Goal: Transaction & Acquisition: Purchase product/service

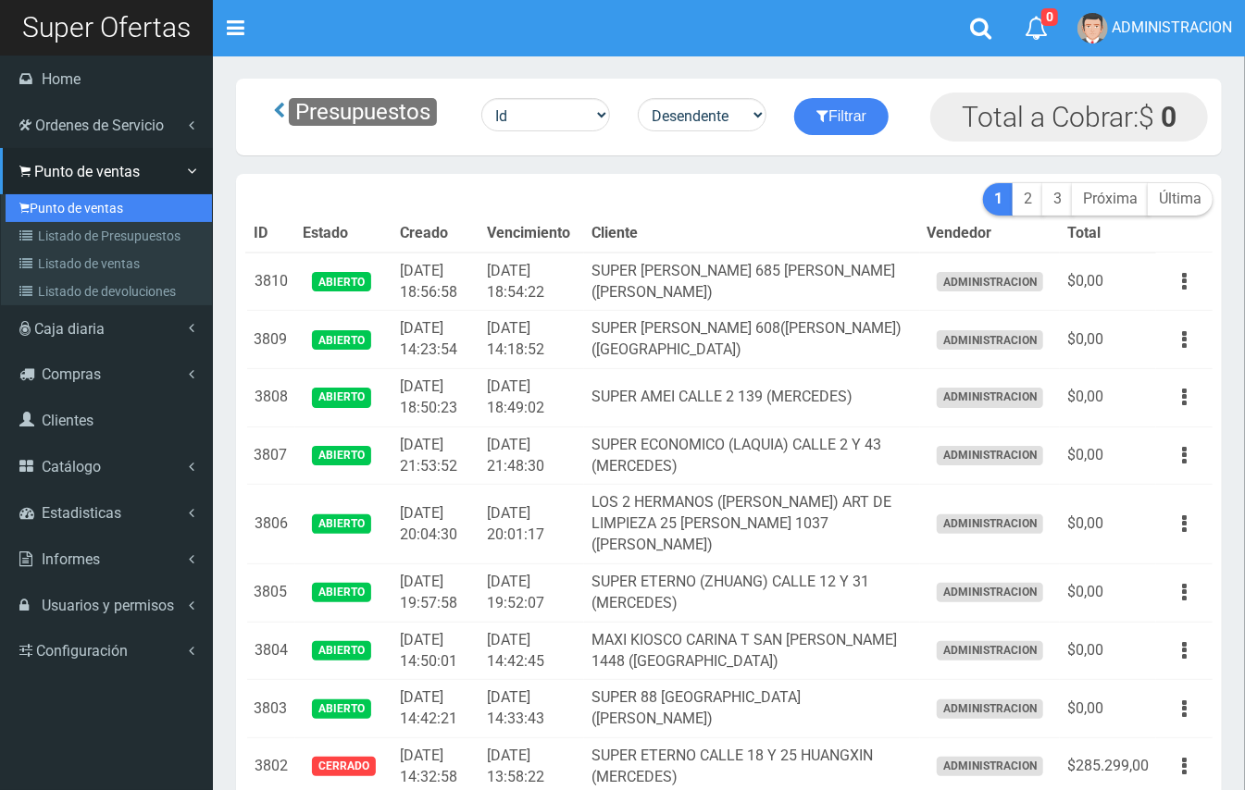
click at [56, 215] on link "Punto de ventas" at bounding box center [109, 208] width 206 height 28
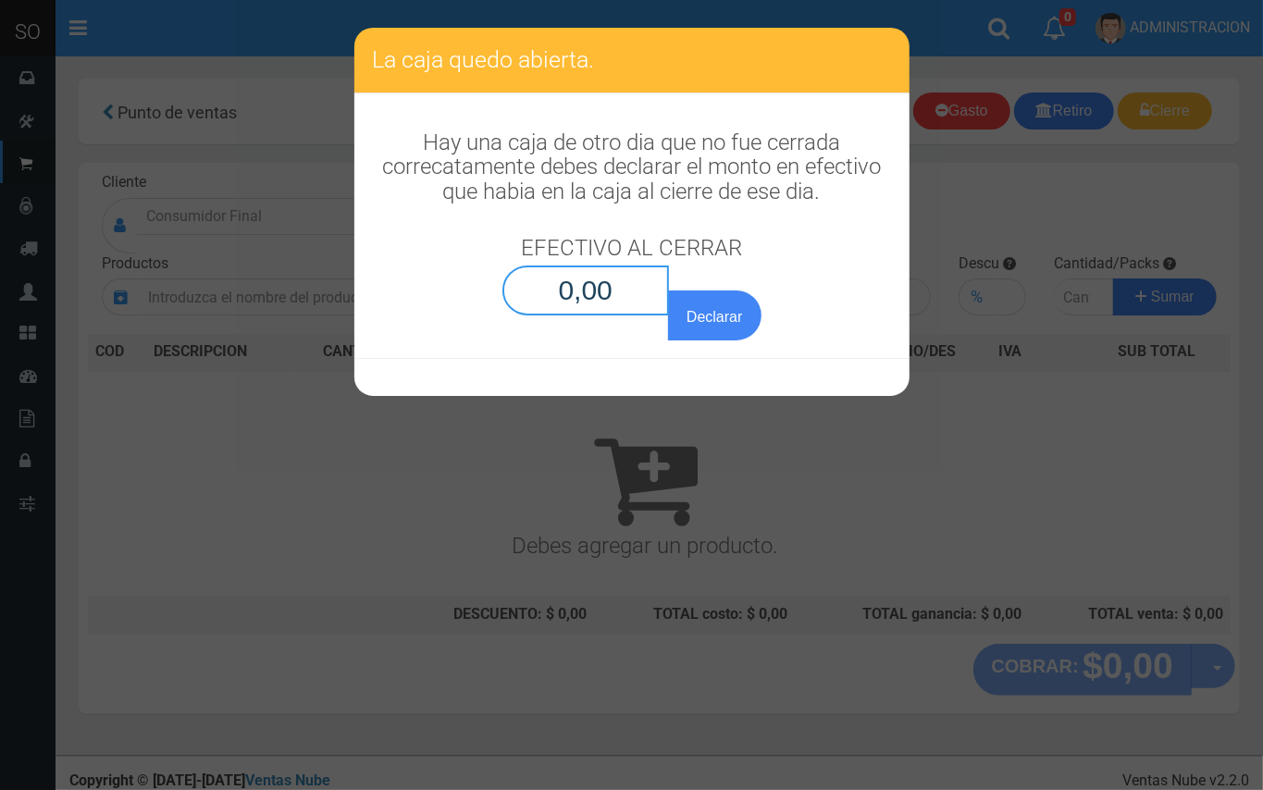
click at [646, 298] on input "0,00" at bounding box center [587, 291] width 168 height 50
type input "0,01"
click at [668, 291] on button "Declarar" at bounding box center [714, 316] width 93 height 50
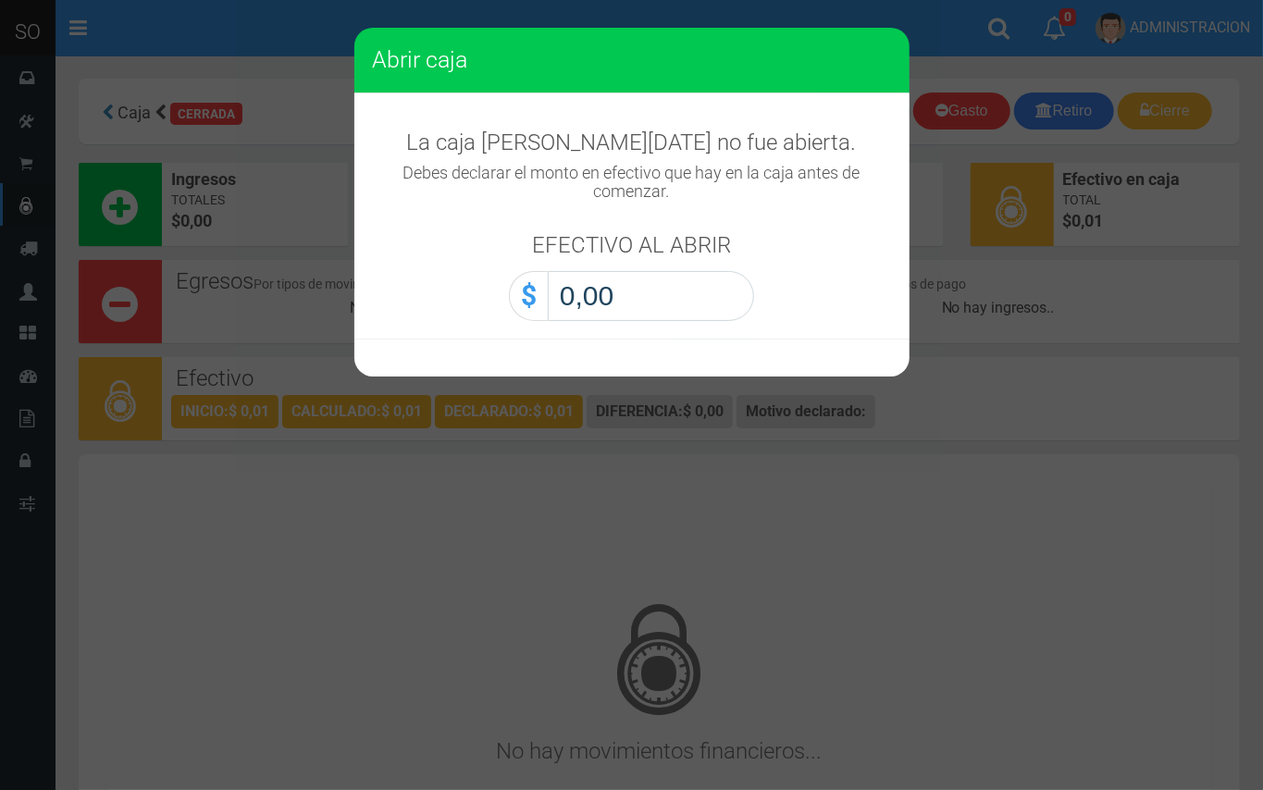
click at [716, 290] on input "0,00" at bounding box center [651, 296] width 206 height 50
type input "0,01"
click at [0, 0] on button "Abrir caja" at bounding box center [0, 0] width 0 height 0
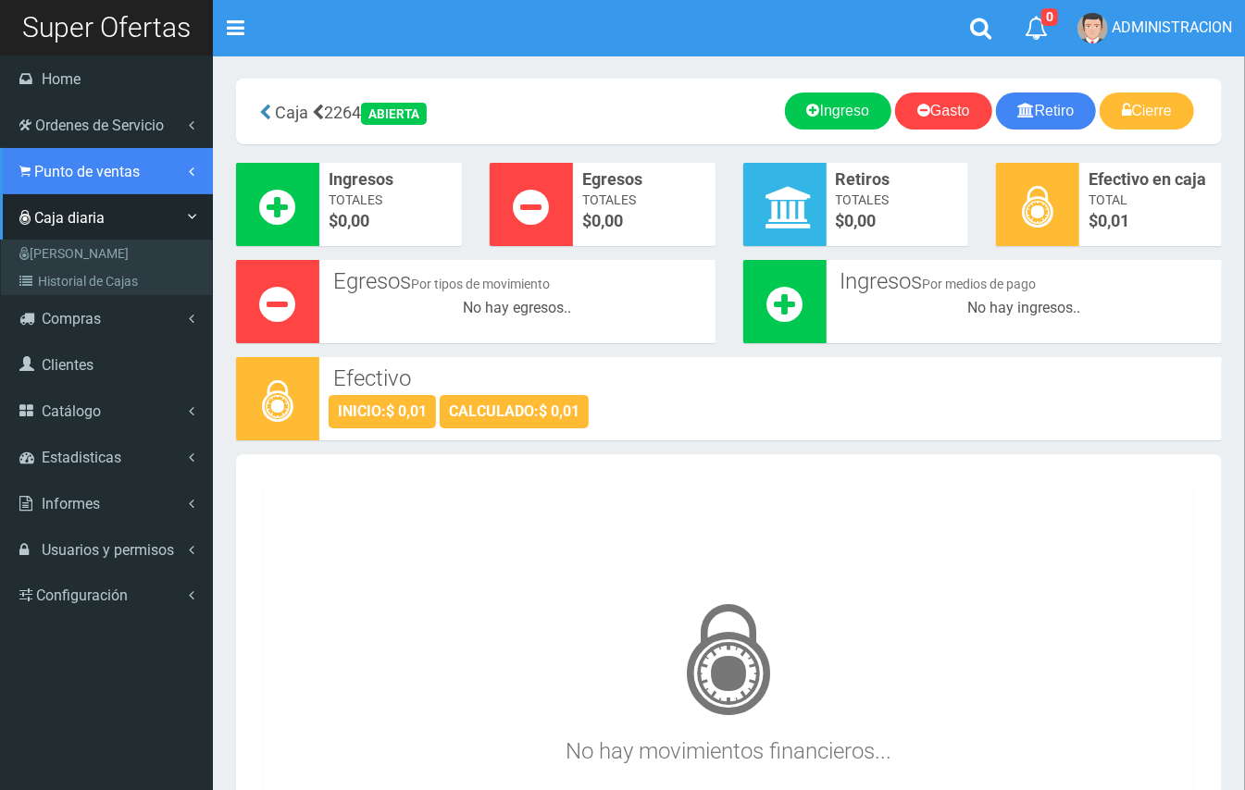
click at [17, 168] on link "Punto de ventas" at bounding box center [106, 171] width 213 height 46
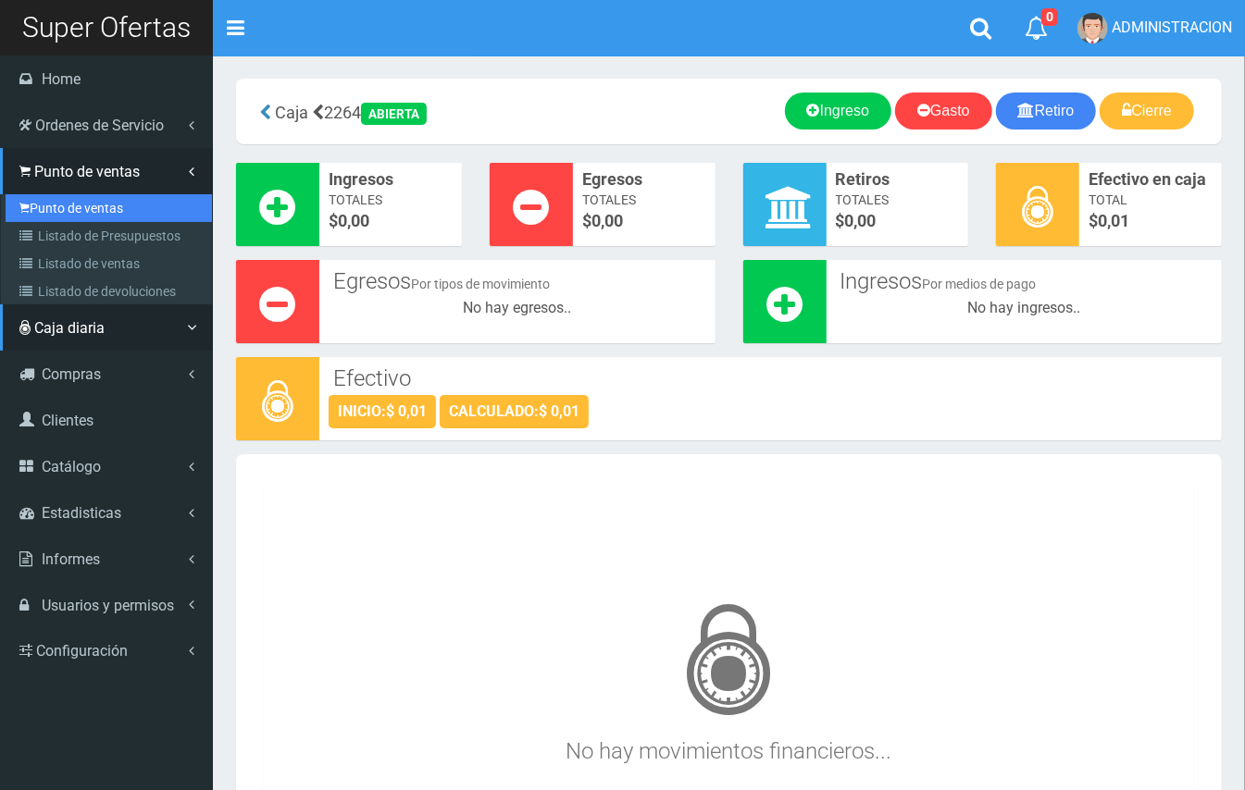
drag, startPoint x: 80, startPoint y: 212, endPoint x: 248, endPoint y: 194, distance: 169.4
click at [83, 213] on link "Punto de ventas" at bounding box center [109, 208] width 206 height 28
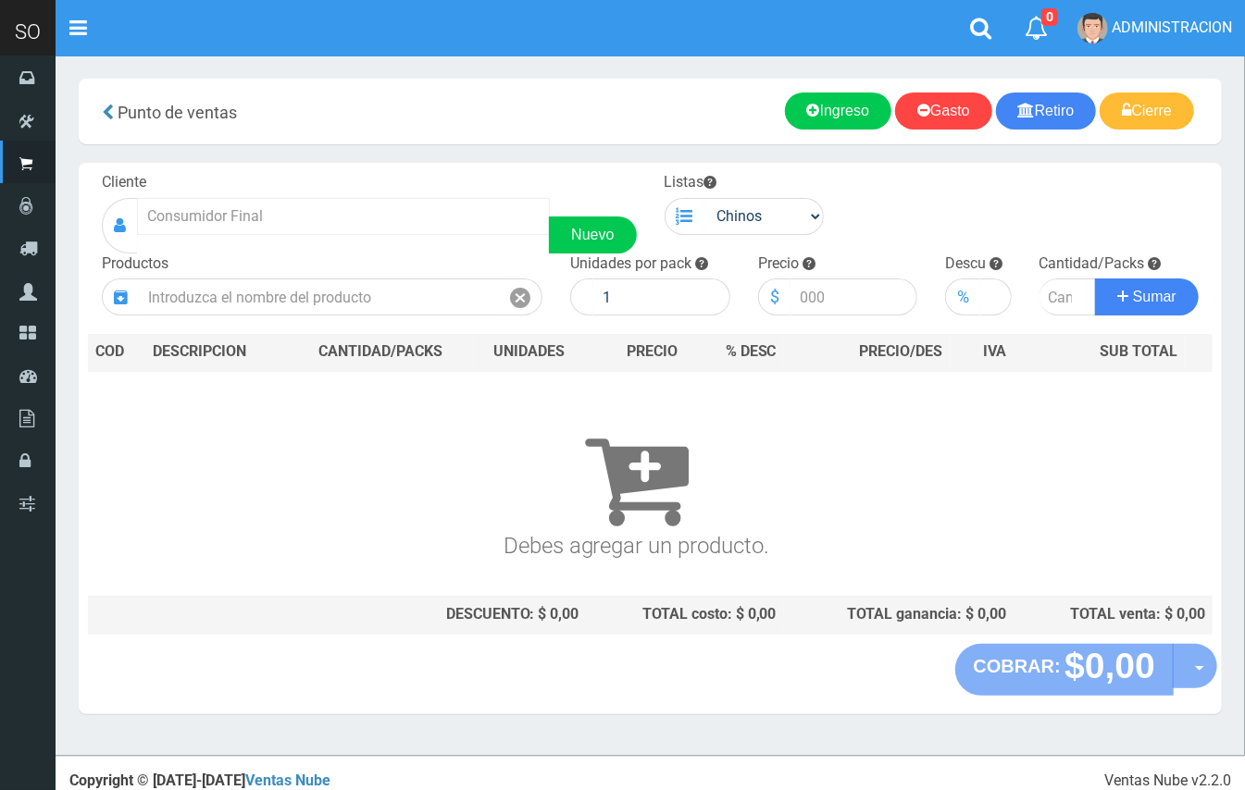
drag, startPoint x: 426, startPoint y: 185, endPoint x: 412, endPoint y: 209, distance: 27.8
click at [416, 193] on div "Cliente Nuevo" at bounding box center [369, 212] width 563 height 81
click at [413, 222] on input "text" at bounding box center [343, 216] width 413 height 37
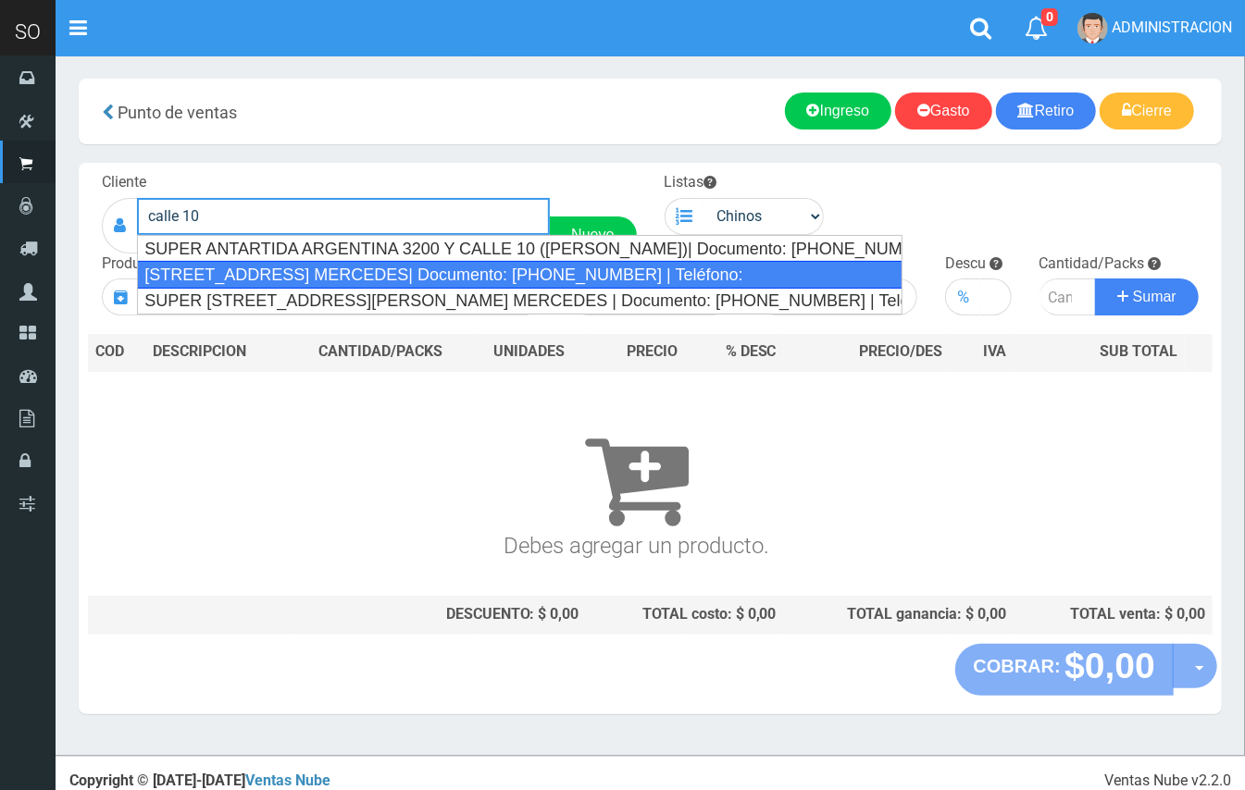
drag, startPoint x: 412, startPoint y: 279, endPoint x: 730, endPoint y: 256, distance: 319.2
click at [422, 275] on div "CALLE 10 Y 51 1255 (LEO) MERCEDES| Documento: 32465456198 | Teléfono:" at bounding box center [519, 275] width 765 height 28
type input "CALLE 10 Y 51 1255 (LEO) MERCEDES| Documento: 32465456198 | Teléfono:"
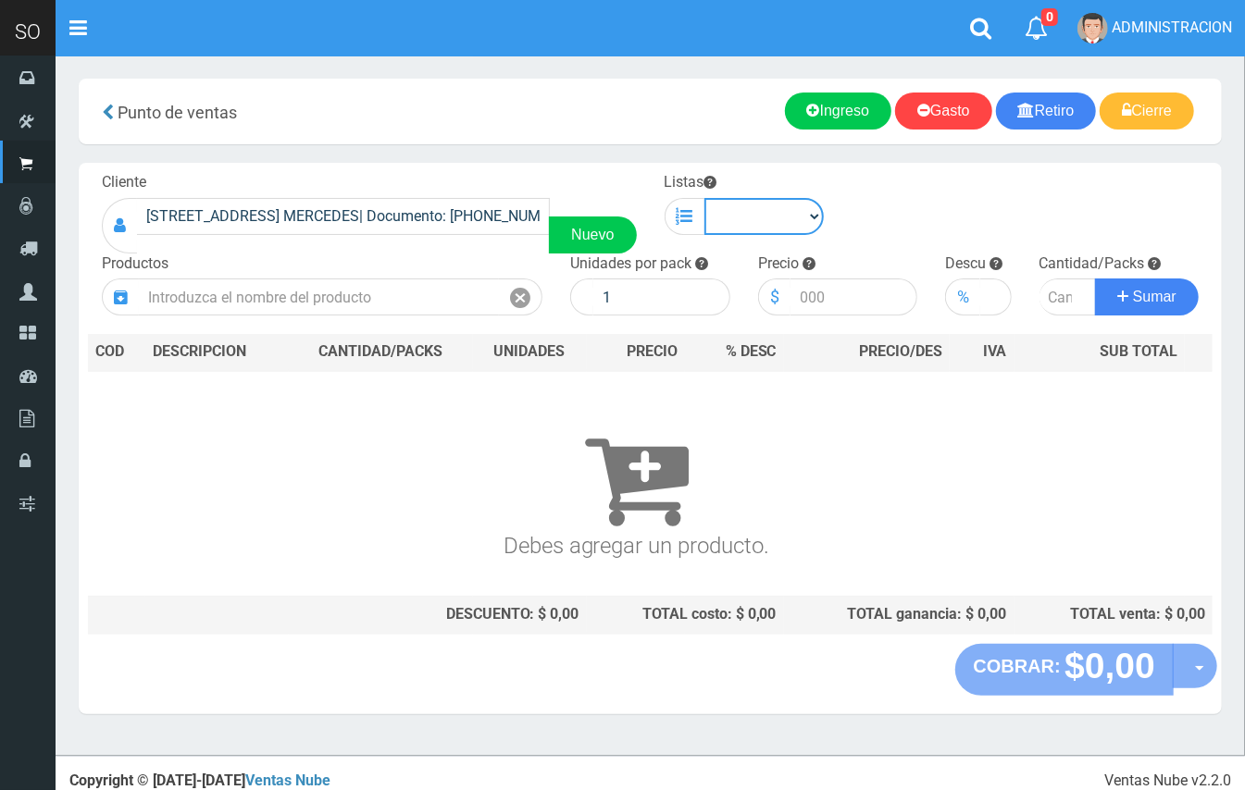
drag, startPoint x: 756, startPoint y: 212, endPoint x: 746, endPoint y: 230, distance: 21.1
click at [752, 213] on select "Chinos . ." at bounding box center [764, 216] width 120 height 37
select select "1"
click at [704, 198] on select "Chinos . ." at bounding box center [764, 216] width 120 height 37
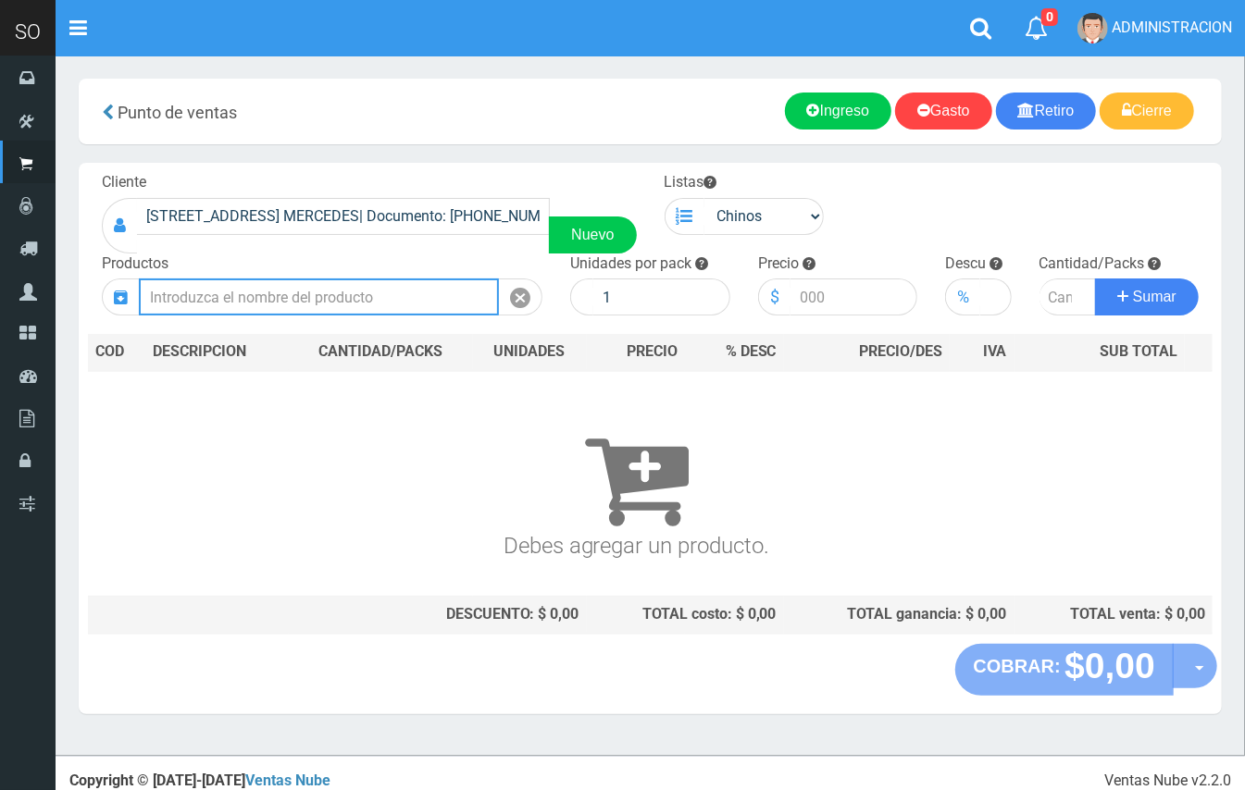
click at [344, 291] on input "text" at bounding box center [319, 297] width 360 height 37
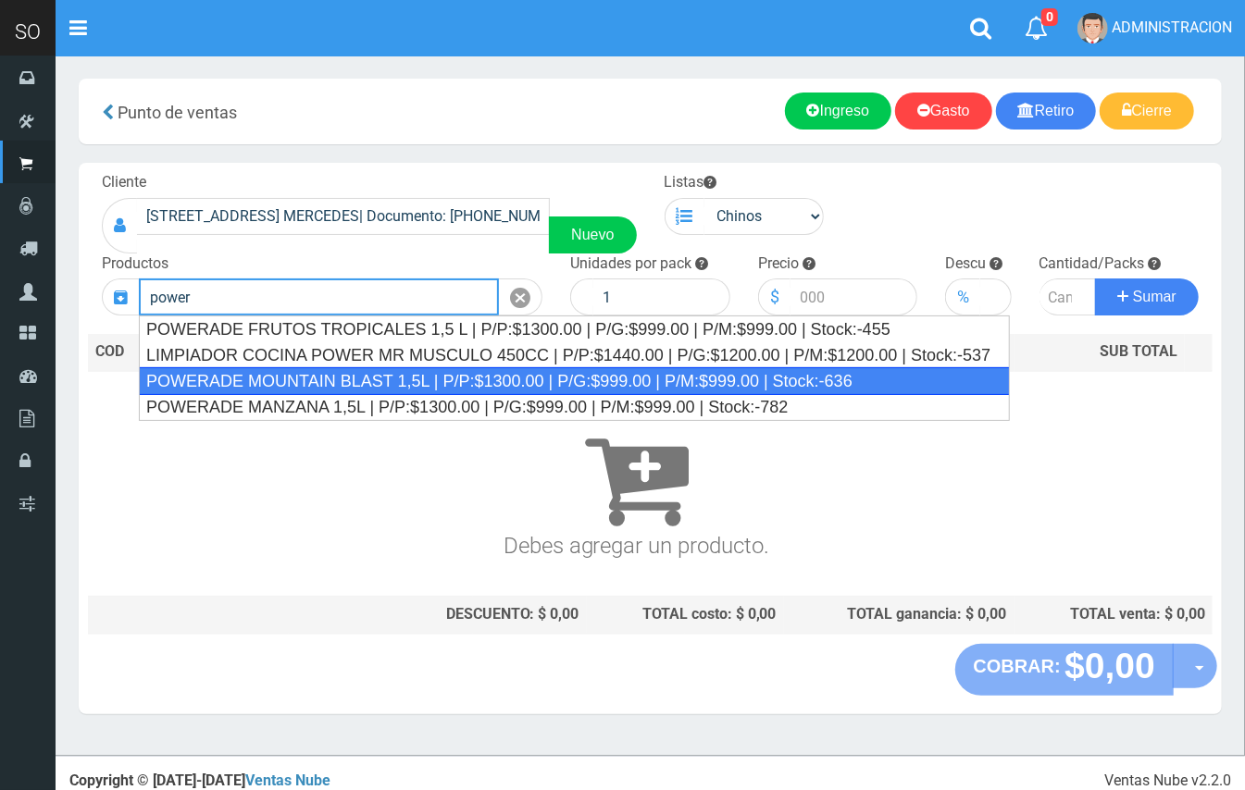
click at [379, 378] on div "POWERADE MOUNTAIN BLAST 1,5L | P/P:$1300.00 | P/G:$999.00 | P/M:$999.00 | Stock…" at bounding box center [574, 381] width 871 height 28
type input "POWERADE MOUNTAIN BLAST 1,5L | P/P:$1300.00 | P/G:$999.00 | P/M:$999.00 | Stock…"
type input "4"
type input "1300.00"
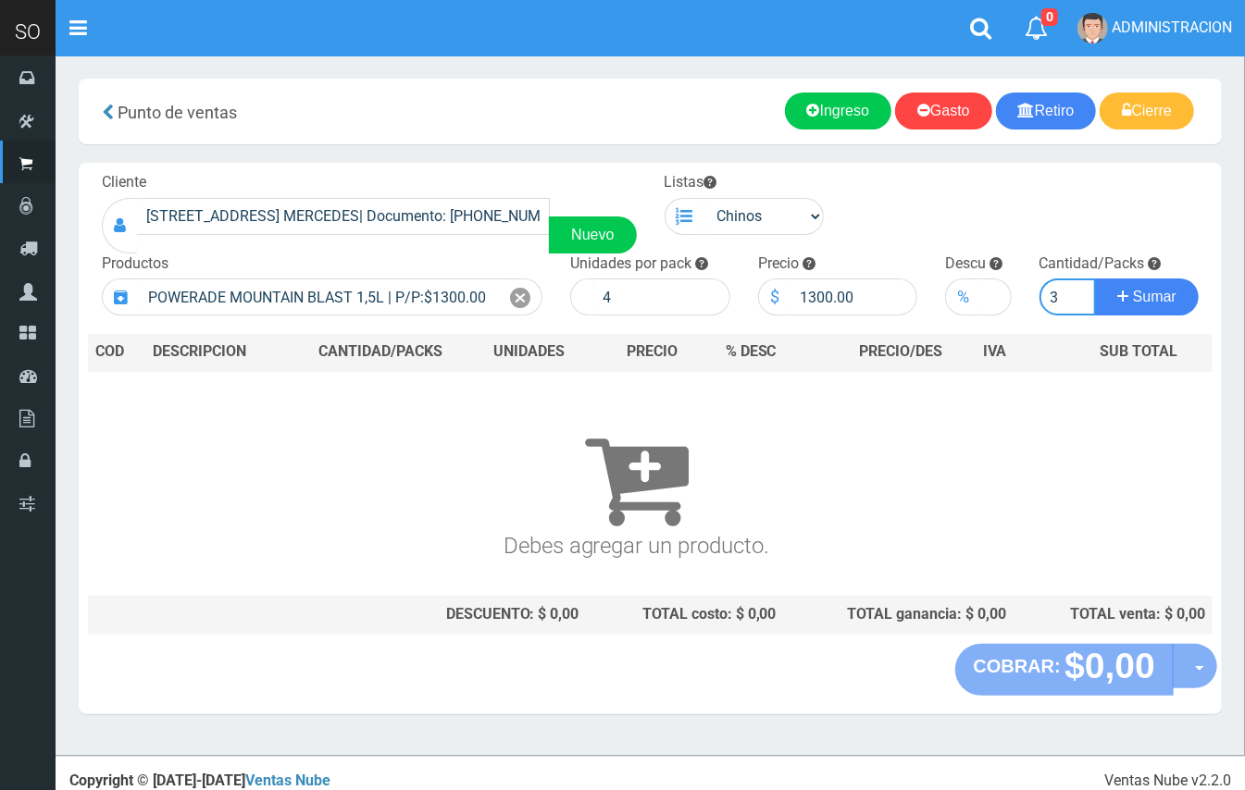
type input "3"
click at [1095, 279] on button "Sumar" at bounding box center [1147, 297] width 104 height 37
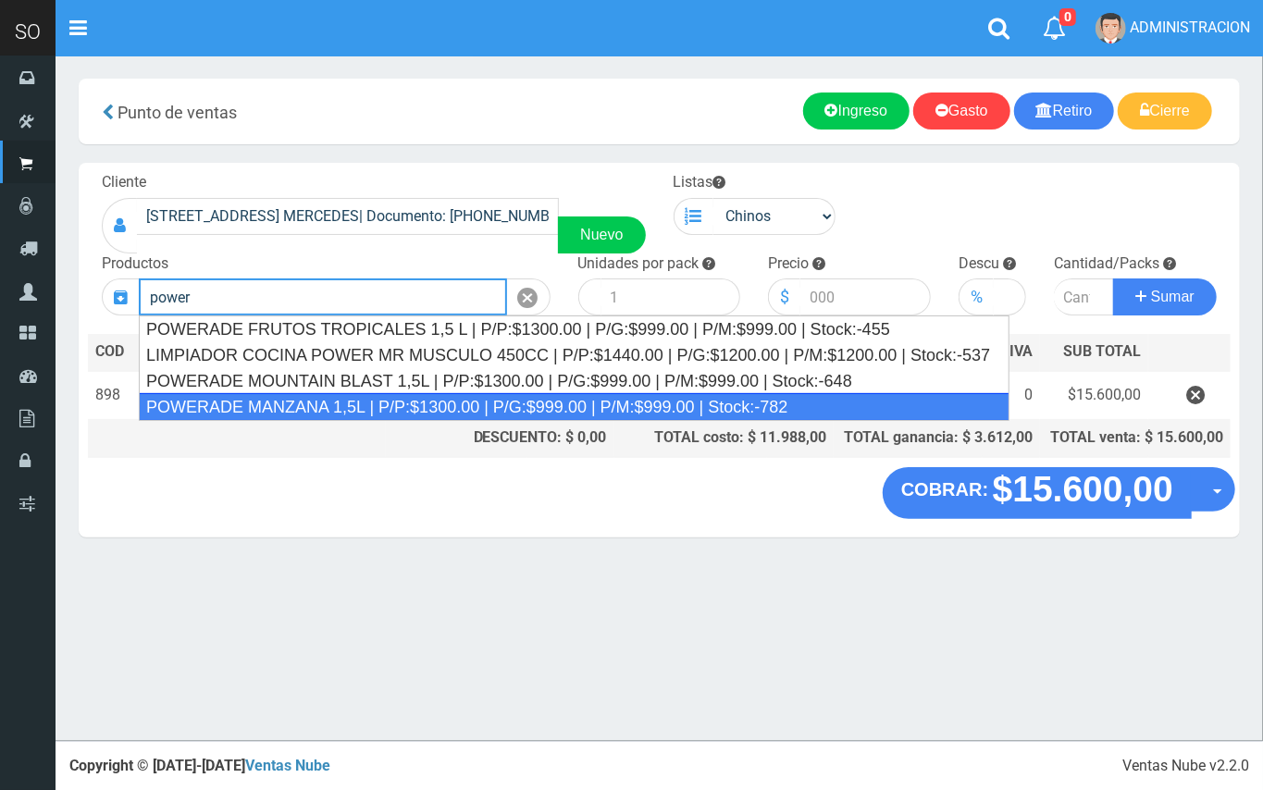
click at [667, 400] on div "POWERADE MANZANA 1,5L | P/P:$1300.00 | P/G:$999.00 | P/M:$999.00 | Stock:-782" at bounding box center [574, 407] width 871 height 28
type input "POWERADE MANZANA 1,5L | P/P:$1300.00 | P/G:$999.00 | P/M:$999.00 | Stock:-782"
type input "4"
type input "1300.00"
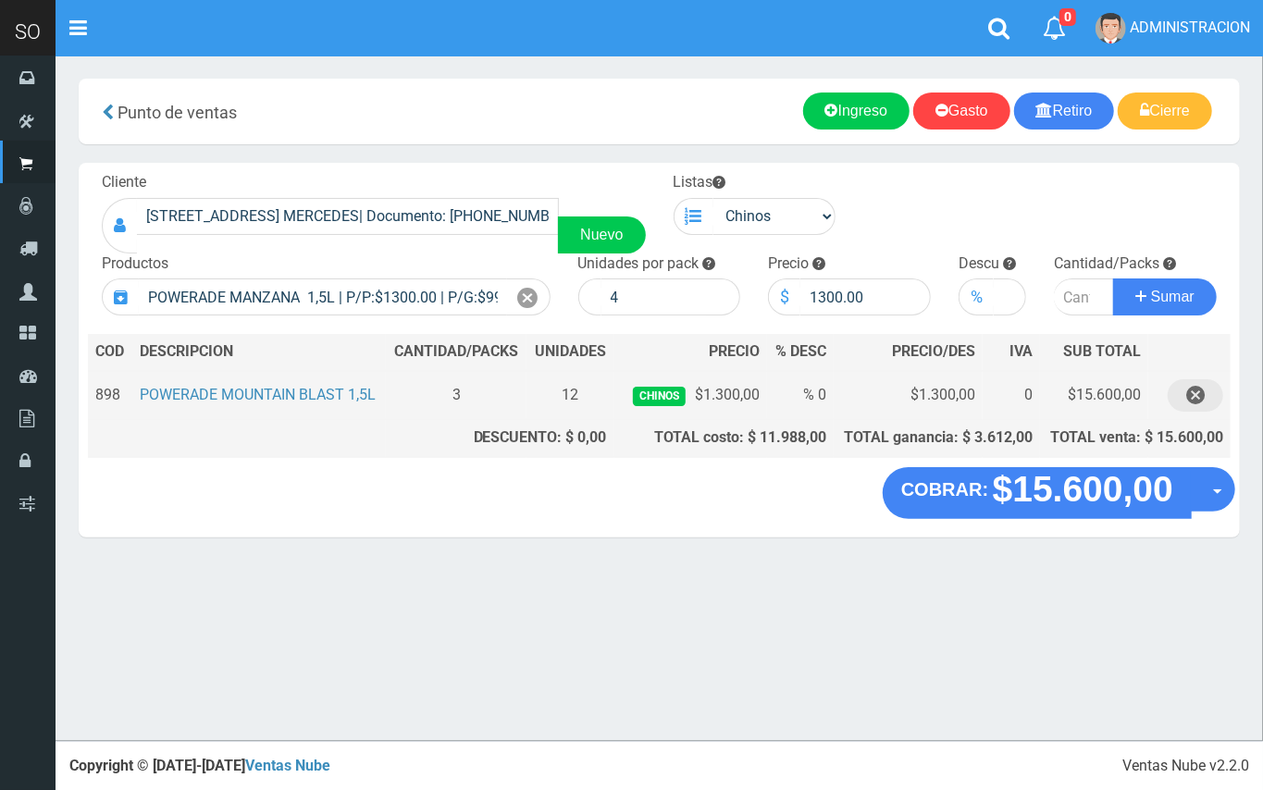
click at [1194, 398] on icon "button" at bounding box center [1195, 395] width 19 height 32
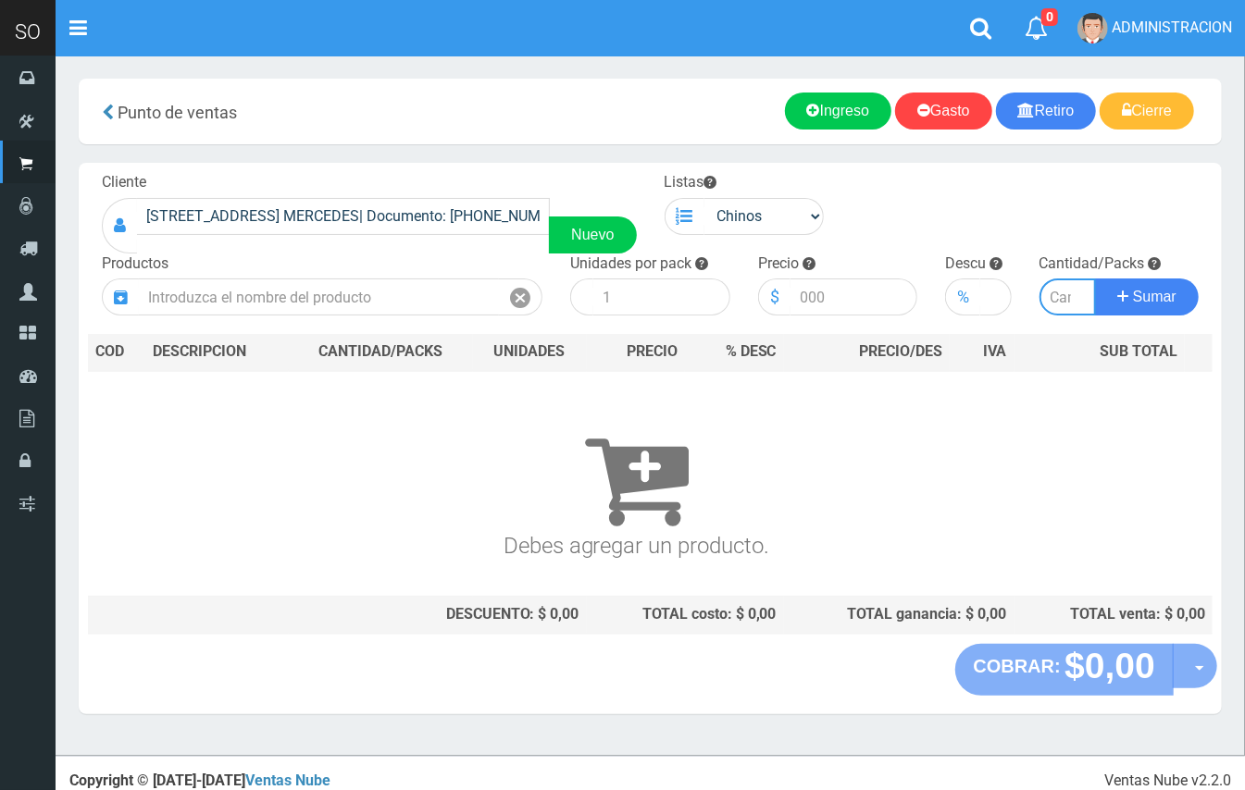
click at [1061, 296] on input "number" at bounding box center [1067, 297] width 57 height 37
click at [449, 290] on input "text" at bounding box center [319, 297] width 360 height 37
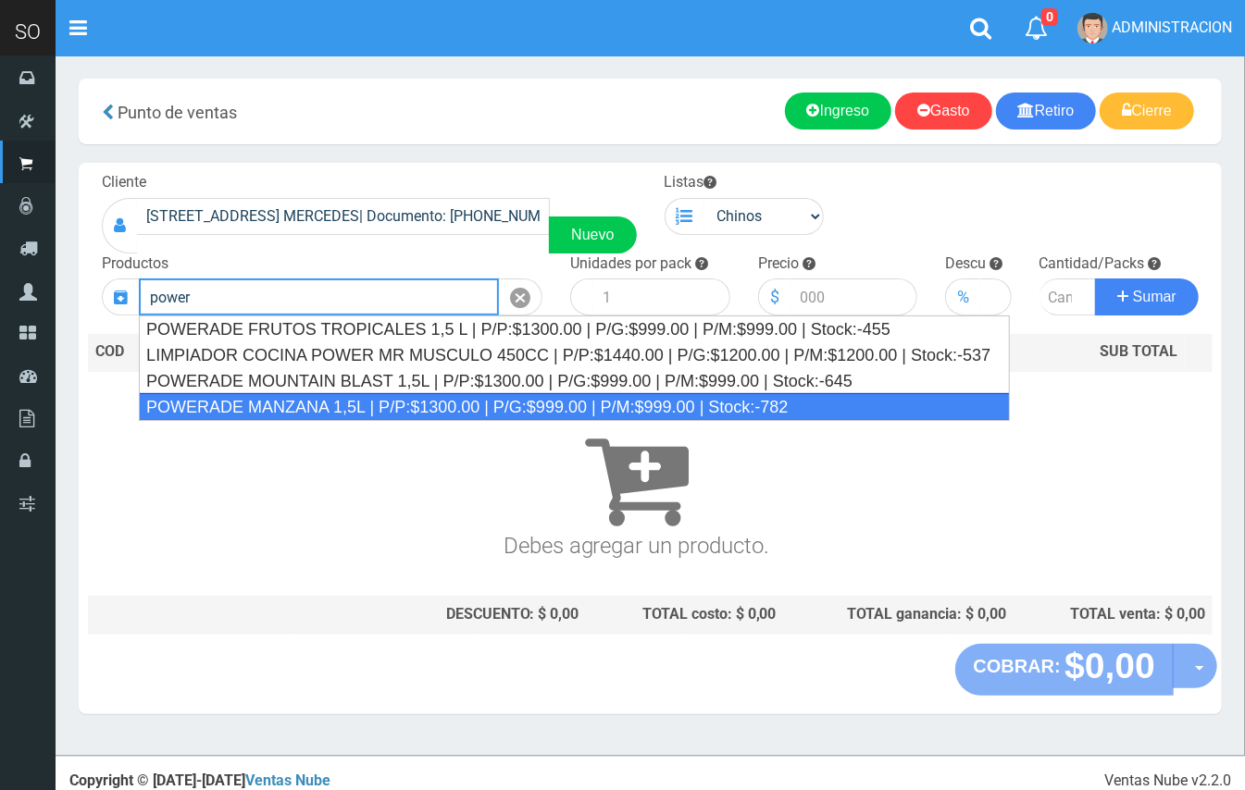
click at [420, 404] on div "POWERADE MANZANA 1,5L | P/P:$1300.00 | P/G:$999.00 | P/M:$999.00 | Stock:-782" at bounding box center [574, 407] width 871 height 28
type input "POWERADE MANZANA 1,5L | P/P:$1300.00 | P/G:$999.00 | P/M:$999.00 | Stock:-782"
type input "4"
type input "1300.00"
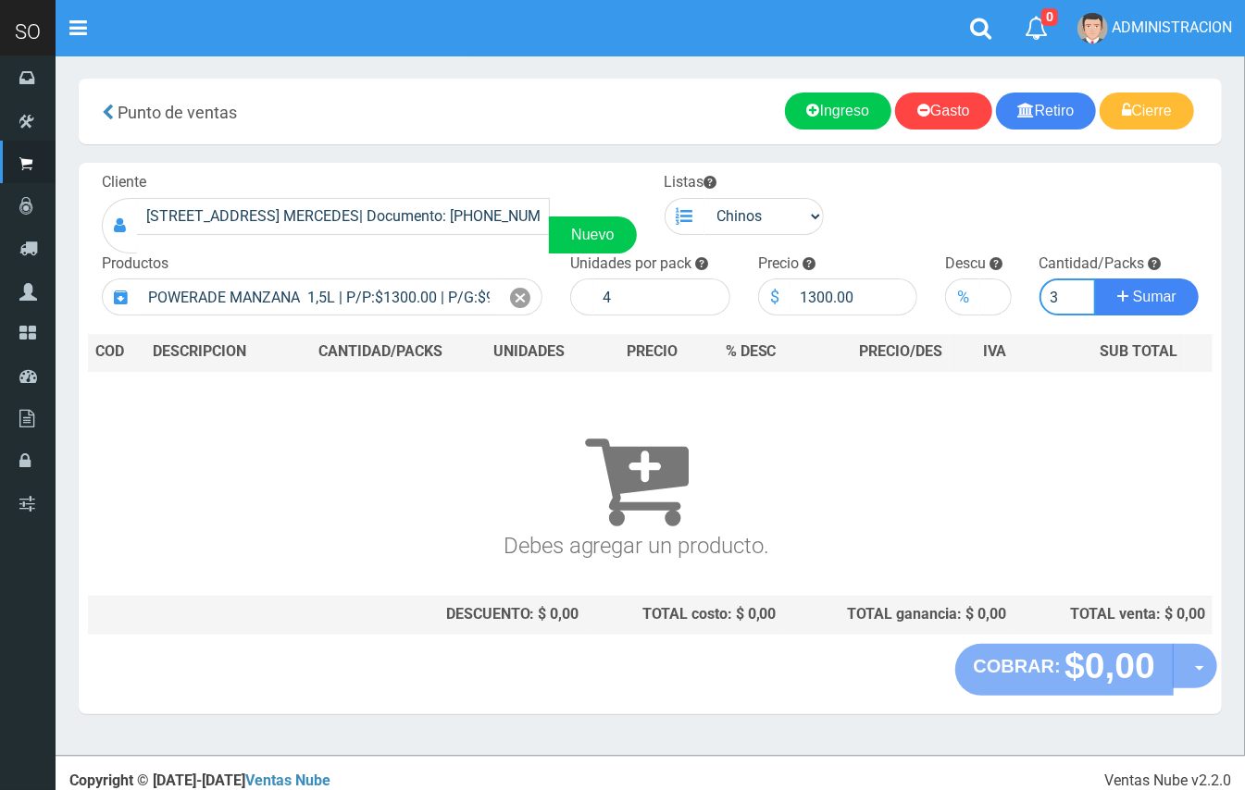
type input "3"
click at [1095, 279] on button "Sumar" at bounding box center [1147, 297] width 104 height 37
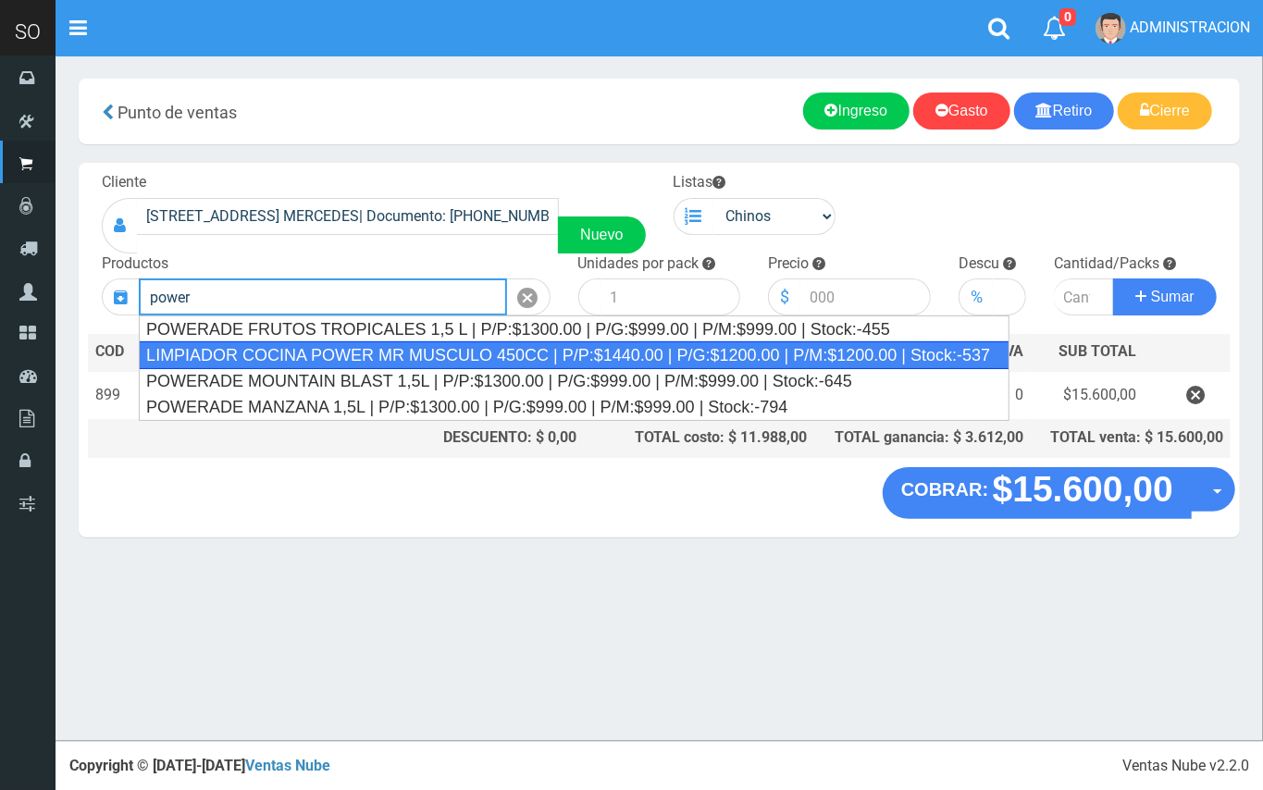
click at [552, 349] on div "LIMPIADOR COCINA POWER MR MUSCULO 450CC | P/P:$1440.00 | P/G:$1200.00 | P/M:$12…" at bounding box center [574, 356] width 871 height 28
type input "LIMPIADOR COCINA POWER MR MUSCULO 450CC | P/P:$1440.00 | P/G:$1200.00 | P/M:$12…"
type input "15"
type input "1440.00"
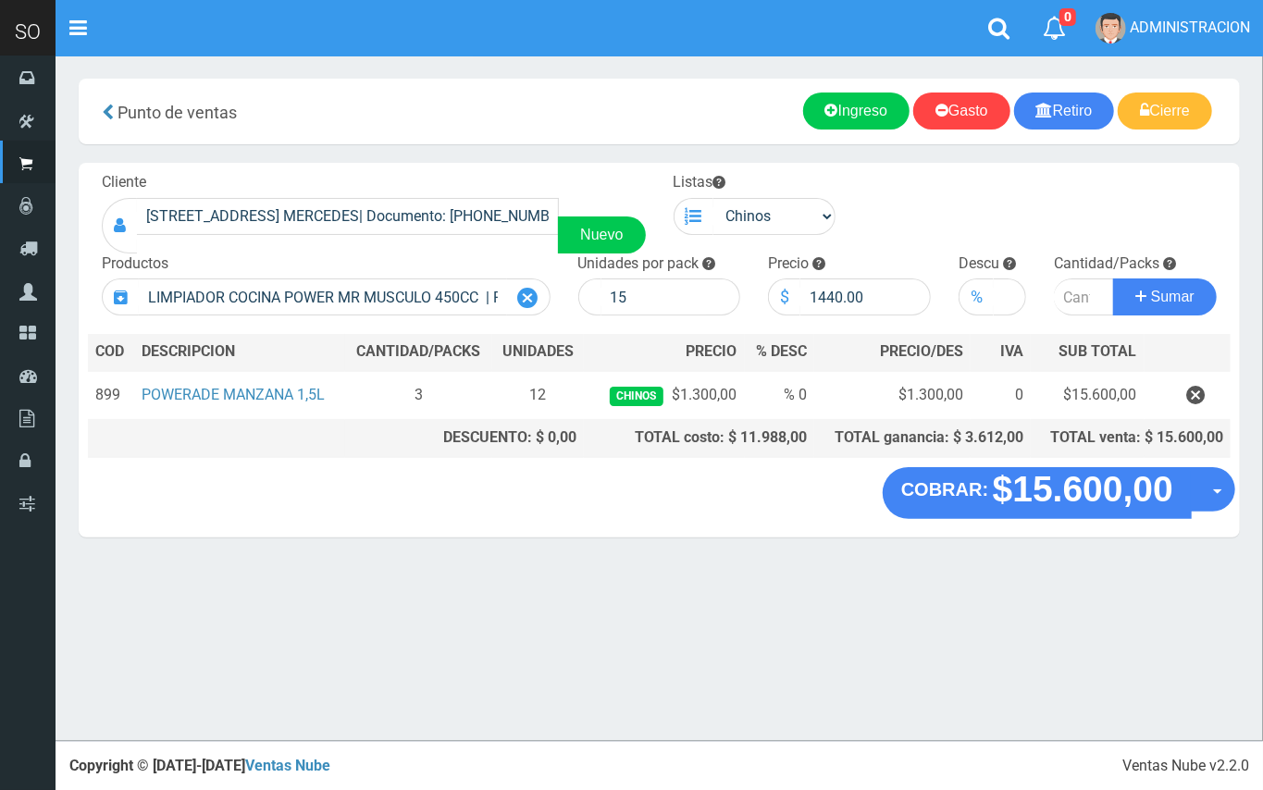
click at [522, 281] on div at bounding box center [528, 297] width 43 height 37
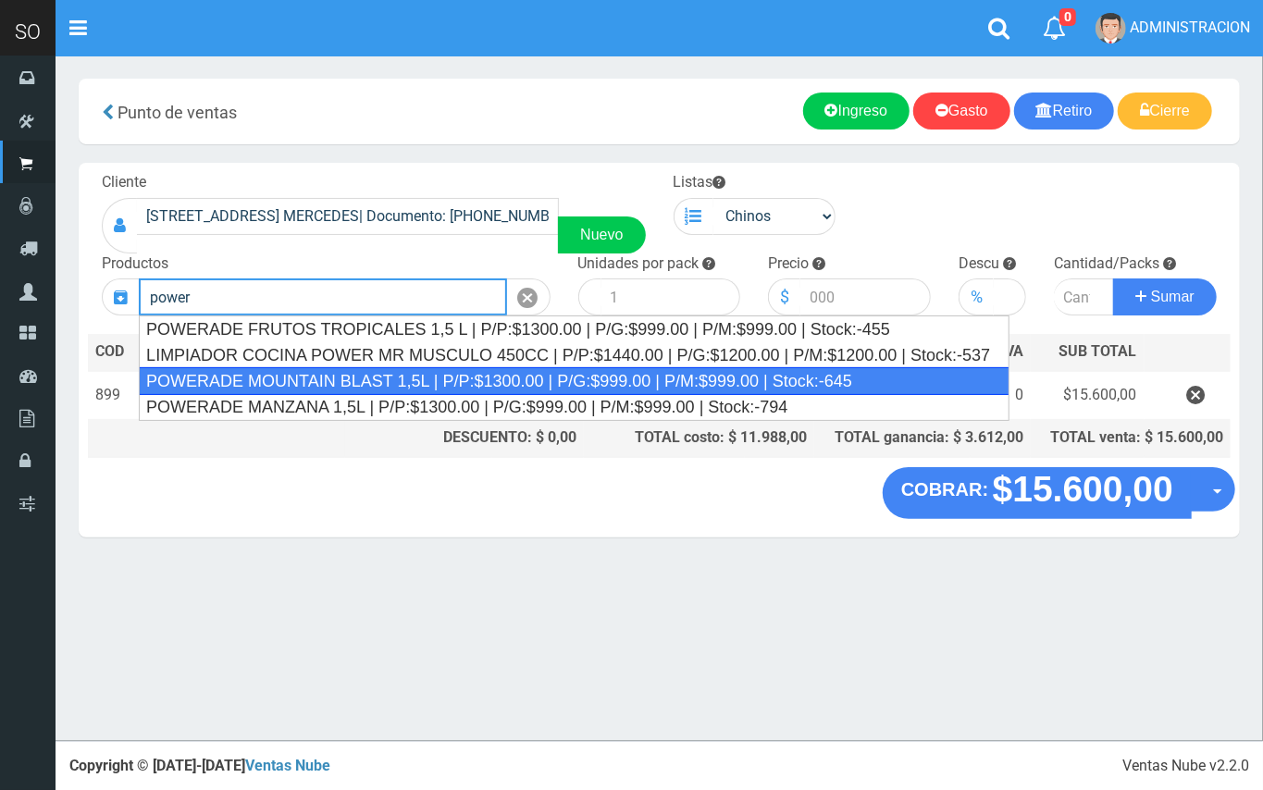
click at [437, 378] on div "POWERADE MOUNTAIN BLAST 1,5L | P/P:$1300.00 | P/G:$999.00 | P/M:$999.00 | Stock…" at bounding box center [574, 381] width 871 height 28
type input "POWERADE MOUNTAIN BLAST 1,5L | P/P:$1300.00 | P/G:$999.00 | P/M:$999.00 | Stock…"
type input "4"
type input "1300.00"
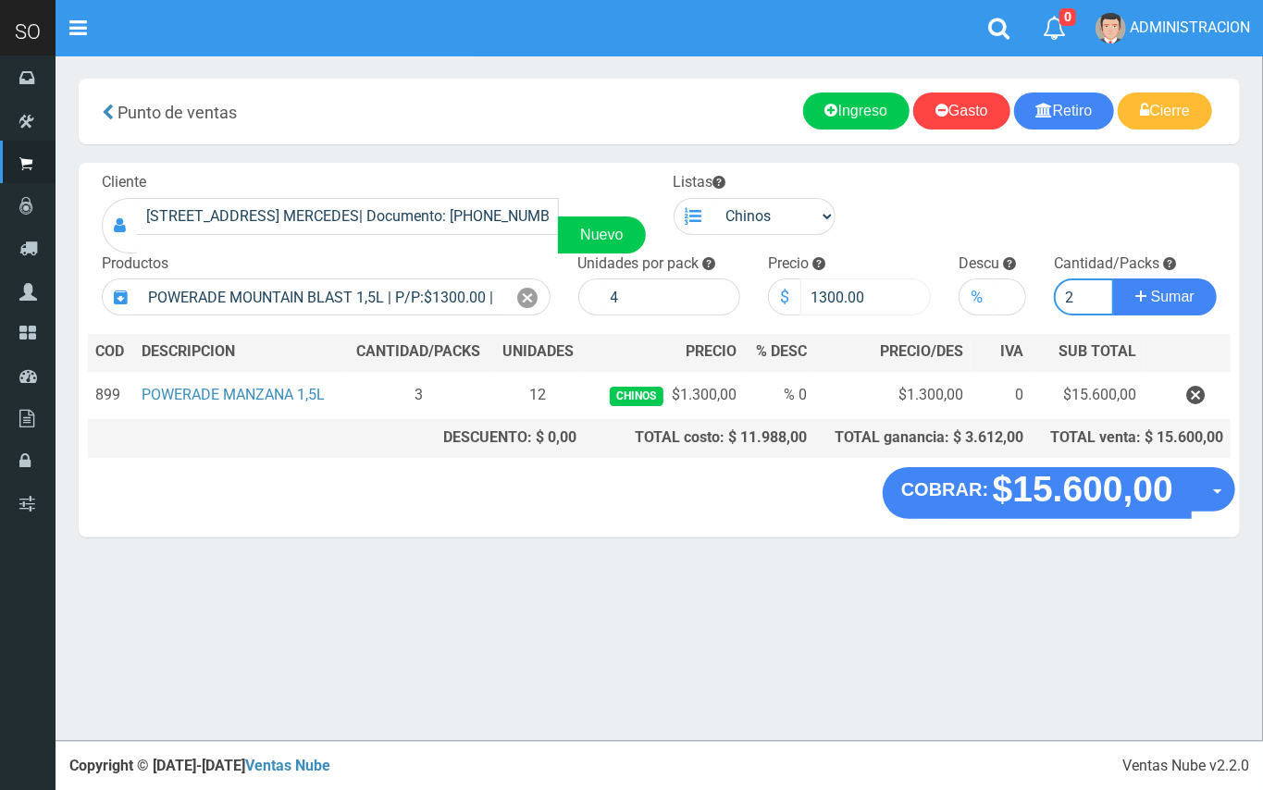
type input "2"
click at [1113, 279] on button "Sumar" at bounding box center [1165, 297] width 104 height 37
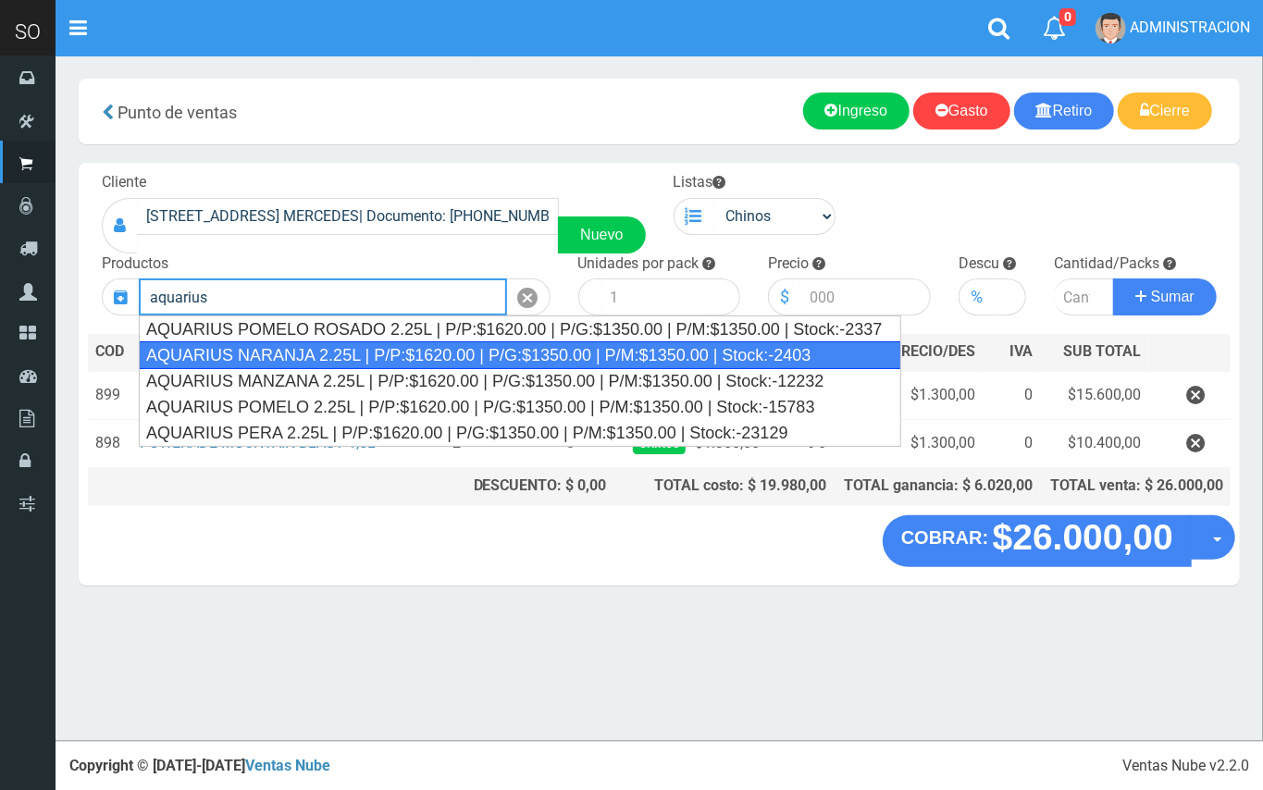
click at [354, 361] on div "AQUARIUS NARANJA 2.25L | P/P:$1620.00 | P/G:$1350.00 | P/M:$1350.00 | Stock:-24…" at bounding box center [520, 356] width 763 height 28
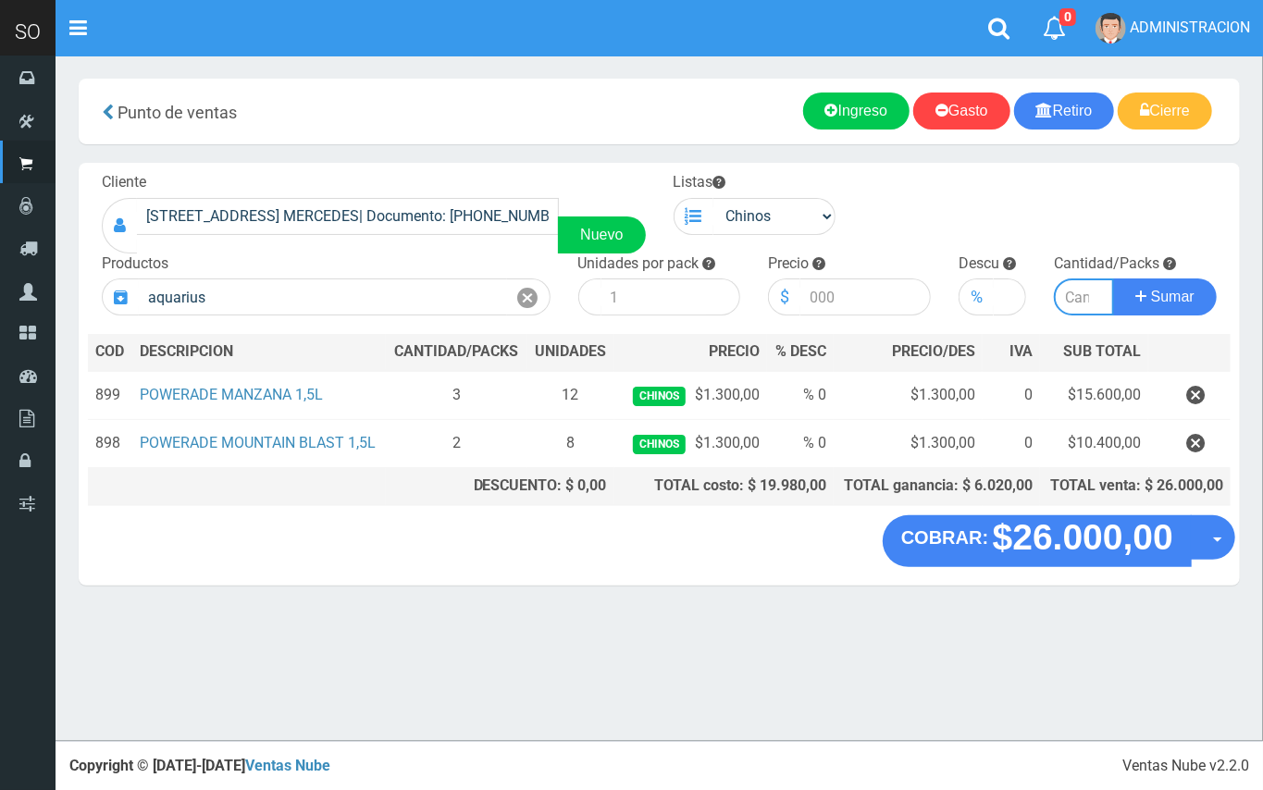
type input "AQUARIUS NARANJA 2.25L | P/P:$1620.00 | P/G:$1350.00 | P/M:$1350.00 | Stock:-24…"
type input "6"
type input "1620.00"
type input "3"
click at [1113, 279] on button "Sumar" at bounding box center [1165, 297] width 104 height 37
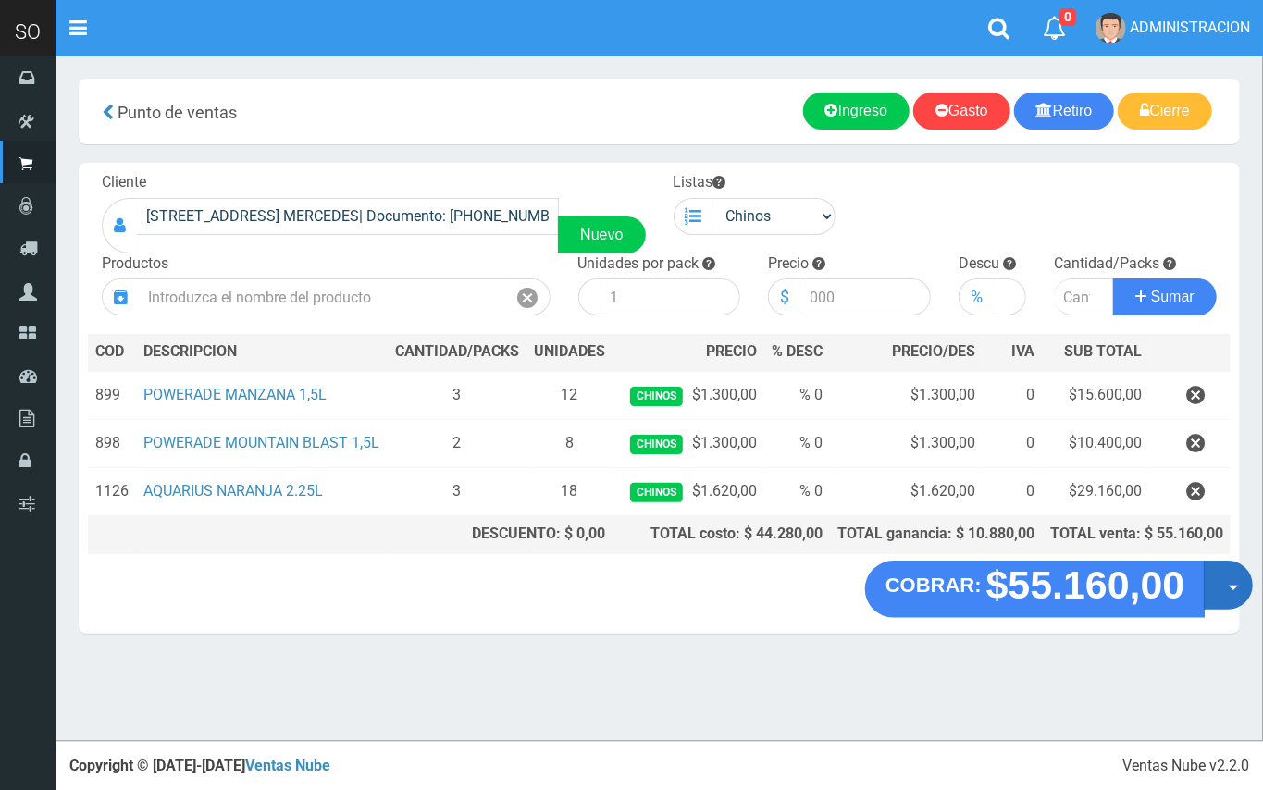
click at [1235, 582] on button "Opciones" at bounding box center [1228, 585] width 49 height 49
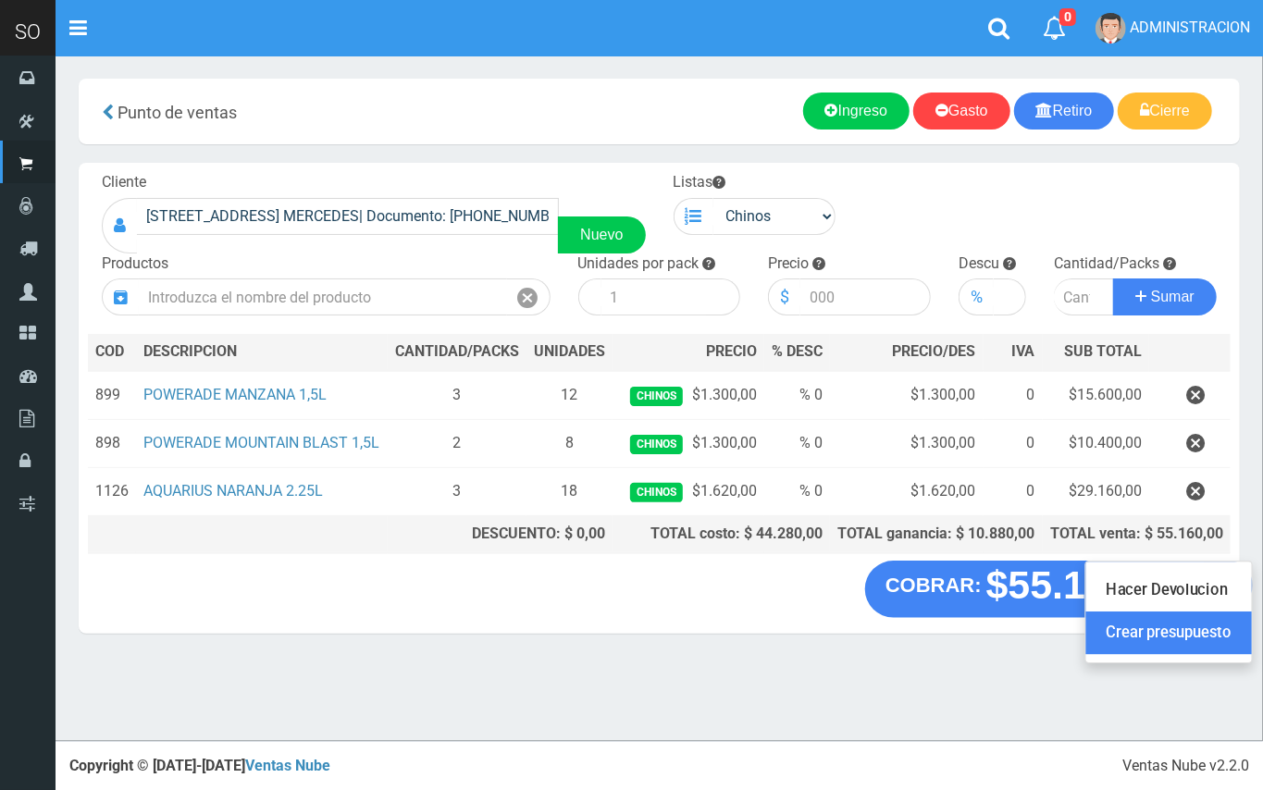
click at [1226, 638] on link "Crear presupuesto" at bounding box center [1170, 634] width 166 height 43
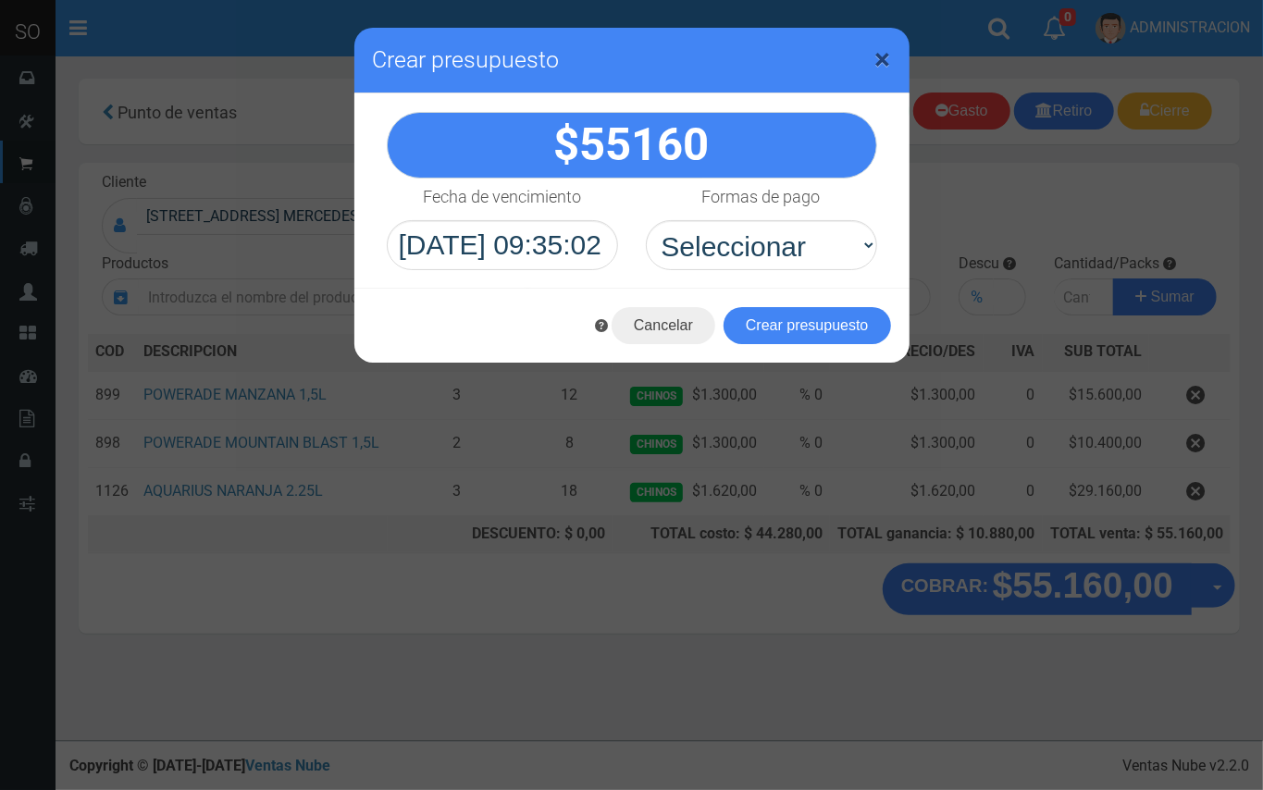
click at [883, 49] on span "×" at bounding box center [884, 59] width 16 height 35
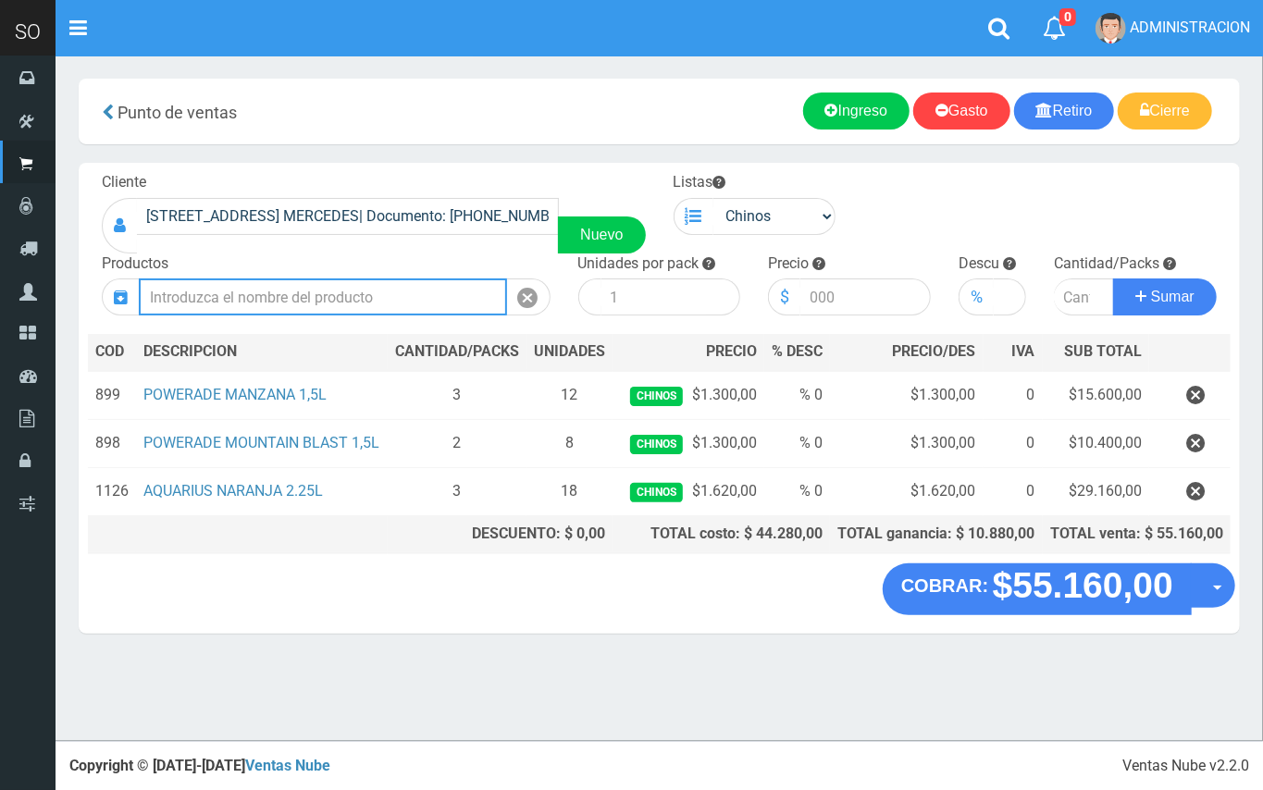
click at [271, 292] on input "text" at bounding box center [323, 297] width 368 height 37
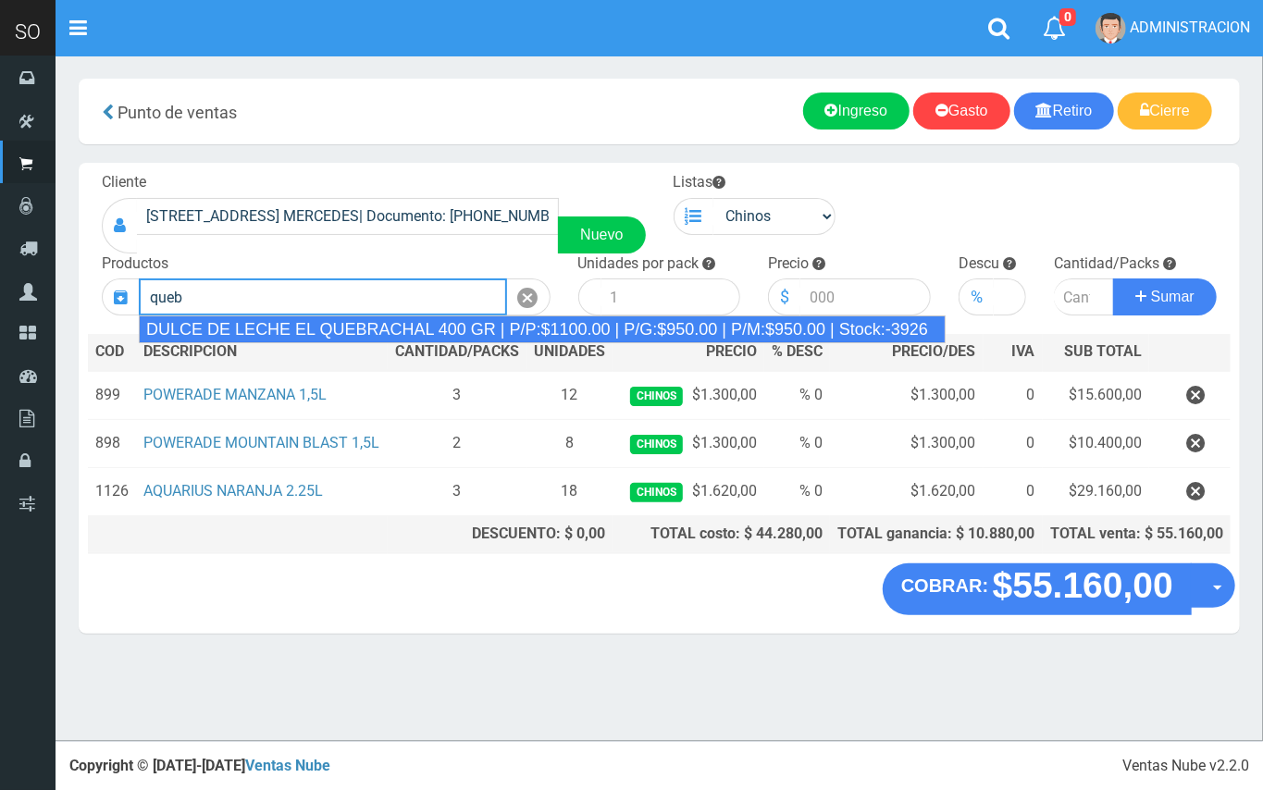
click at [283, 319] on div "DULCE DE LECHE EL QUEBRACHAL 400 GR | P/P:$1100.00 | P/G:$950.00 | P/M:$950.00 …" at bounding box center [542, 330] width 807 height 28
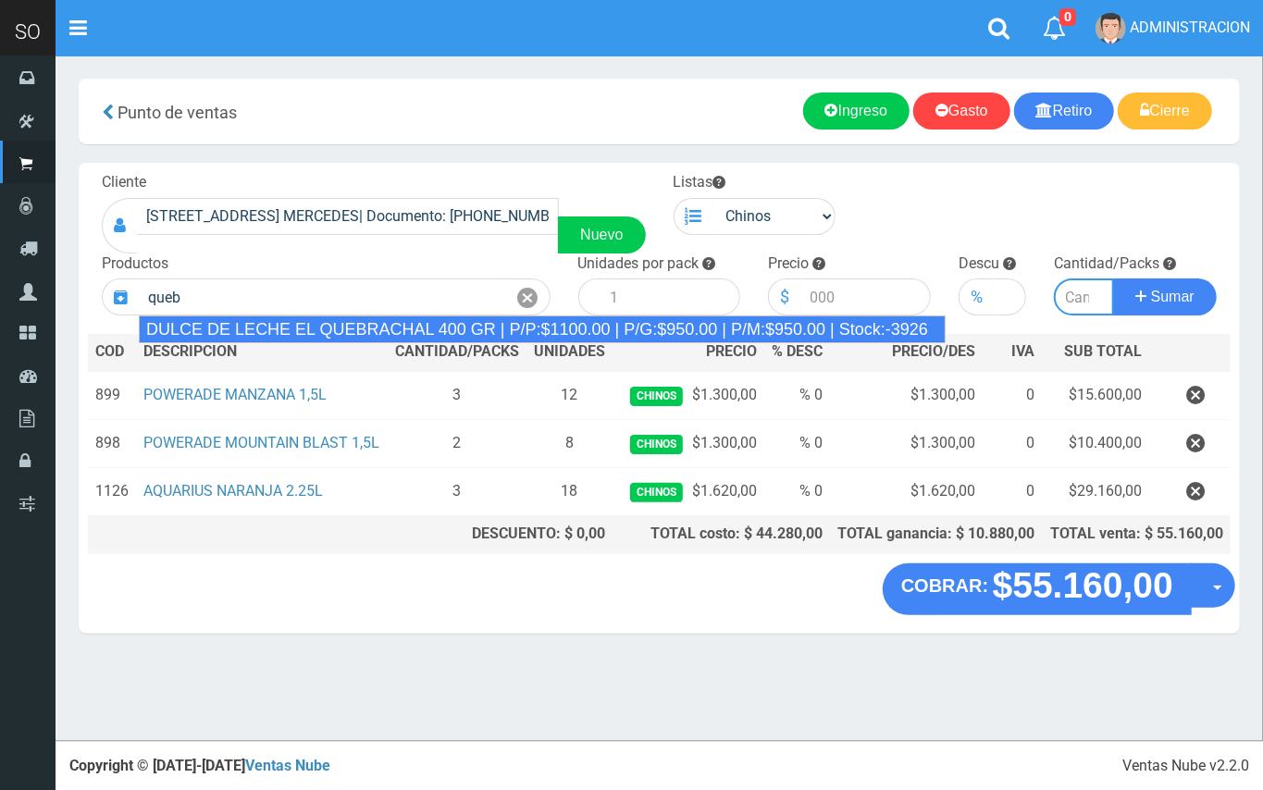
type input "DULCE DE LECHE EL QUEBRACHAL 400 GR | P/P:$1100.00 | P/G:$950.00 | P/M:$950.00 …"
type input "12"
type input "1100.00"
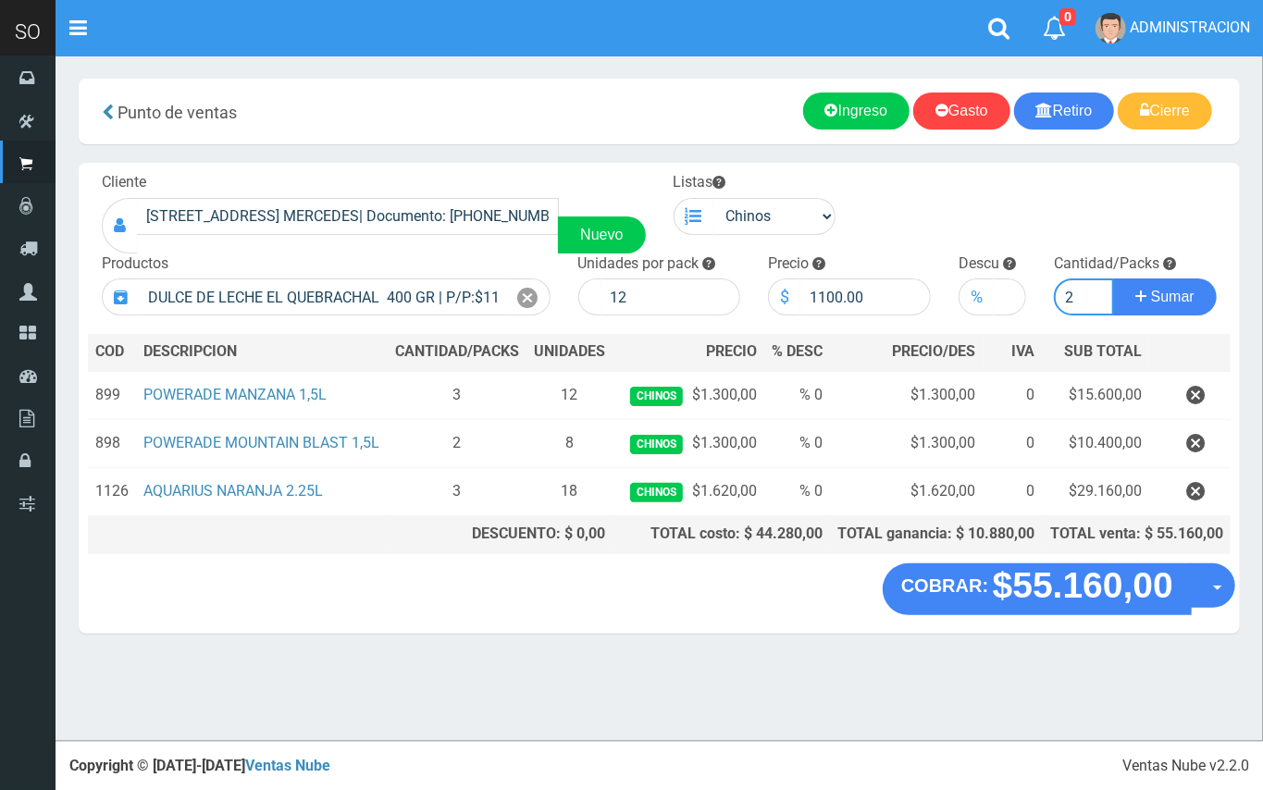
type input "2"
click at [1113, 279] on button "Sumar" at bounding box center [1165, 297] width 104 height 37
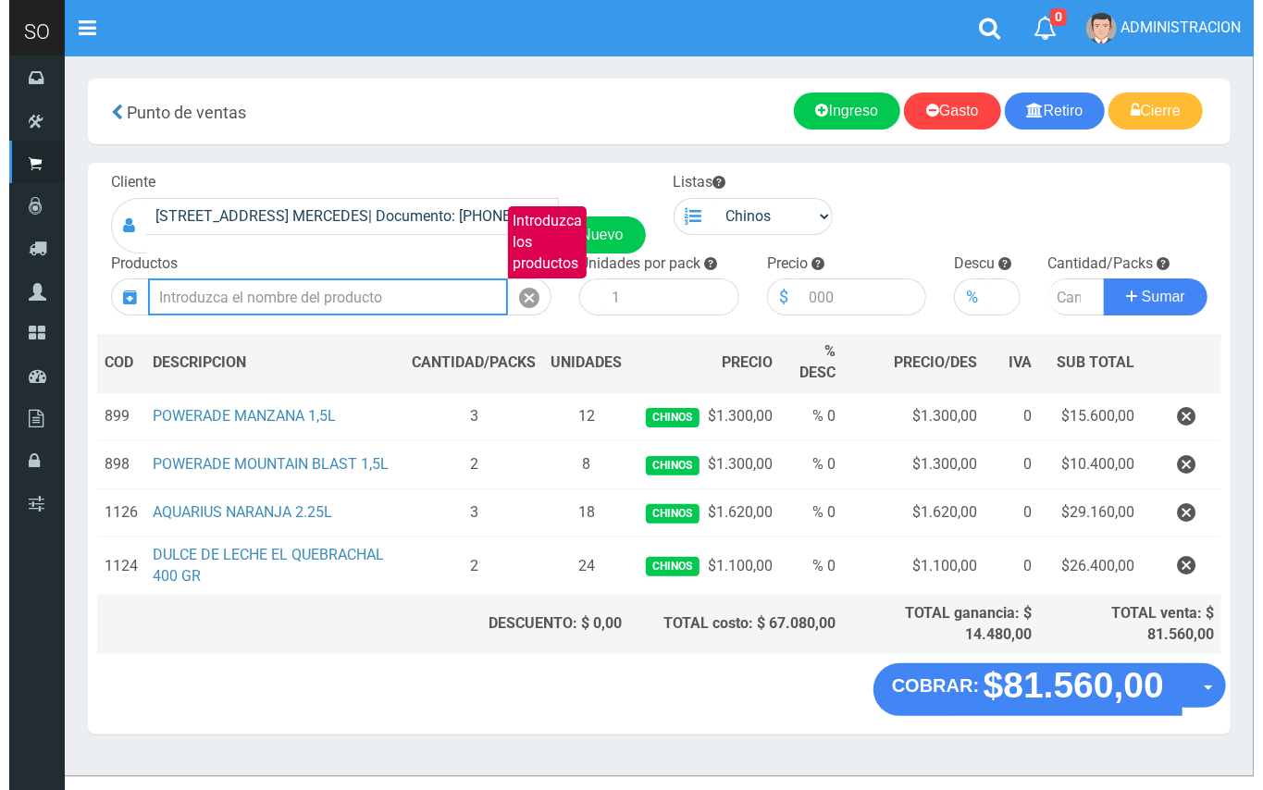
scroll to position [28, 0]
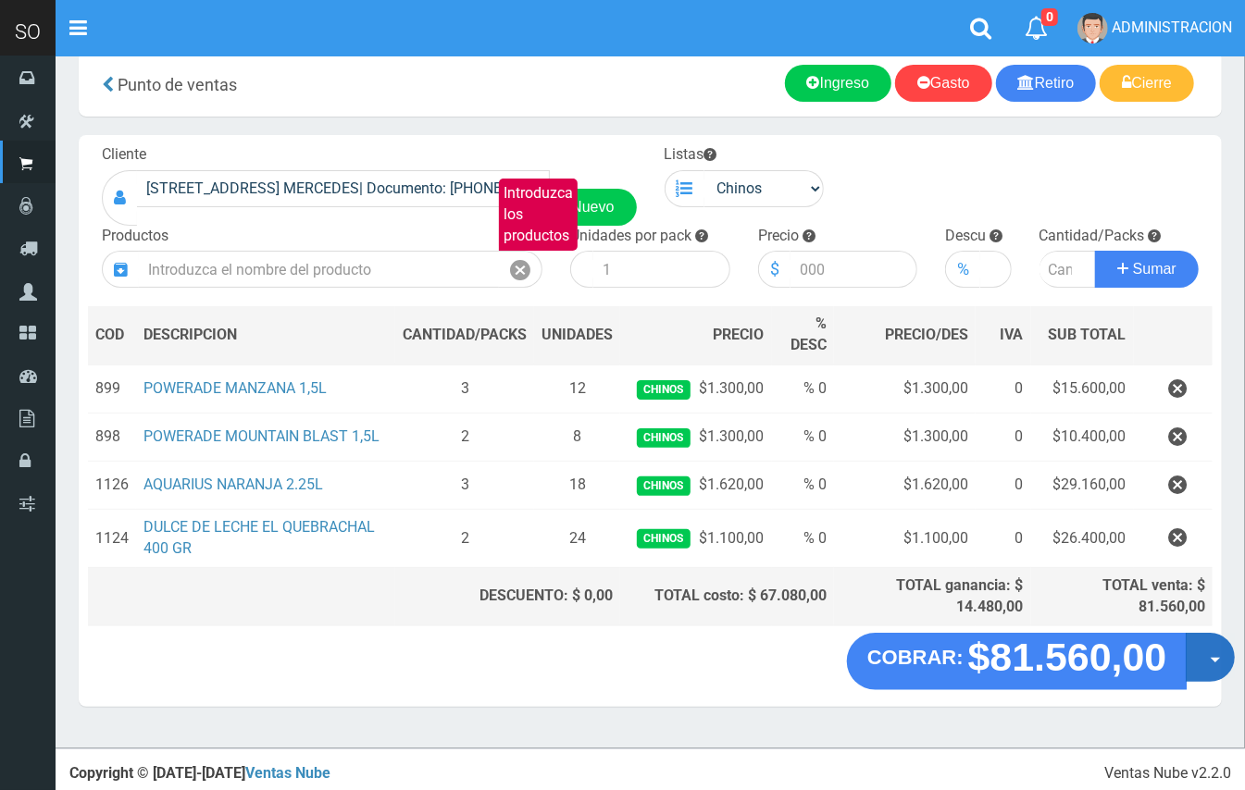
click at [1203, 670] on button "Opciones" at bounding box center [1210, 658] width 49 height 49
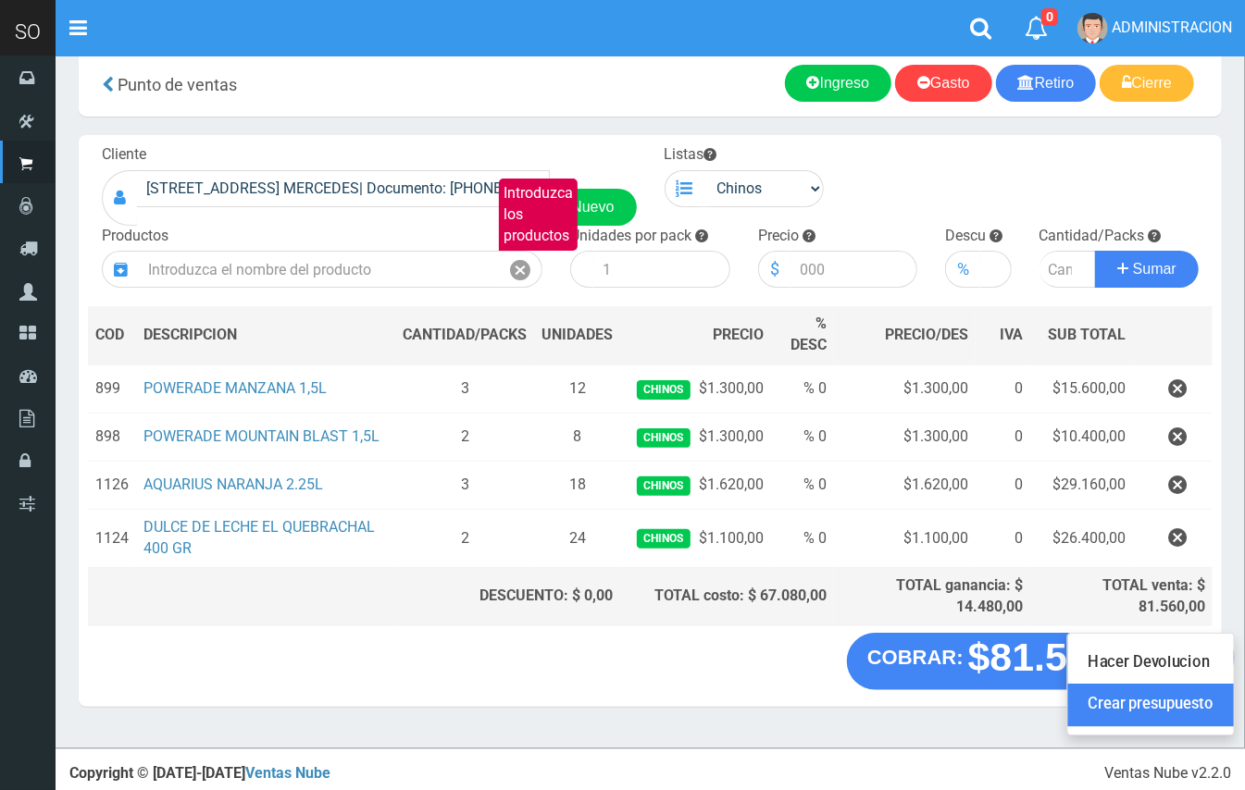
click at [1190, 705] on link "Crear presupuesto" at bounding box center [1151, 706] width 166 height 43
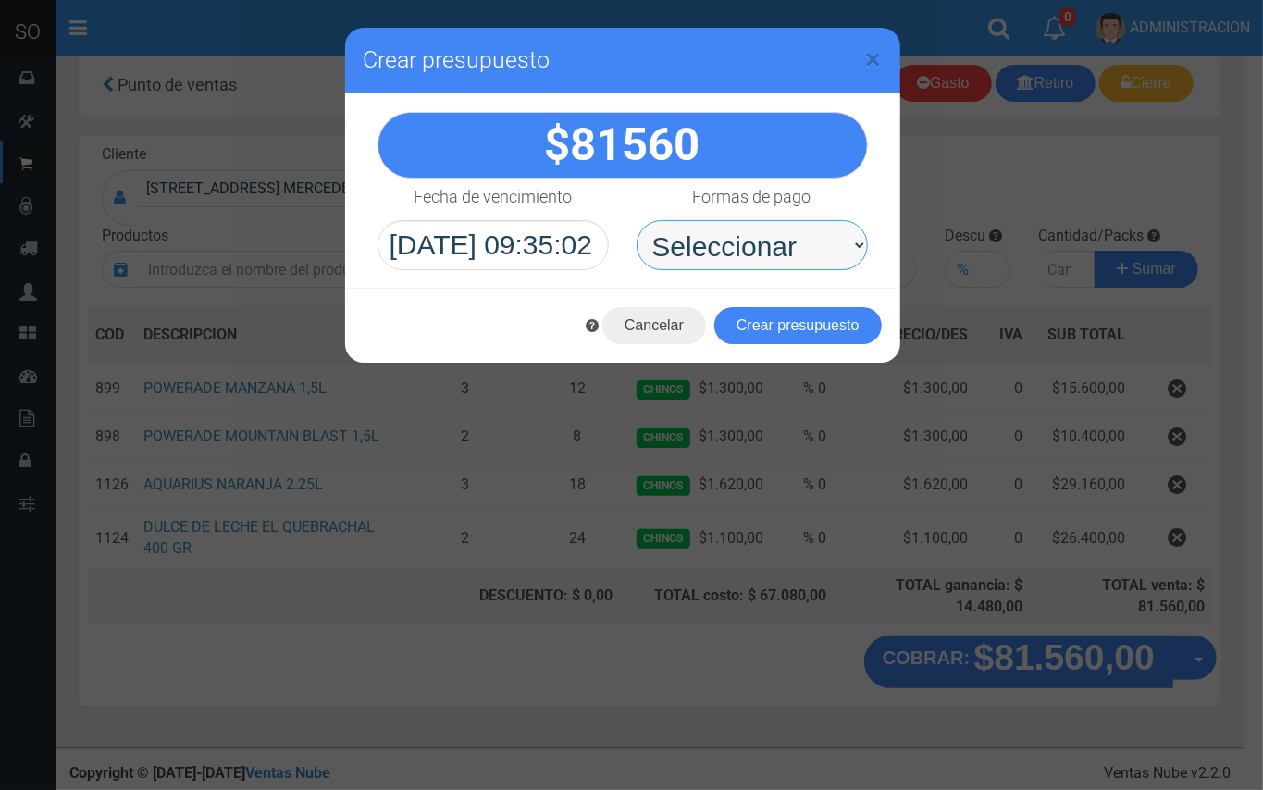
click at [760, 245] on select "Seleccionar Efectivo Tarjeta de Crédito Depósito Débito" at bounding box center [752, 245] width 231 height 50
select select "Efectivo"
click at [637, 220] on select "Seleccionar Efectivo Tarjeta de Crédito Depósito Débito" at bounding box center [752, 245] width 231 height 50
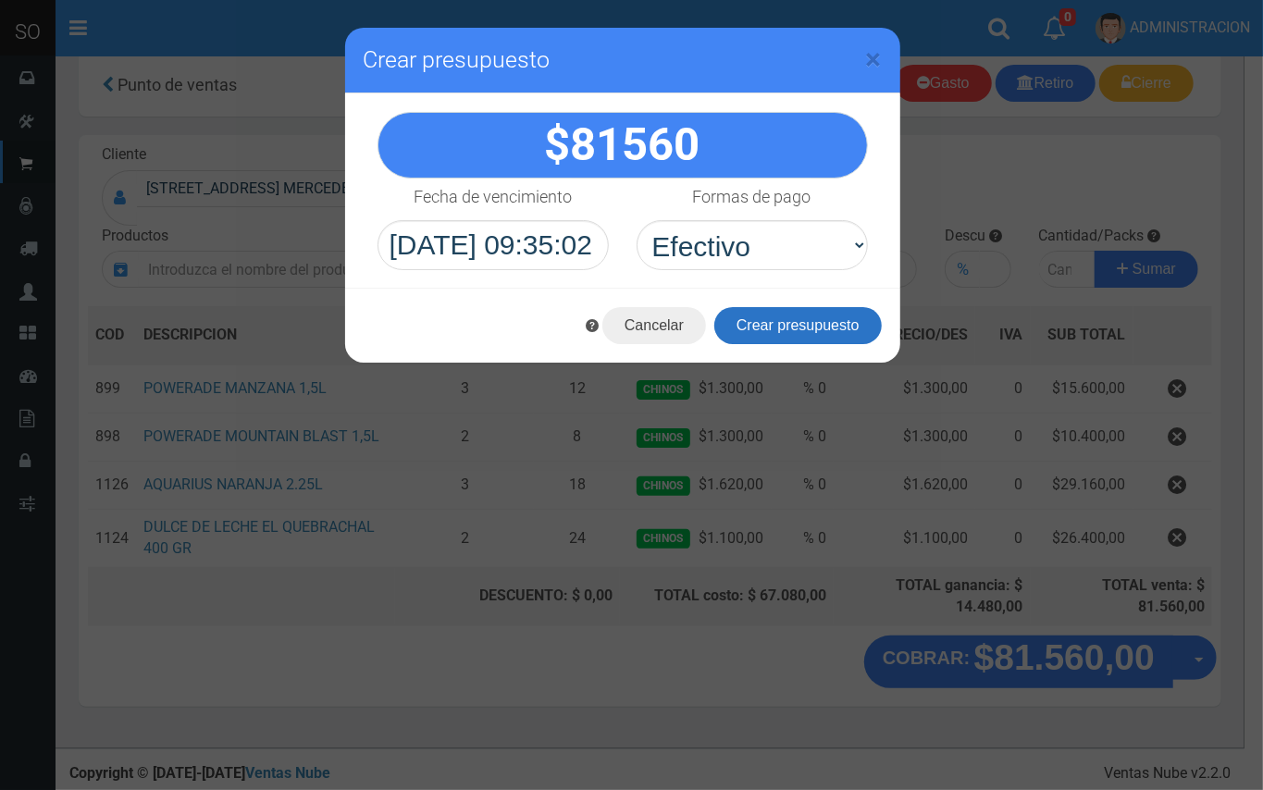
click at [750, 308] on button "Crear presupuesto" at bounding box center [798, 325] width 168 height 37
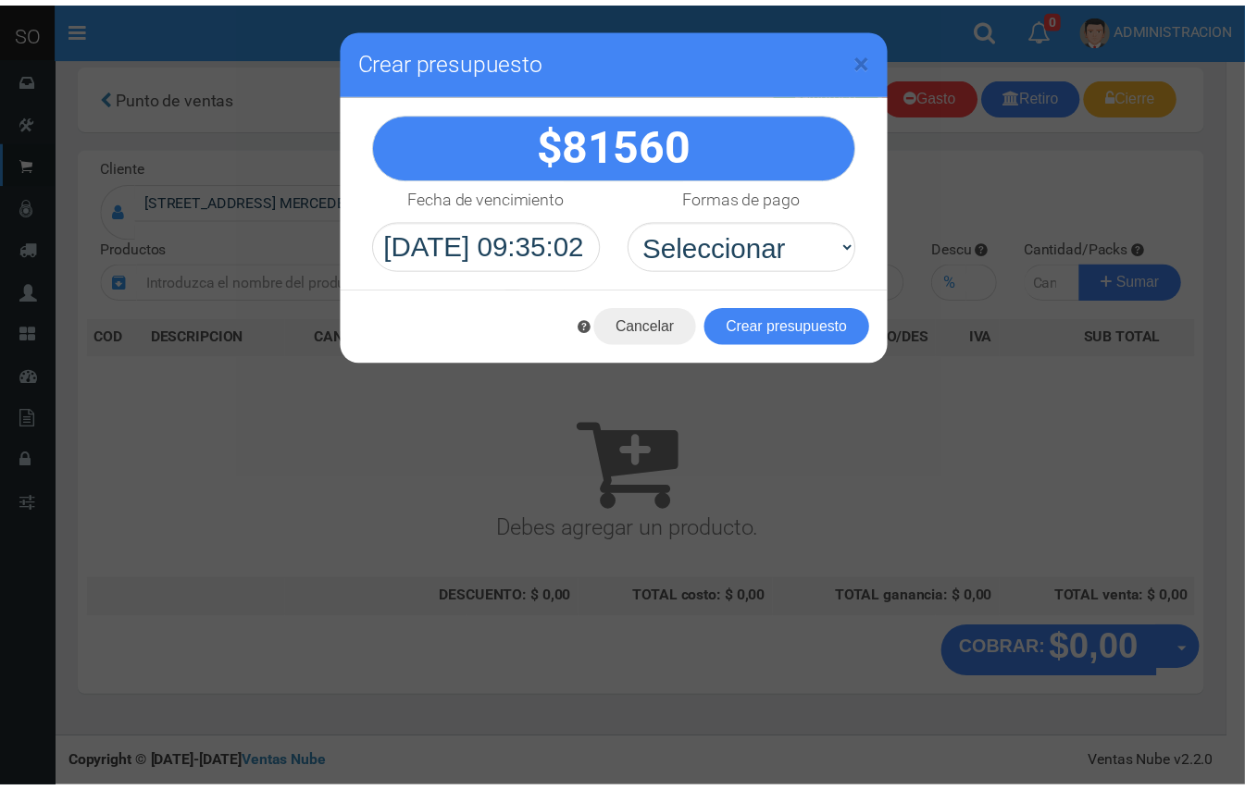
scroll to position [6, 0]
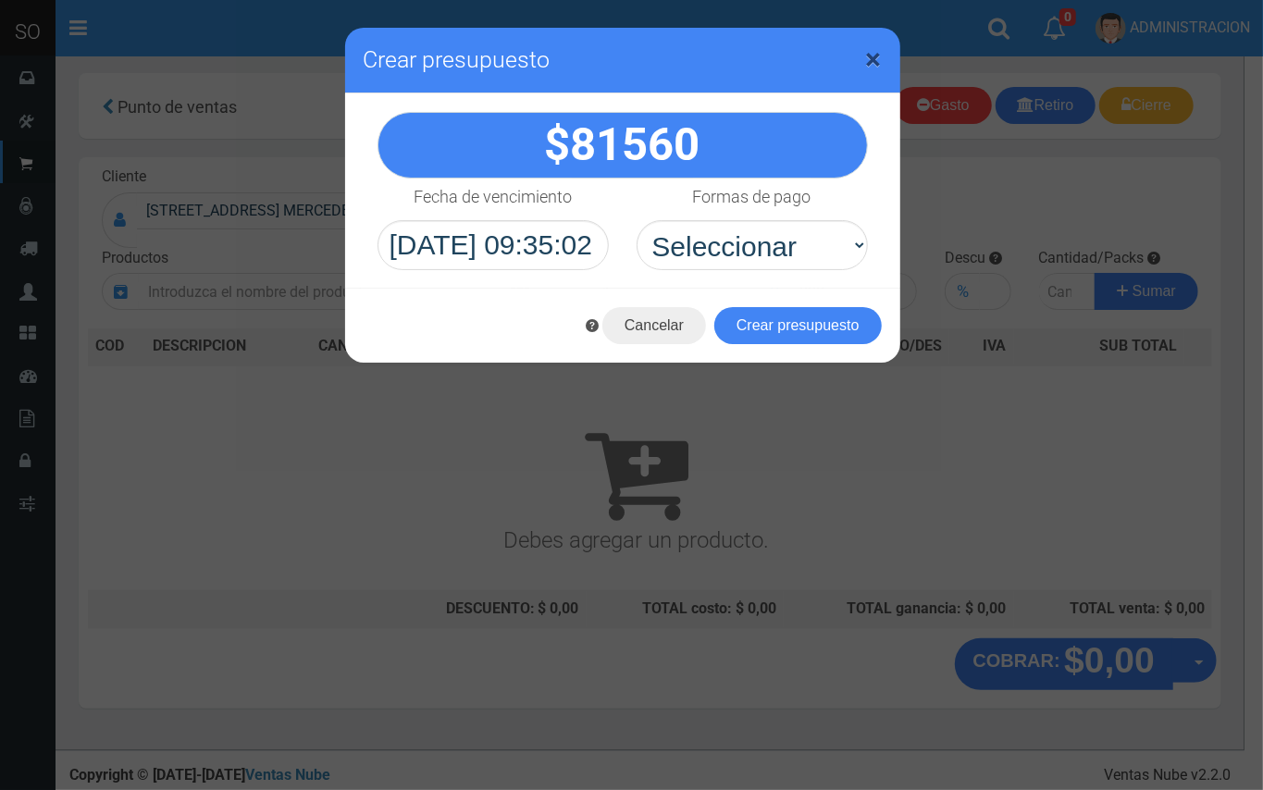
click at [871, 56] on span "×" at bounding box center [874, 59] width 16 height 35
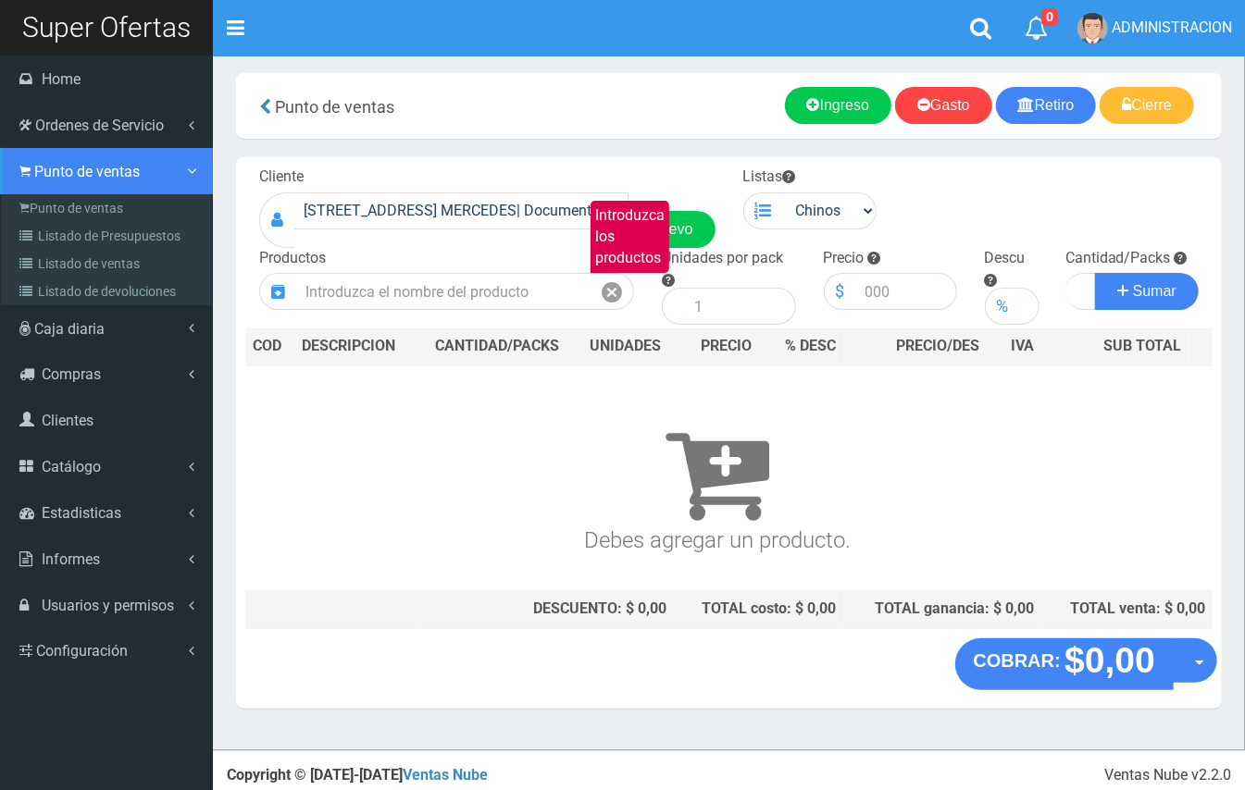
click at [61, 172] on span "Punto de ventas" at bounding box center [87, 172] width 106 height 18
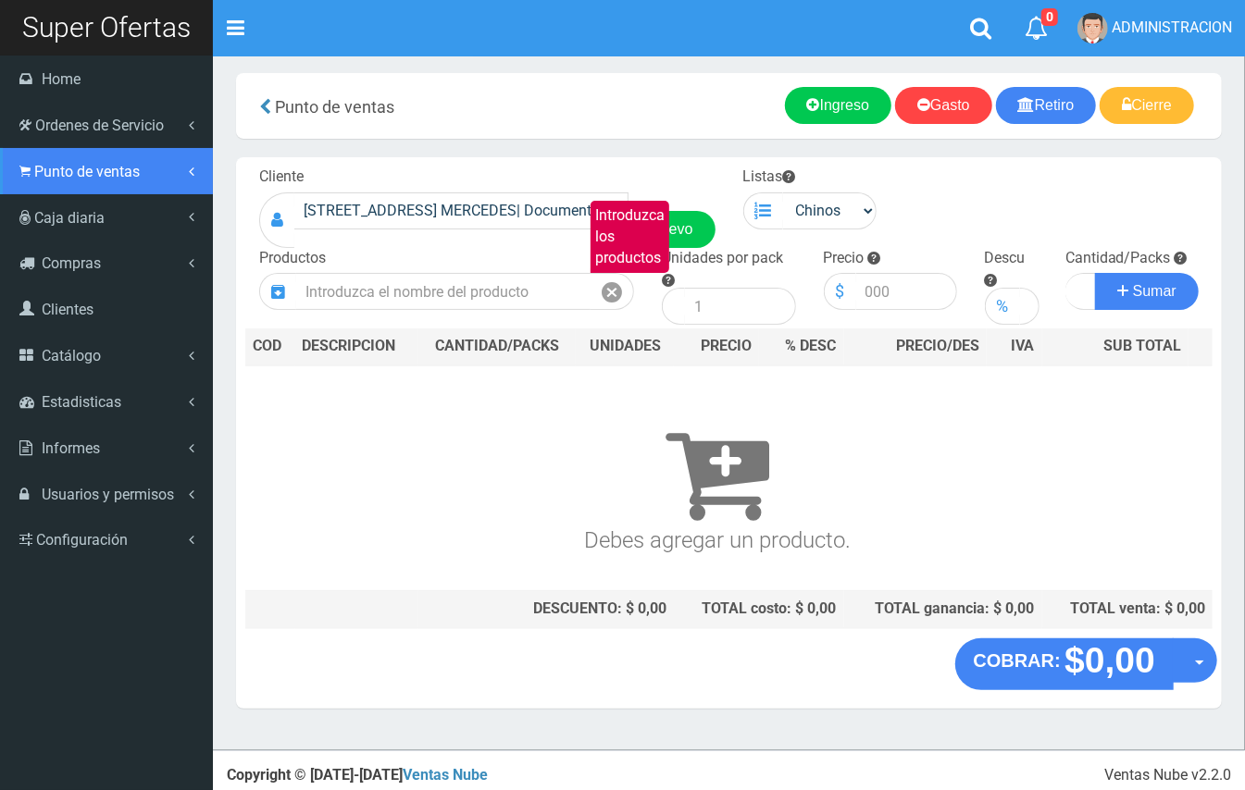
click at [61, 172] on span "Punto de ventas" at bounding box center [87, 172] width 106 height 18
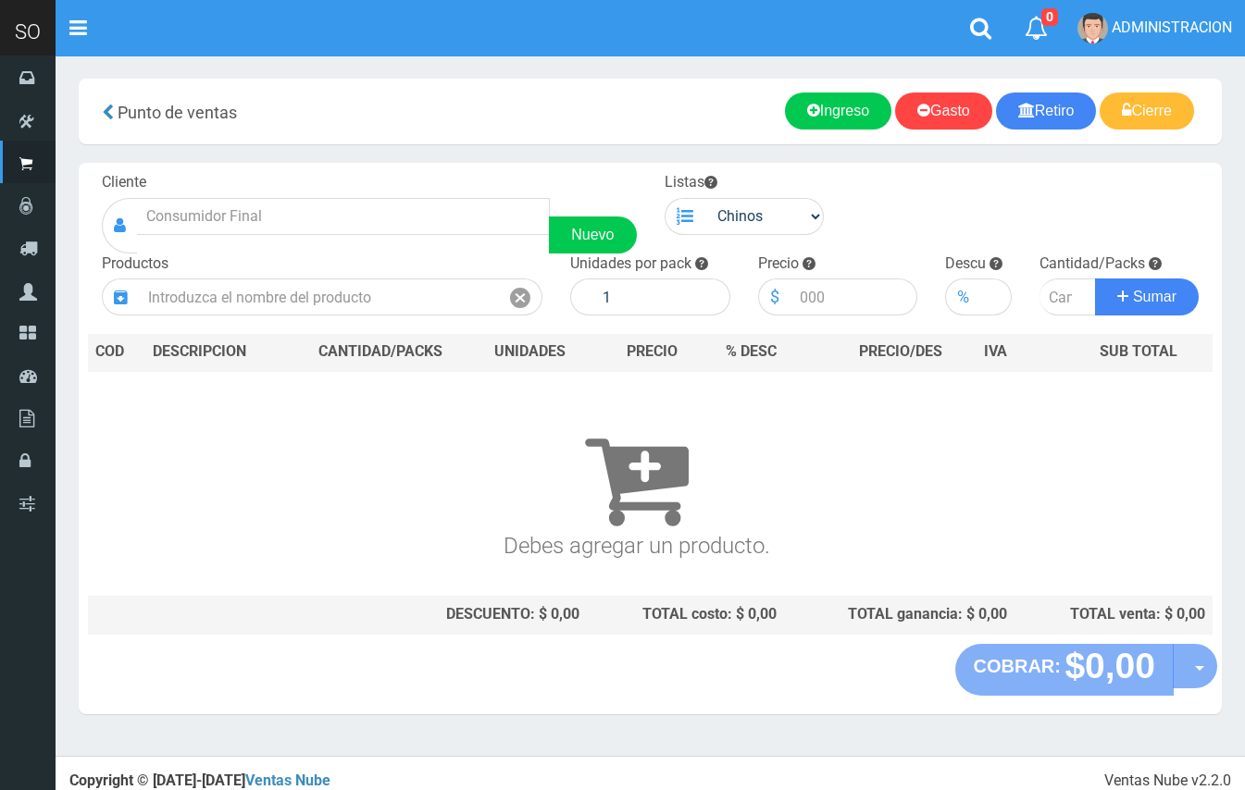
scroll to position [6, 0]
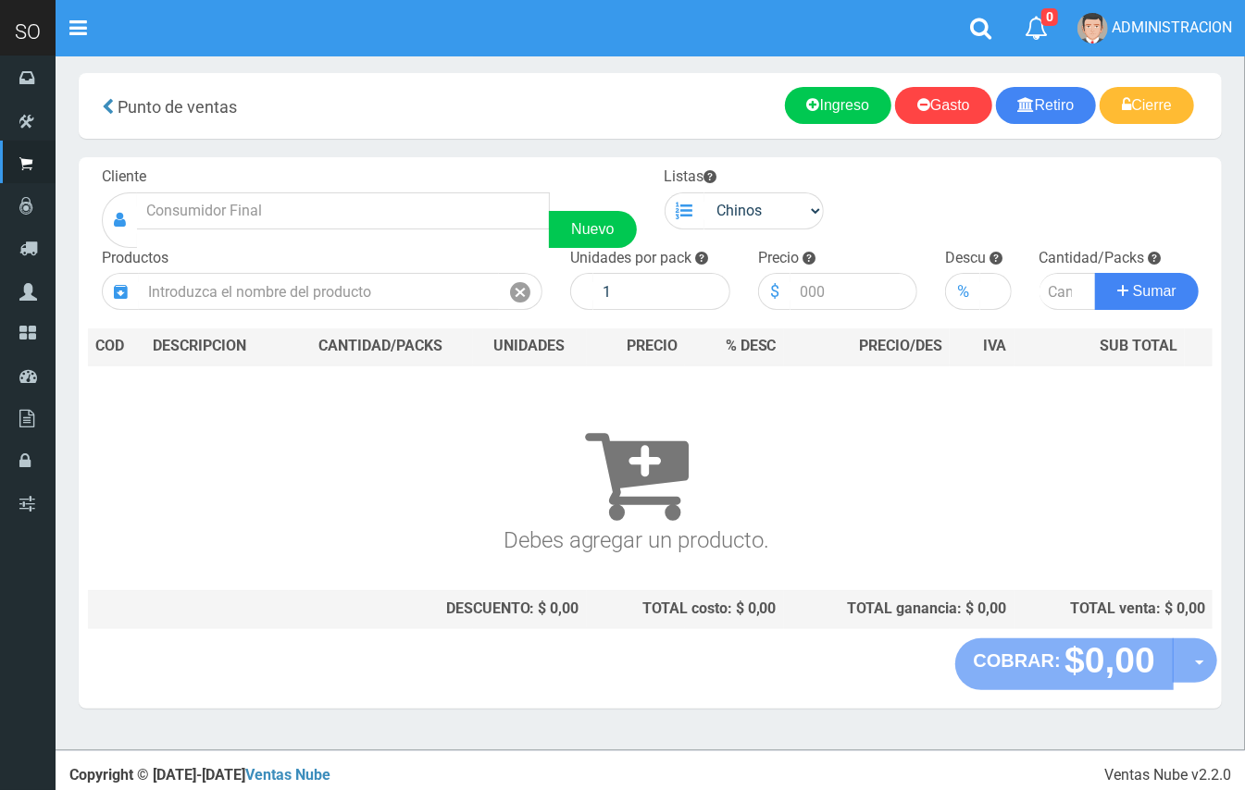
click at [298, 208] on input "text" at bounding box center [343, 211] width 413 height 37
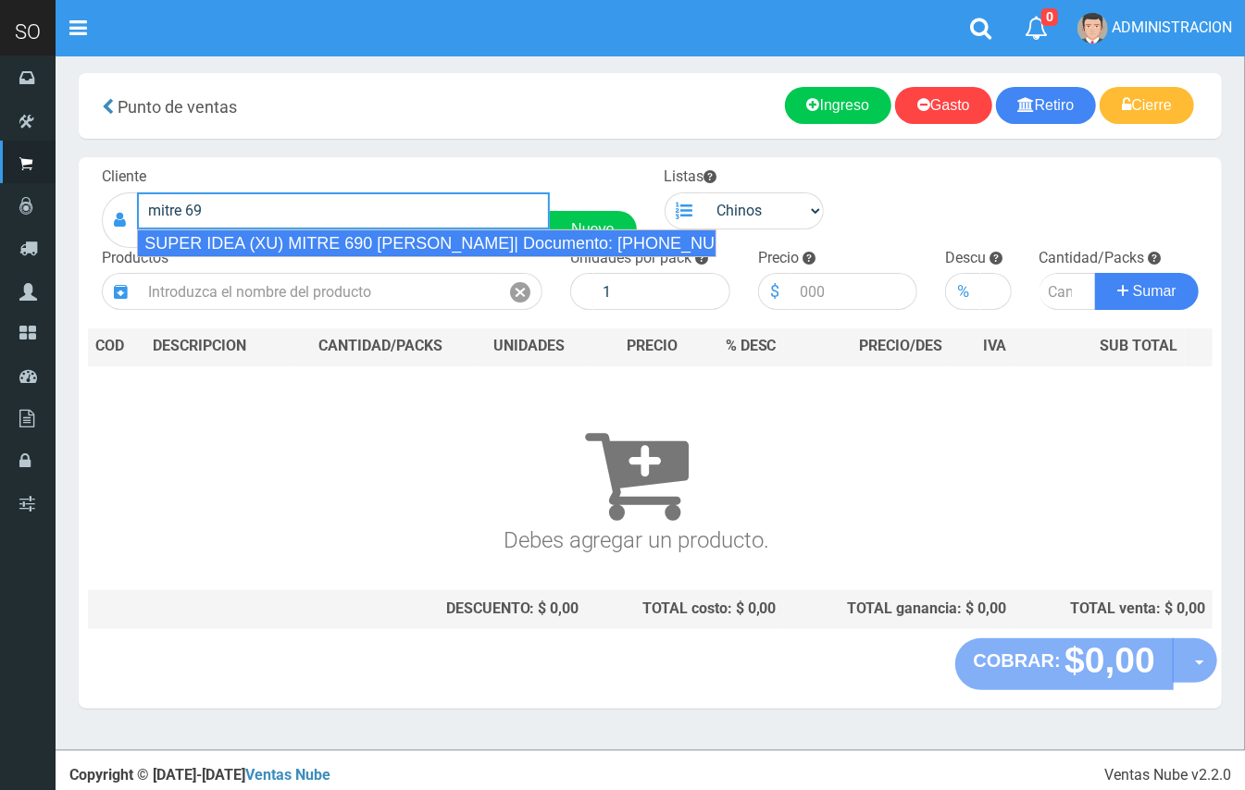
drag, startPoint x: 361, startPoint y: 233, endPoint x: 640, endPoint y: 223, distance: 279.7
click at [365, 233] on div "SUPER IDEA (XU) MITRE 690 LUJAN| Documento: 456741867 | Teléfono:" at bounding box center [426, 244] width 579 height 28
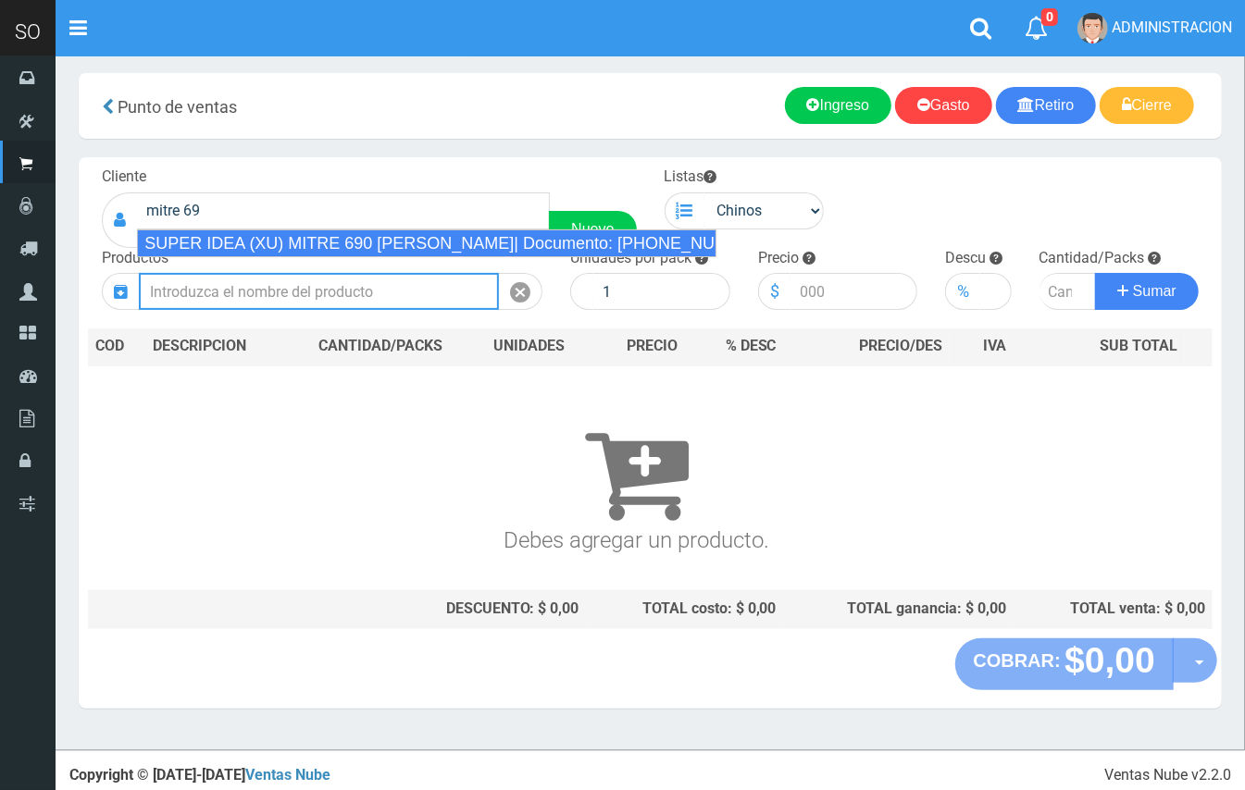
type input "SUPER IDEA (XU) MITRE 690 LUJAN| Documento: 456741867 | Teléfono:"
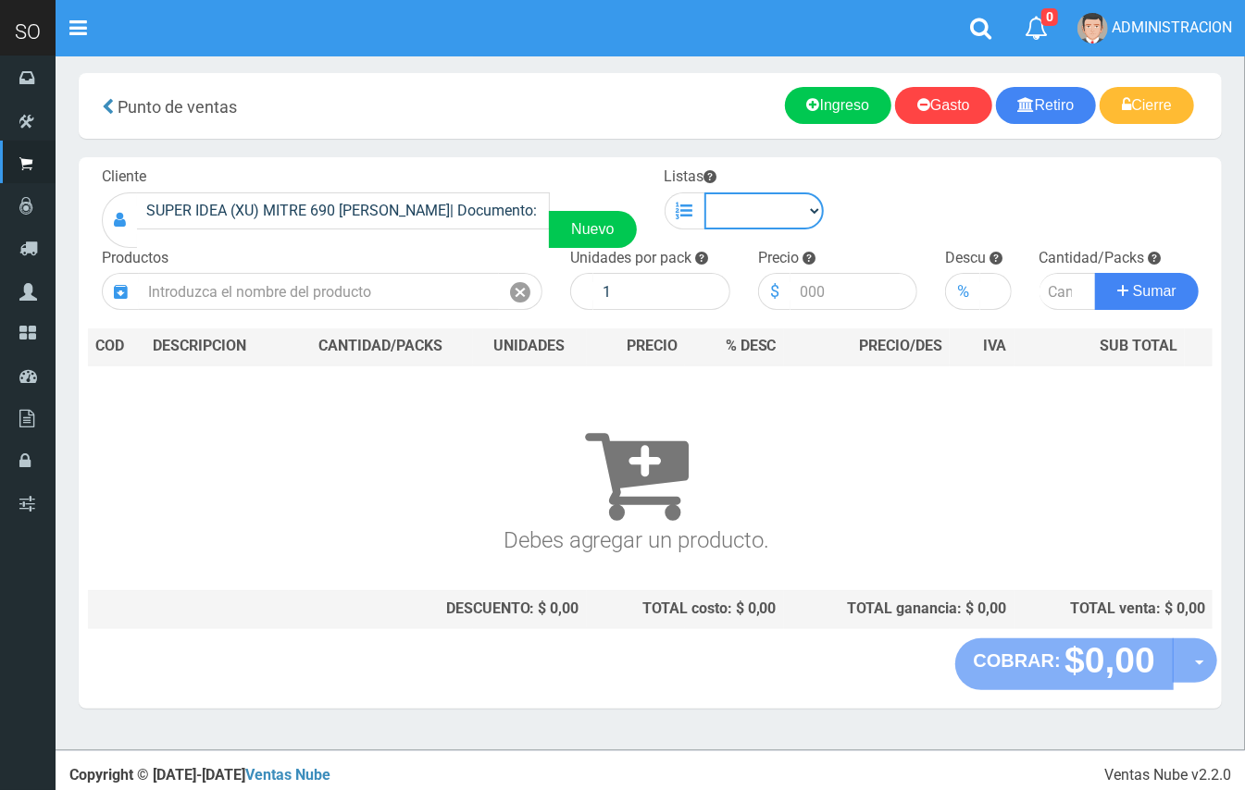
click at [751, 208] on select "Chinos . ." at bounding box center [764, 211] width 120 height 37
select select "1"
click at [704, 193] on select "Chinos . ." at bounding box center [764, 211] width 120 height 37
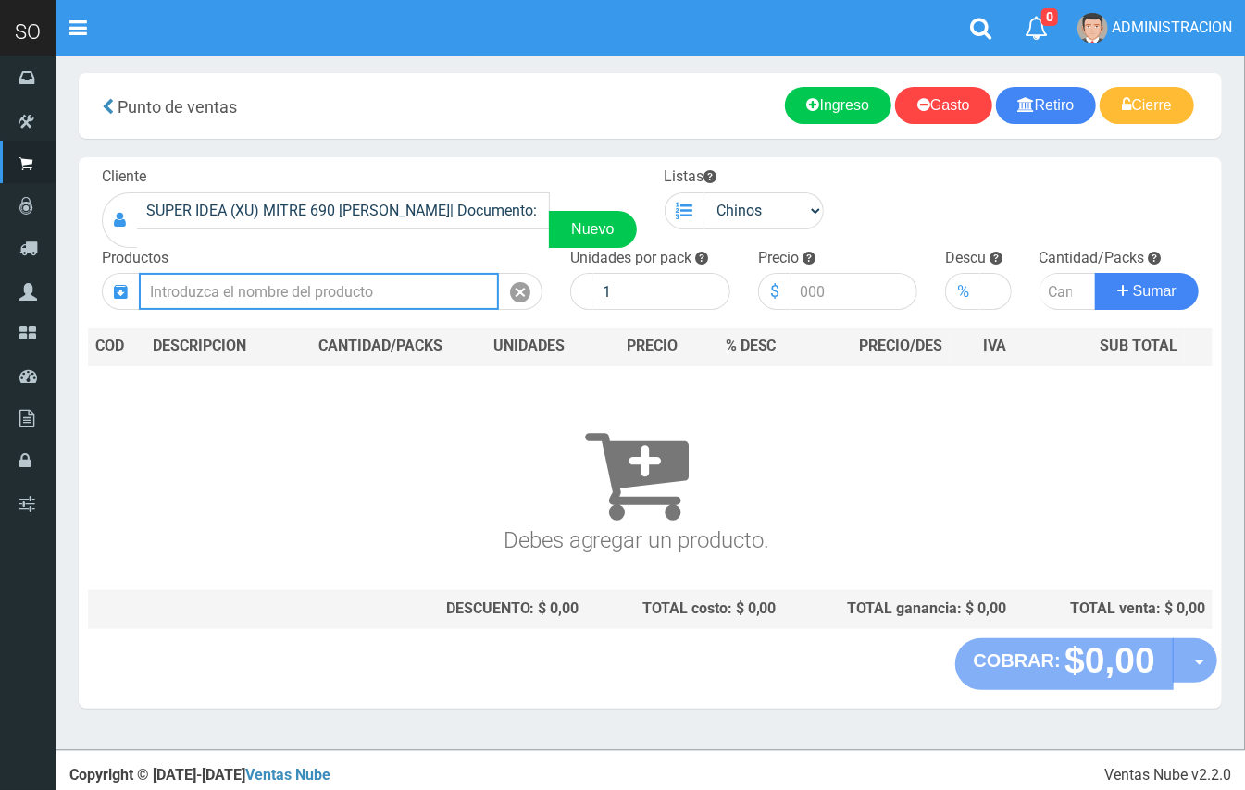
drag, startPoint x: 415, startPoint y: 290, endPoint x: 405, endPoint y: 275, distance: 17.5
click at [411, 289] on input "text" at bounding box center [319, 291] width 360 height 37
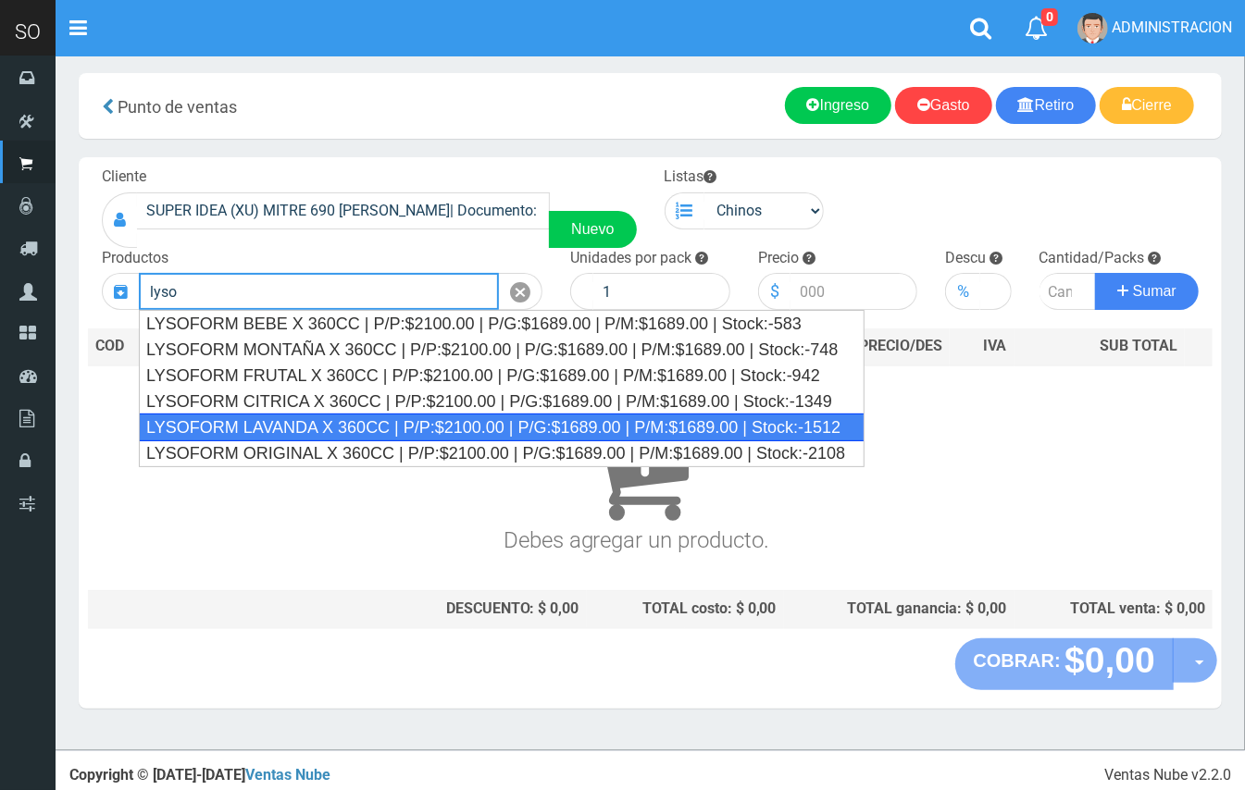
click at [326, 430] on div "LYSOFORM LAVANDA X 360CC | P/P:$2100.00 | P/G:$1689.00 | P/M:$1689.00 | Stock:-…" at bounding box center [502, 428] width 726 height 28
type input "LYSOFORM LAVANDA X 360CC | P/P:$2100.00 | P/G:$1689.00 | P/M:$1689.00 | Stock:-…"
type input "12"
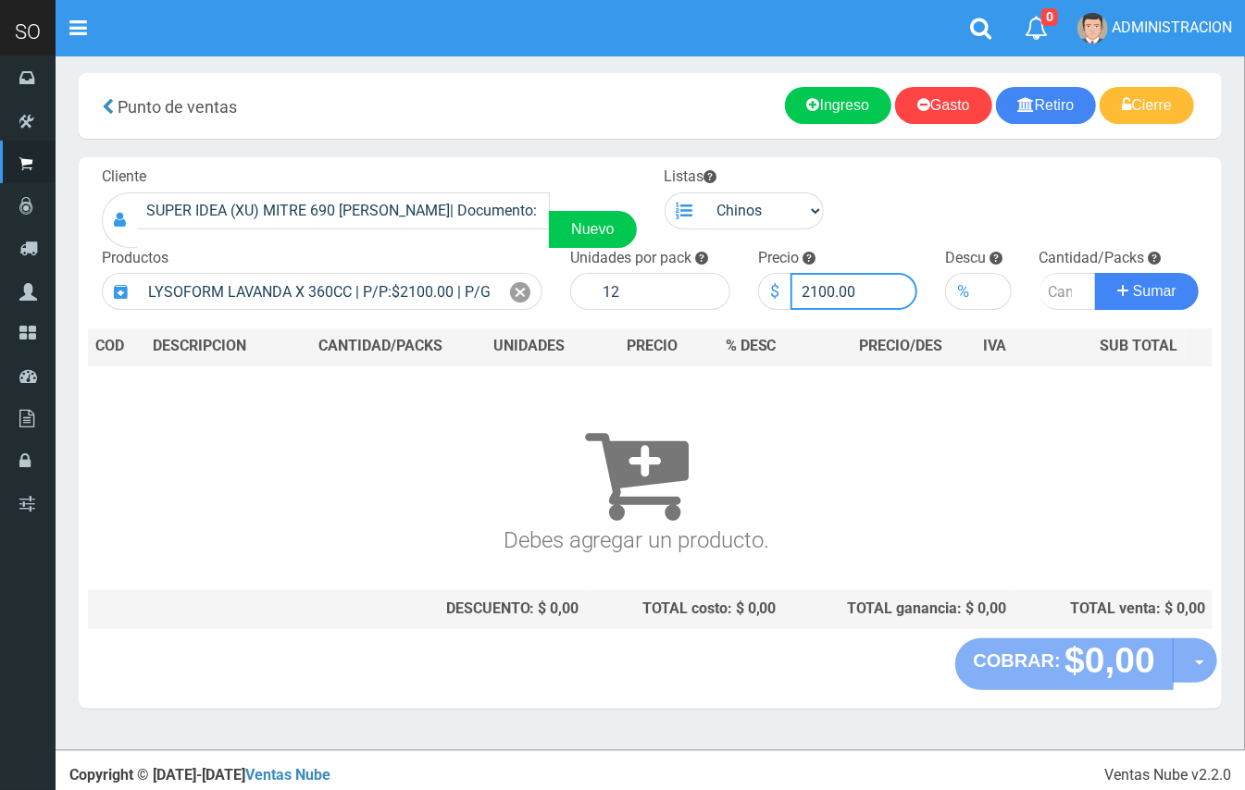
drag, startPoint x: 834, startPoint y: 283, endPoint x: 809, endPoint y: 281, distance: 25.1
click at [809, 282] on input "2100.00" at bounding box center [854, 291] width 128 height 37
click at [812, 290] on input "21900.00" at bounding box center [854, 291] width 128 height 37
type input "1900.00"
click at [1061, 291] on input "number" at bounding box center [1067, 291] width 57 height 37
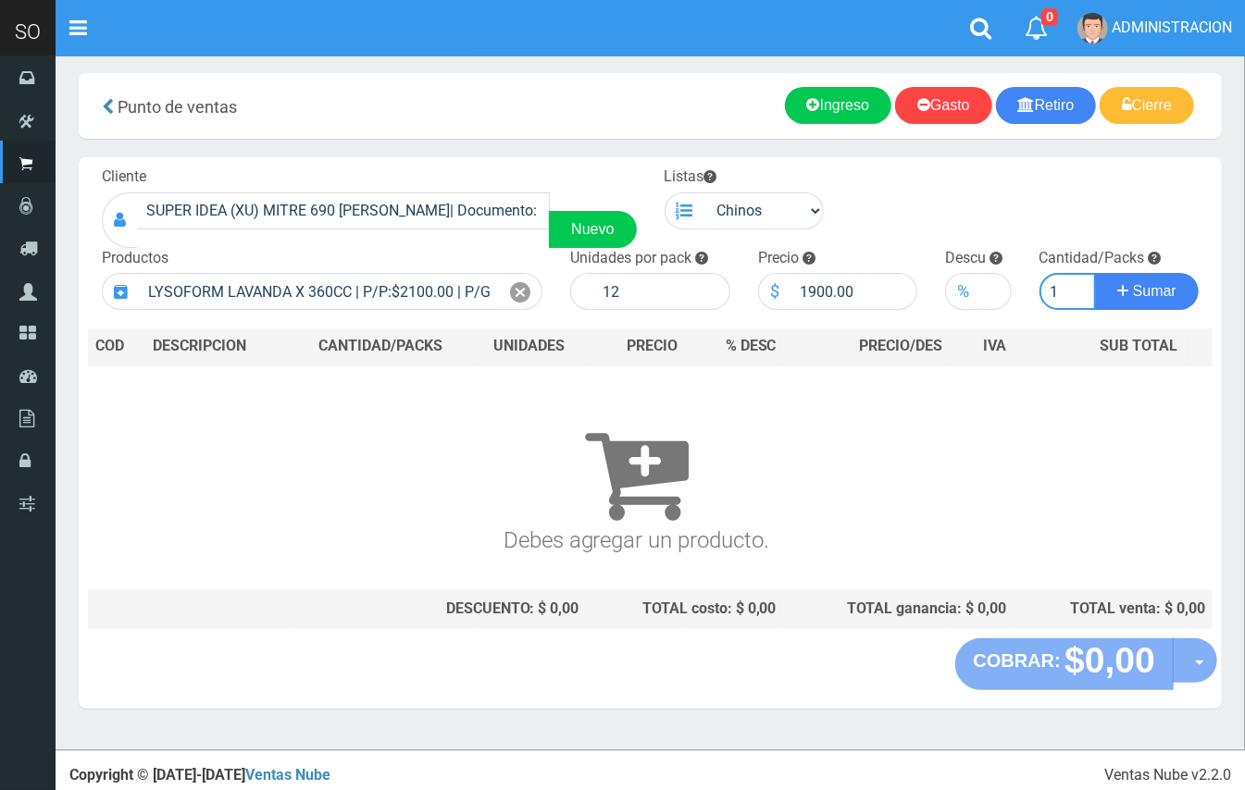
type input "1"
click at [1095, 273] on button "Sumar" at bounding box center [1147, 291] width 104 height 37
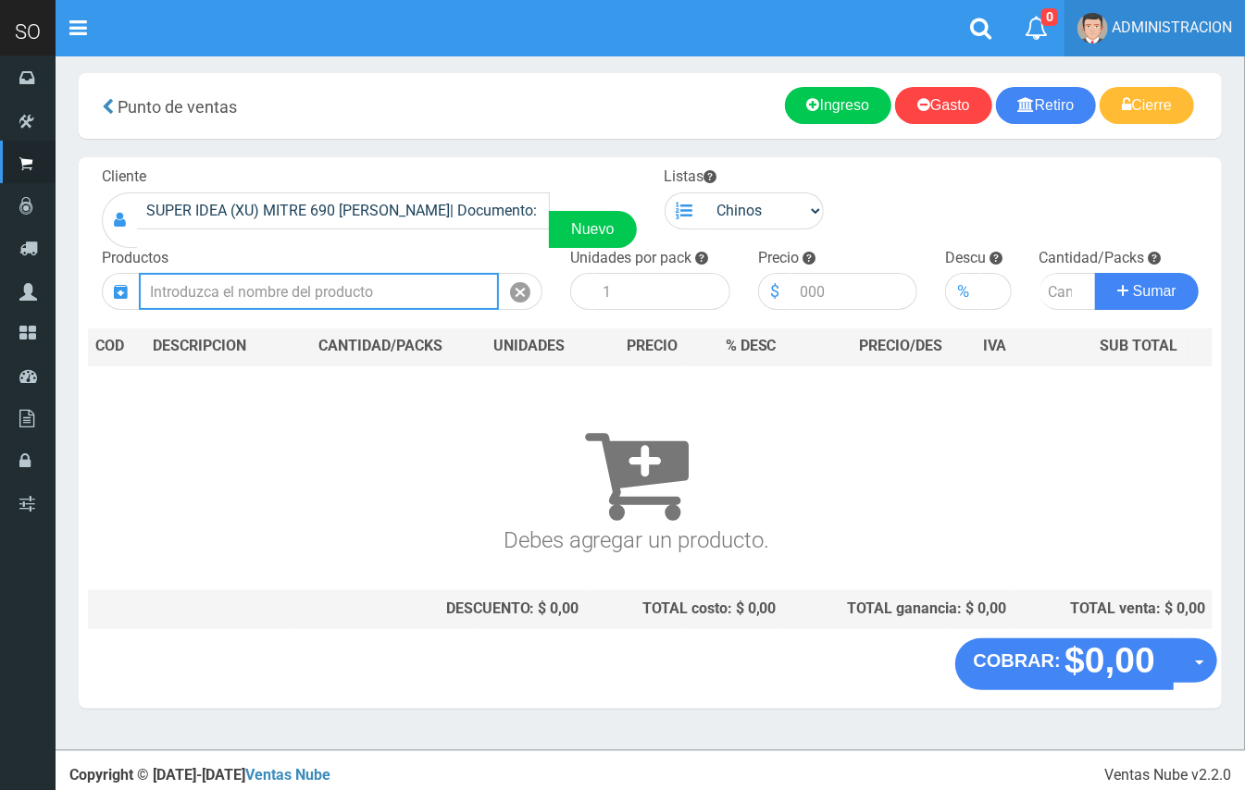
scroll to position [0, 0]
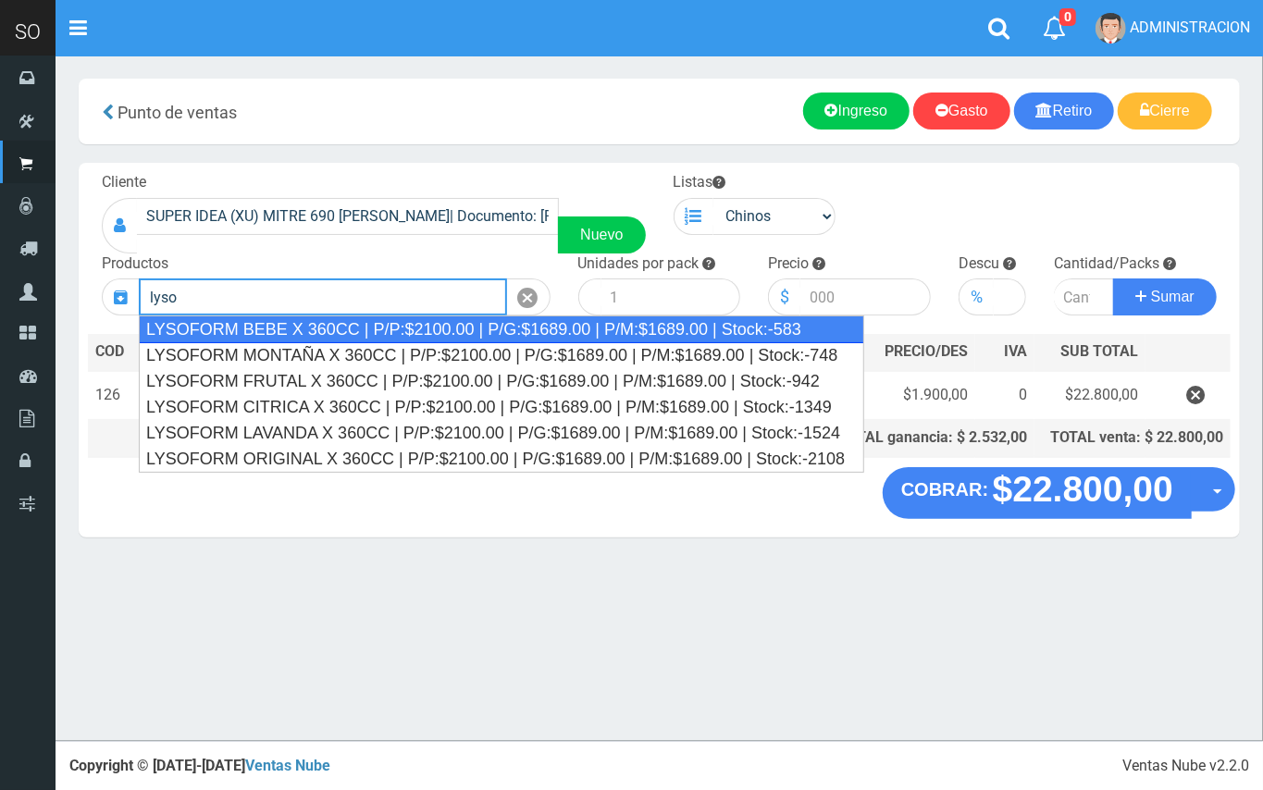
click at [290, 323] on div "LYSOFORM BEBE X 360CC | P/P:$2100.00 | P/G:$1689.00 | P/M:$1689.00 | Stock:-583" at bounding box center [502, 330] width 726 height 28
type input "LYSOFORM BEBE X 360CC | P/P:$2100.00 | P/G:$1689.00 | P/M:$1689.00 | Stock:-583"
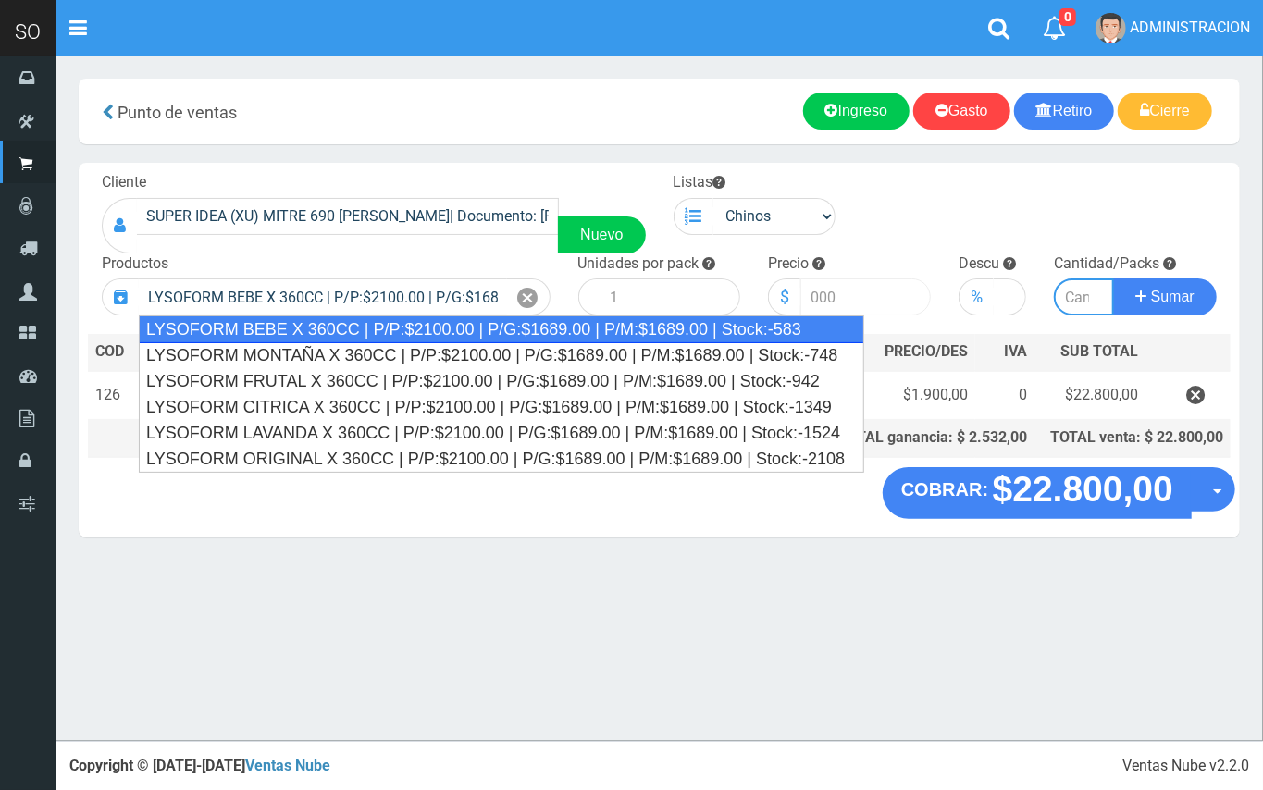
type input "12"
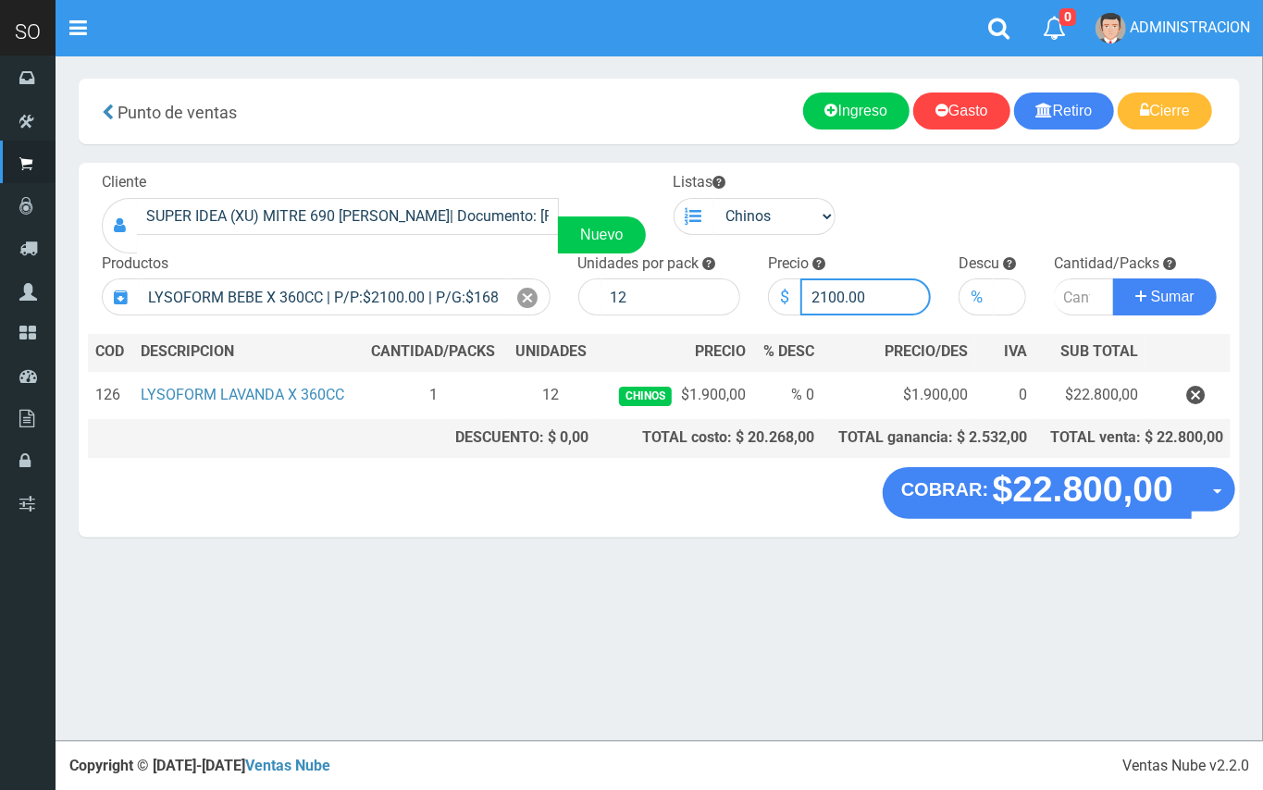
drag, startPoint x: 845, startPoint y: 290, endPoint x: 786, endPoint y: 274, distance: 61.3
click at [793, 281] on div "$ 2100.00" at bounding box center [849, 297] width 163 height 37
type input "1900.00"
click at [1075, 298] on input "number" at bounding box center [1084, 297] width 60 height 37
type input "1"
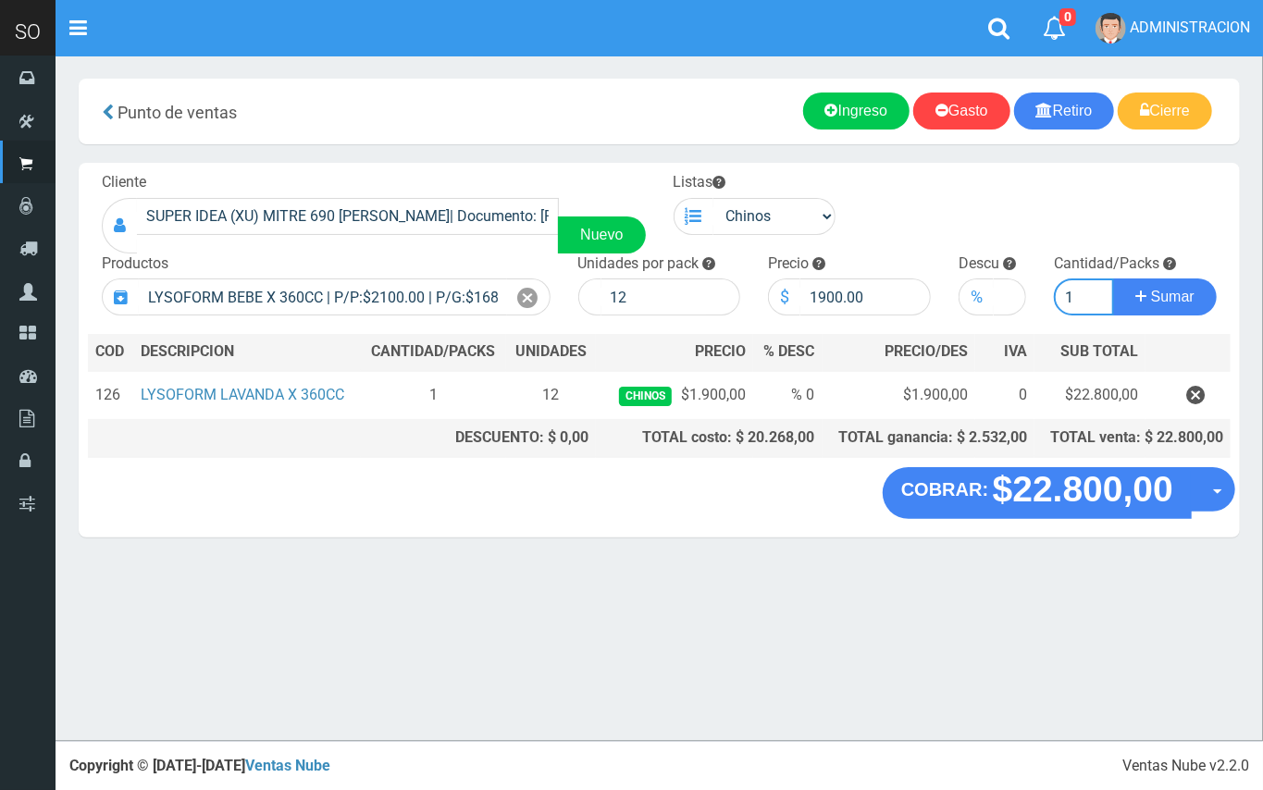
click at [1113, 279] on button "Sumar" at bounding box center [1165, 297] width 104 height 37
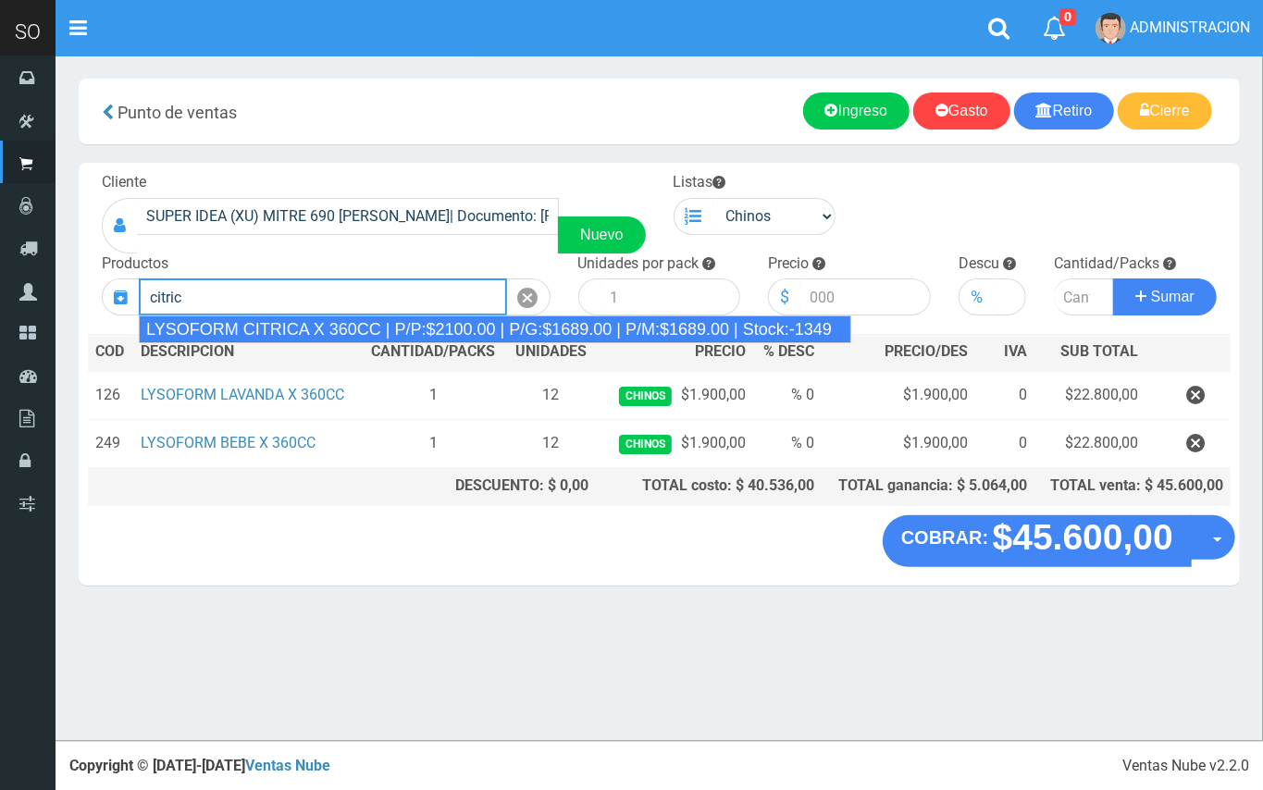
click at [509, 317] on div "LYSOFORM CITRICA X 360CC | P/P:$2100.00 | P/G:$1689.00 | P/M:$1689.00 | Stock:-…" at bounding box center [495, 330] width 713 height 28
type input "LYSOFORM CITRICA X 360CC | P/P:$2100.00 | P/G:$1689.00 | P/M:$1689.00 | Stock:-…"
type input "12"
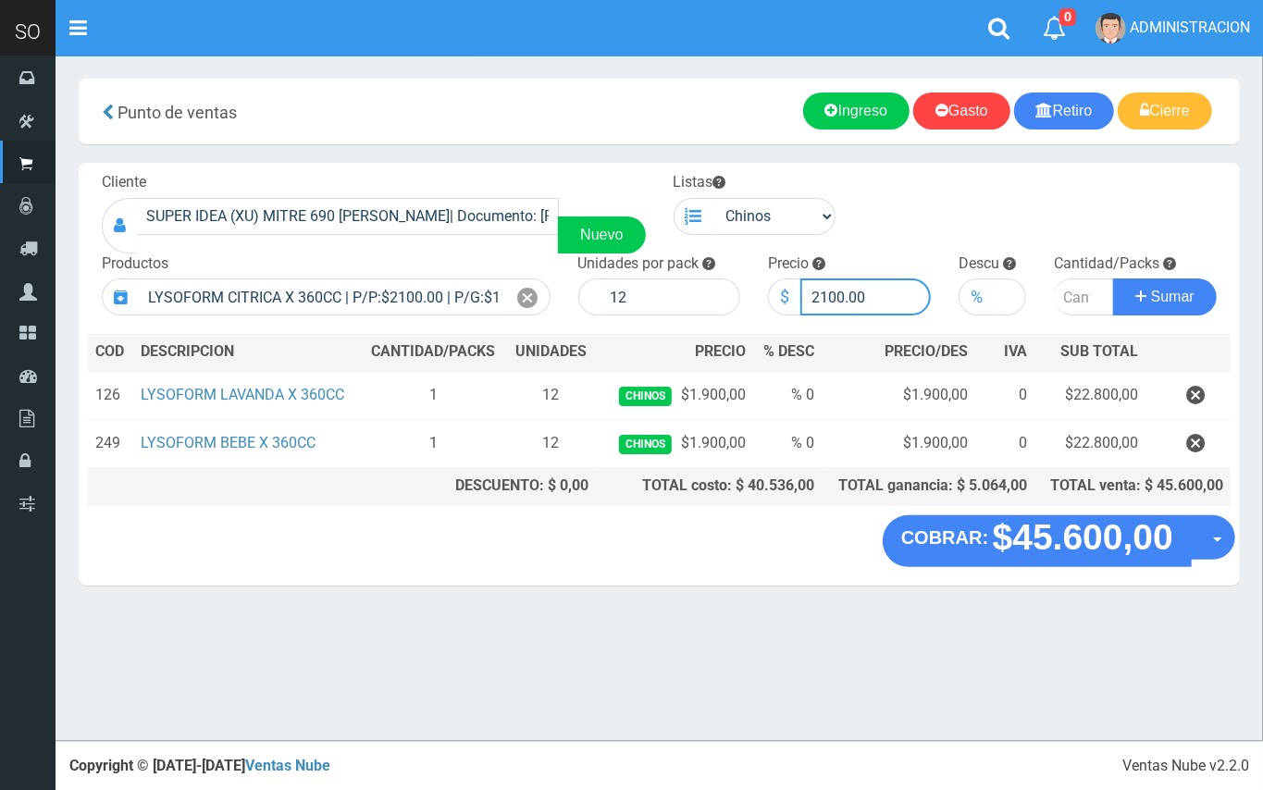
drag, startPoint x: 844, startPoint y: 300, endPoint x: 809, endPoint y: 296, distance: 35.4
click at [809, 296] on input "2100.00" at bounding box center [866, 297] width 130 height 37
type input "1900.00"
click at [1067, 289] on input "number" at bounding box center [1084, 297] width 60 height 37
type input "1"
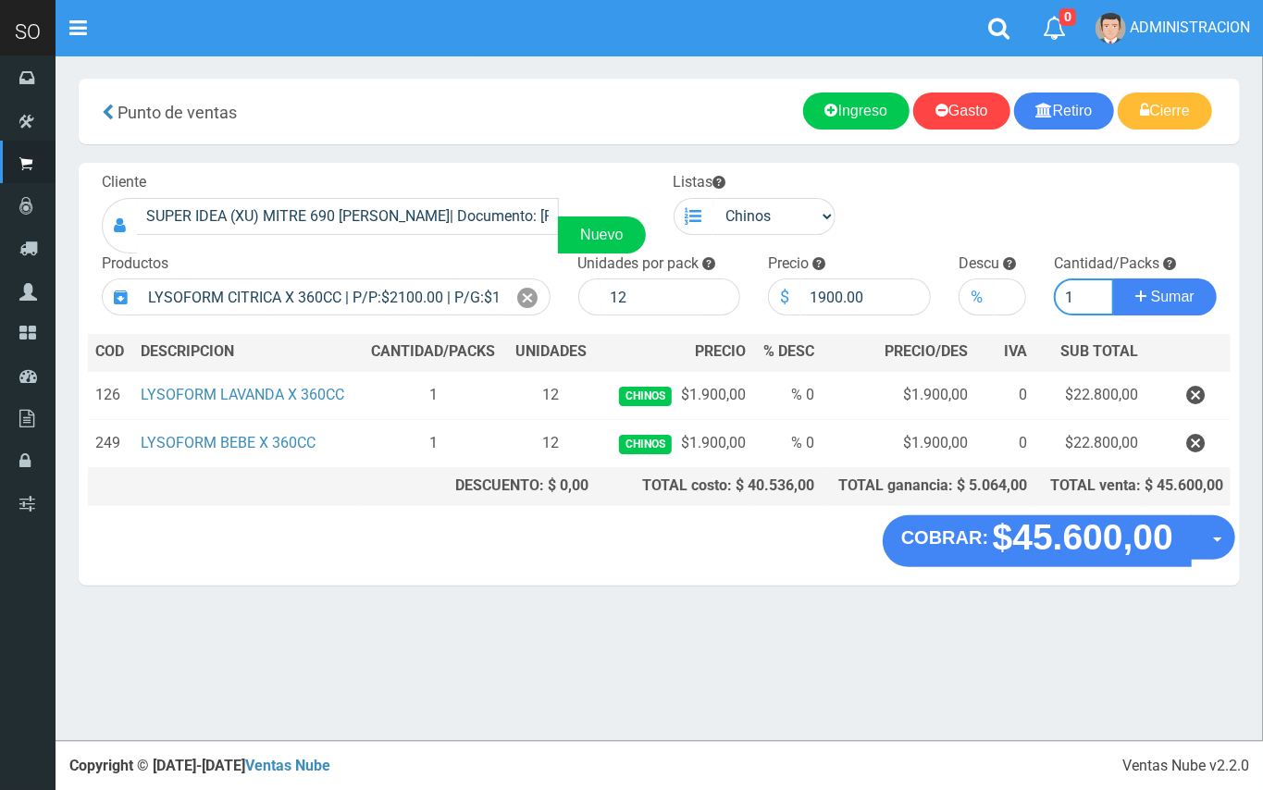
click at [1113, 279] on button "Sumar" at bounding box center [1165, 297] width 104 height 37
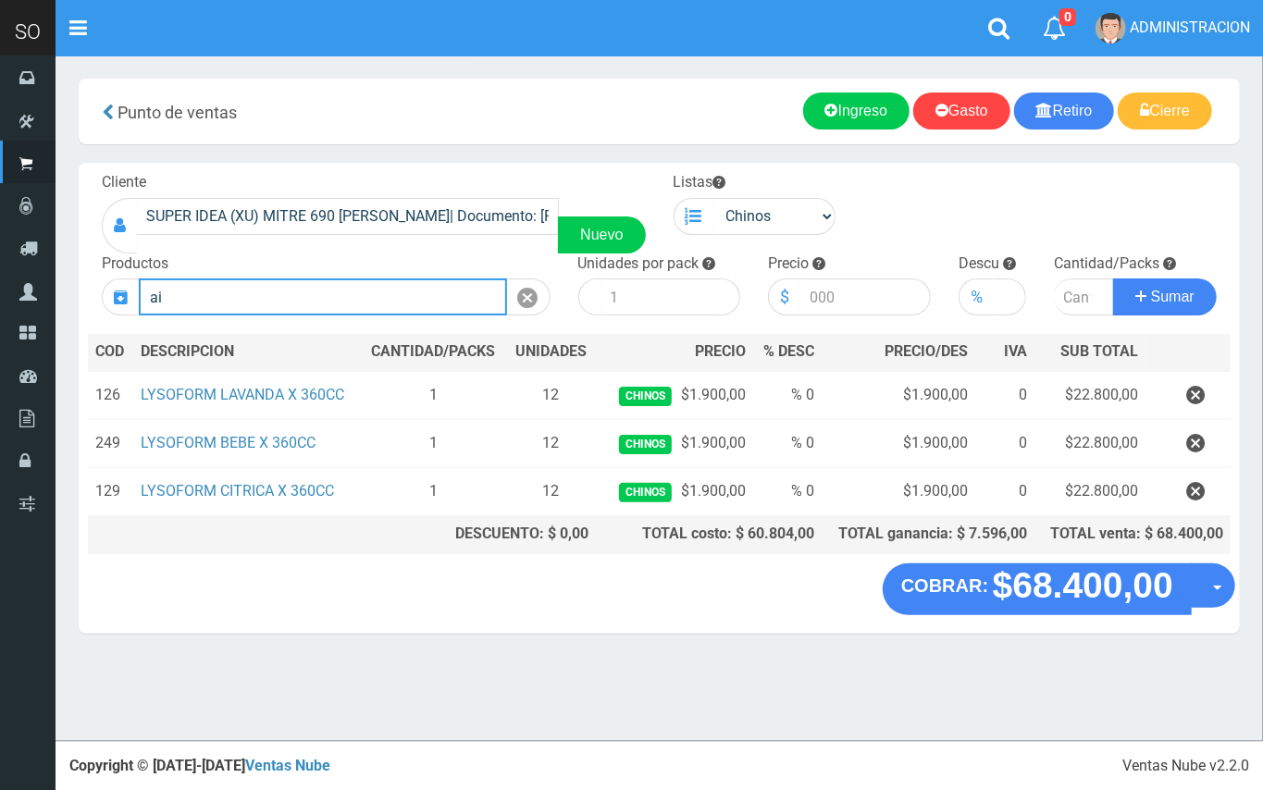
type input "a"
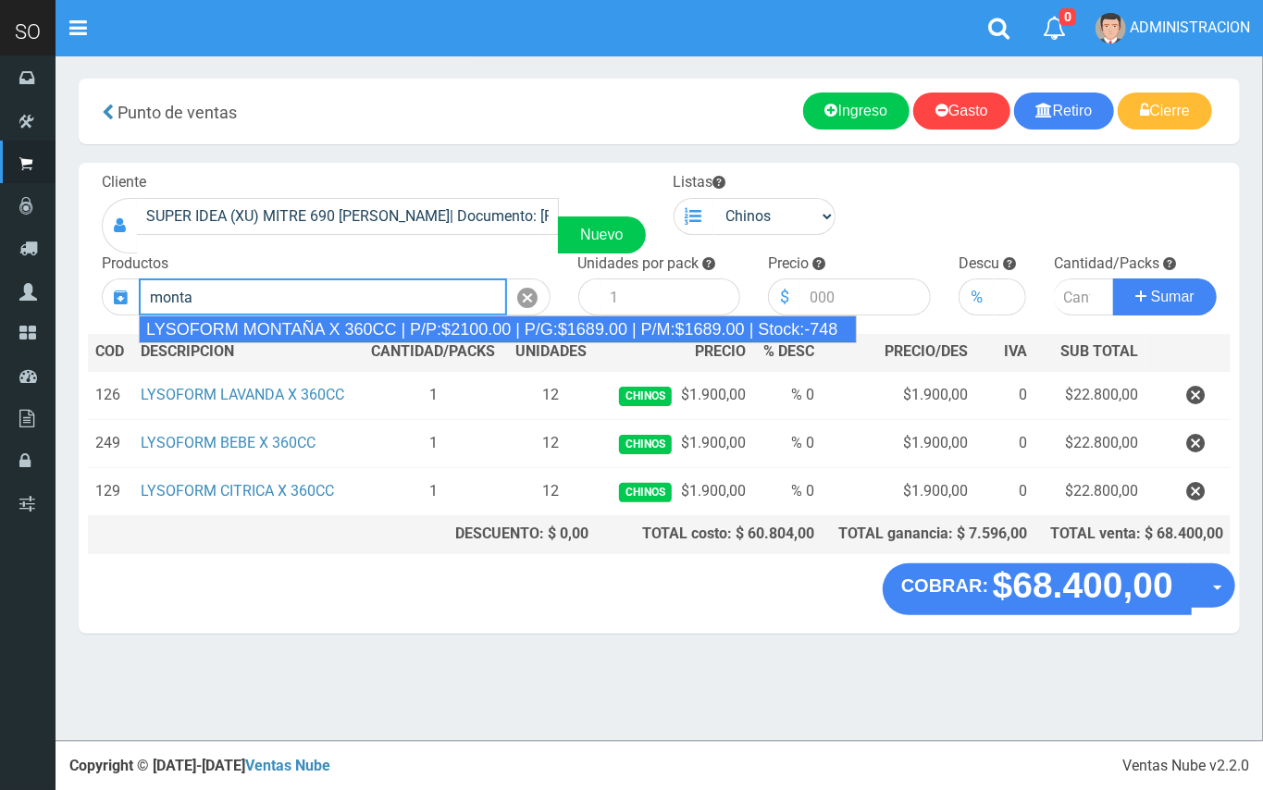
drag, startPoint x: 602, startPoint y: 334, endPoint x: 807, endPoint y: 323, distance: 205.8
click at [627, 334] on div "LYSOFORM MONTAÑA X 360CC | P/P:$2100.00 | P/G:$1689.00 | P/M:$1689.00 | Stock:-…" at bounding box center [498, 330] width 718 height 28
type input "LYSOFORM MONTAÑA X 360CC | P/P:$2100.00 | P/G:$1689.00 | P/M:$1689.00 | Stock:-…"
type input "12"
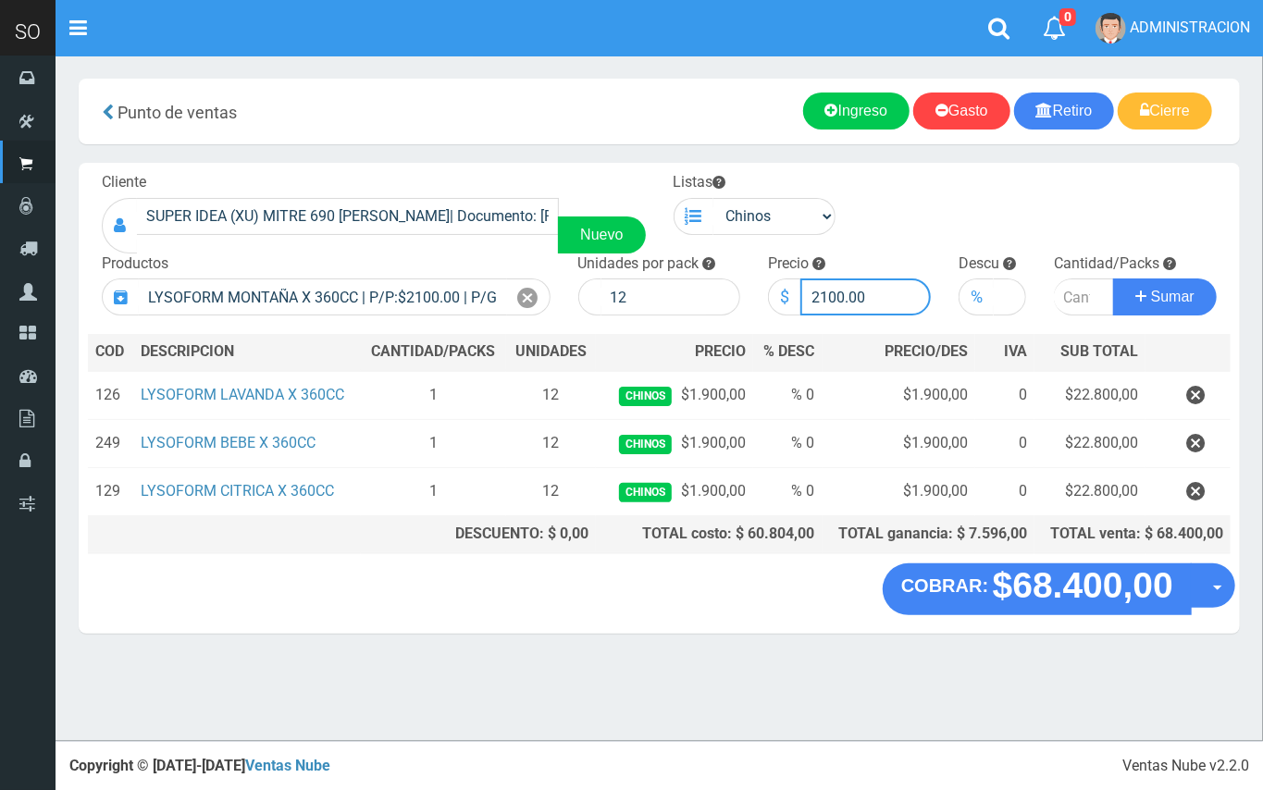
drag, startPoint x: 841, startPoint y: 297, endPoint x: 761, endPoint y: 290, distance: 80.9
click at [775, 296] on div "$ 2100.00" at bounding box center [849, 297] width 163 height 37
type input "1900.00"
click at [1075, 289] on input "number" at bounding box center [1084, 297] width 60 height 37
type input "1"
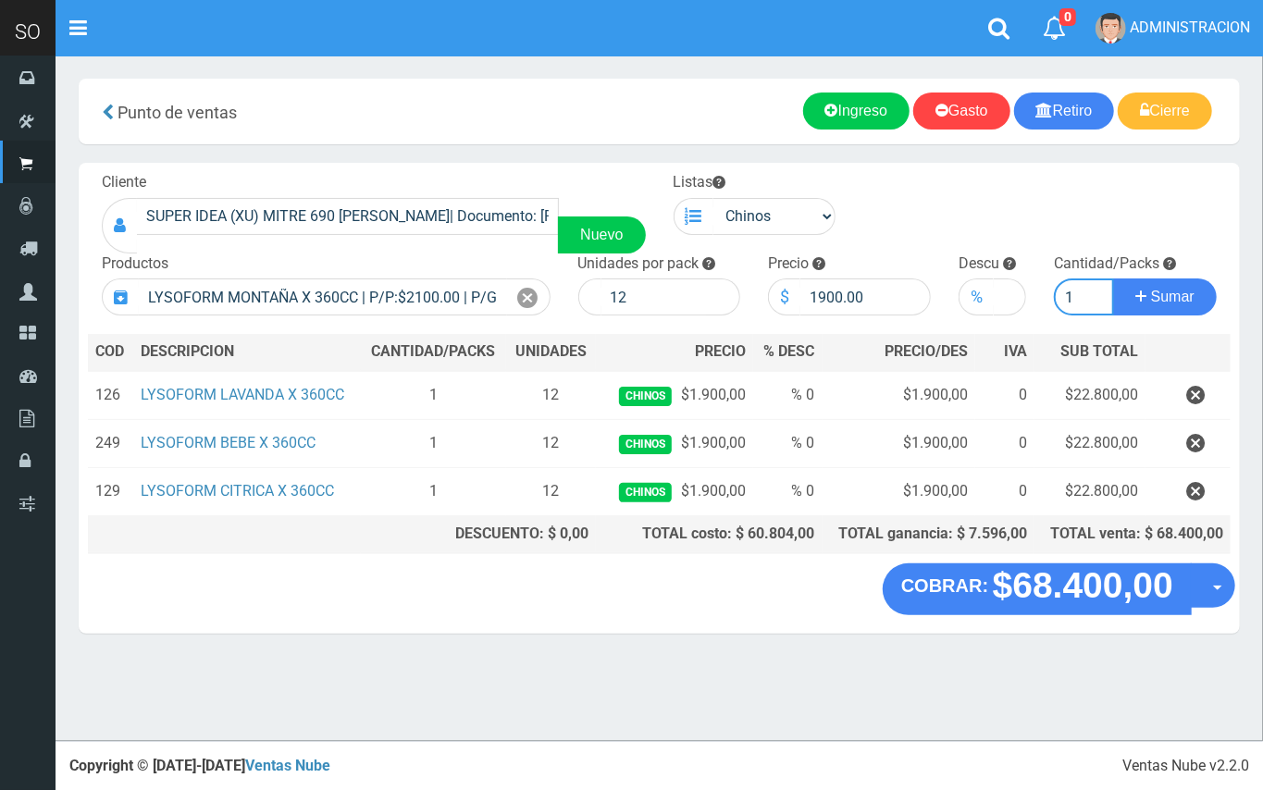
click at [1113, 279] on button "Sumar" at bounding box center [1165, 297] width 104 height 37
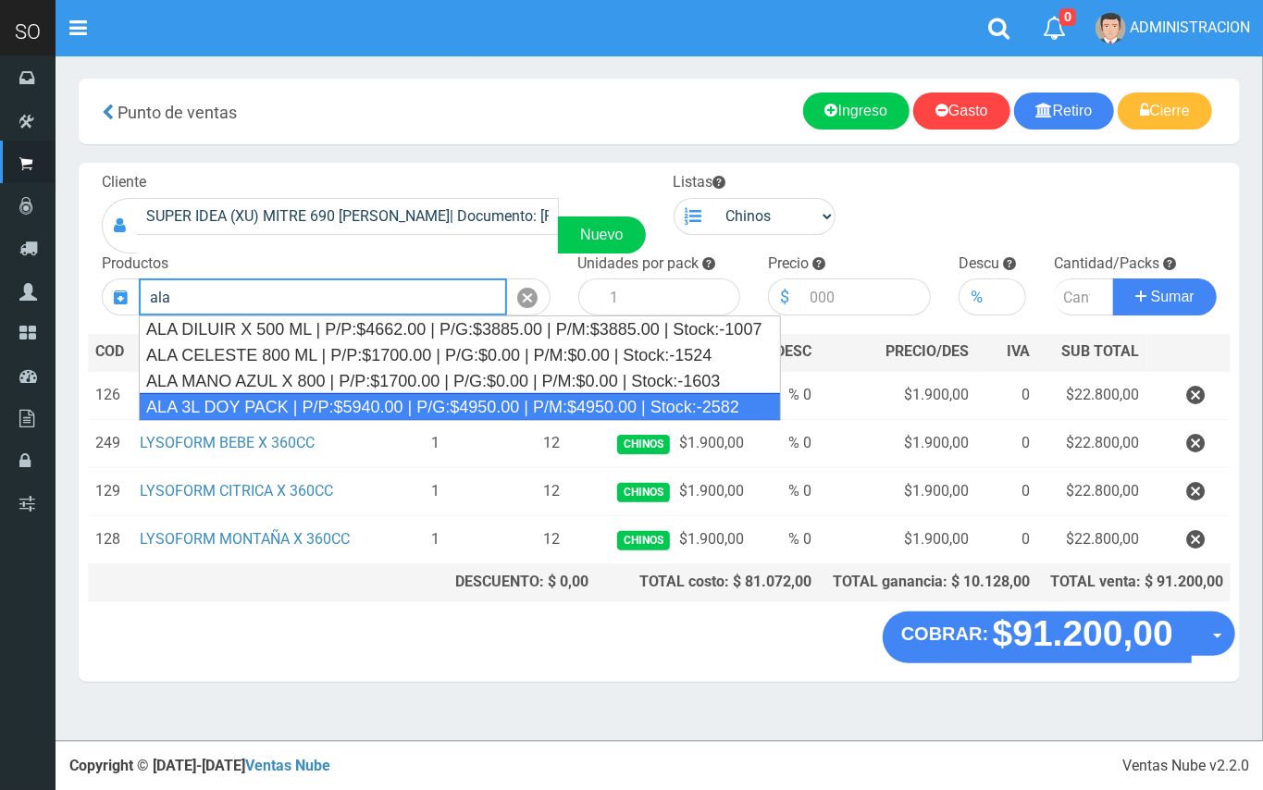
click at [418, 408] on div "ALA 3L DOY PACK | P/P:$5940.00 | P/G:$4950.00 | P/M:$4950.00 | Stock:-2582" at bounding box center [460, 407] width 642 height 28
type input "ALA 3L DOY PACK | P/P:$5940.00 | P/G:$4950.00 | P/M:$4950.00 | Stock:-2582"
type input "4"
type input "5940.00"
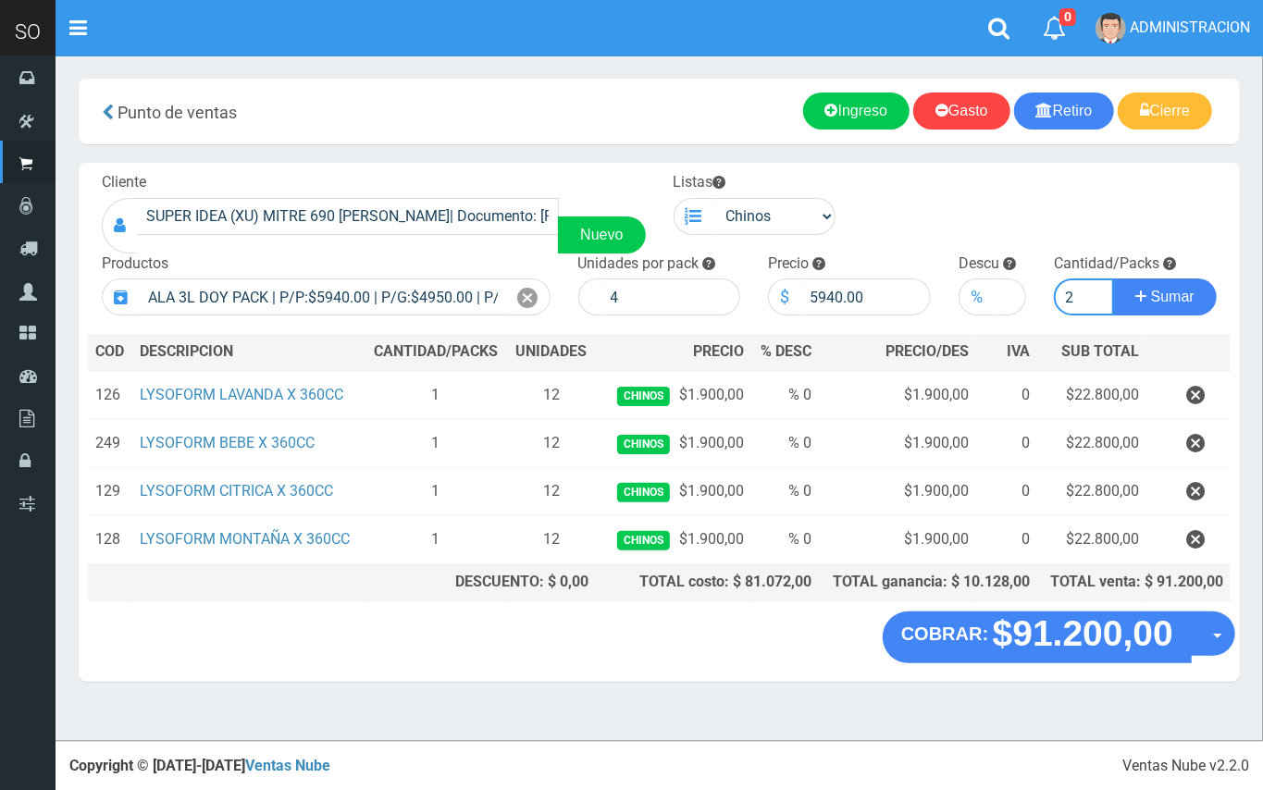
type input "2"
click at [1113, 279] on button "Sumar" at bounding box center [1165, 297] width 104 height 37
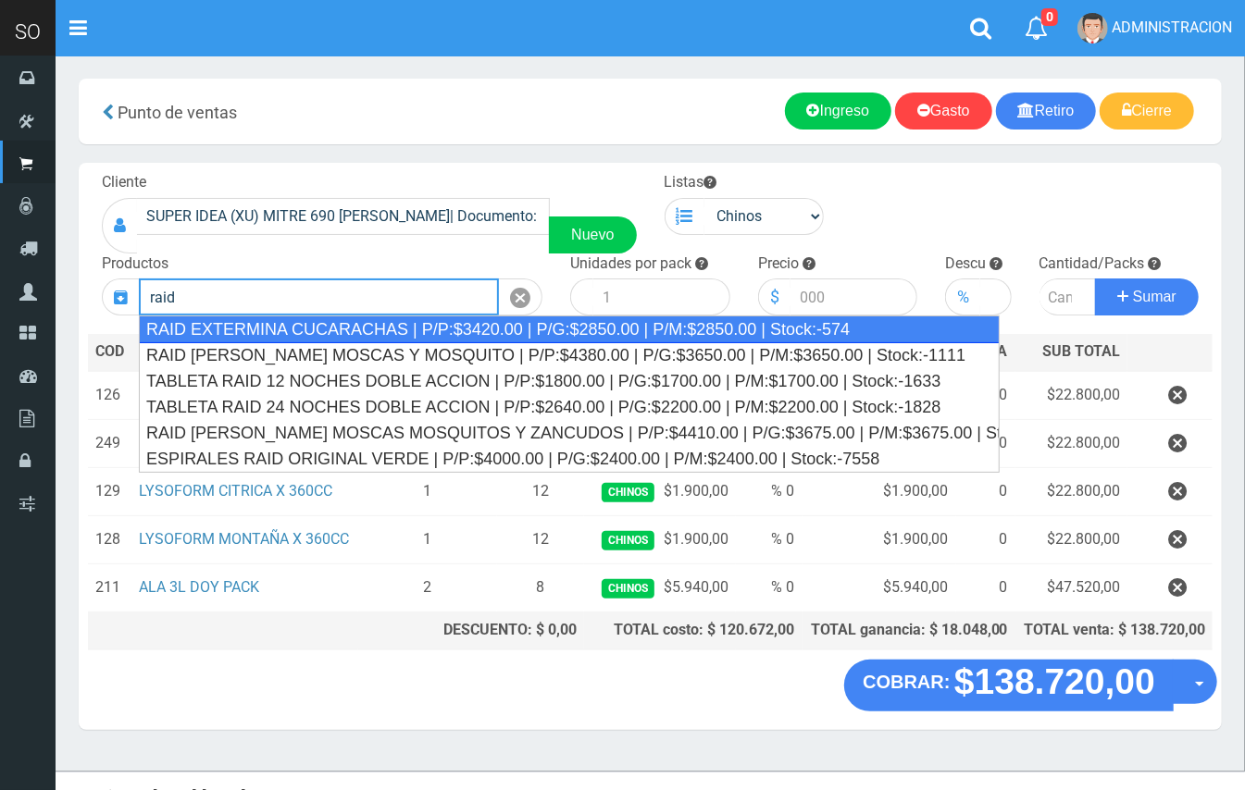
click at [512, 337] on div "RAID EXTERMINA CUCARACHAS | P/P:$3420.00 | P/G:$2850.00 | P/M:$2850.00 | Stock:…" at bounding box center [569, 330] width 861 height 28
type input "RAID EXTERMINA CUCARACHAS | P/P:$3420.00 | P/G:$2850.00 | P/M:$2850.00 | Stock:…"
type input "12"
type input "3420.00"
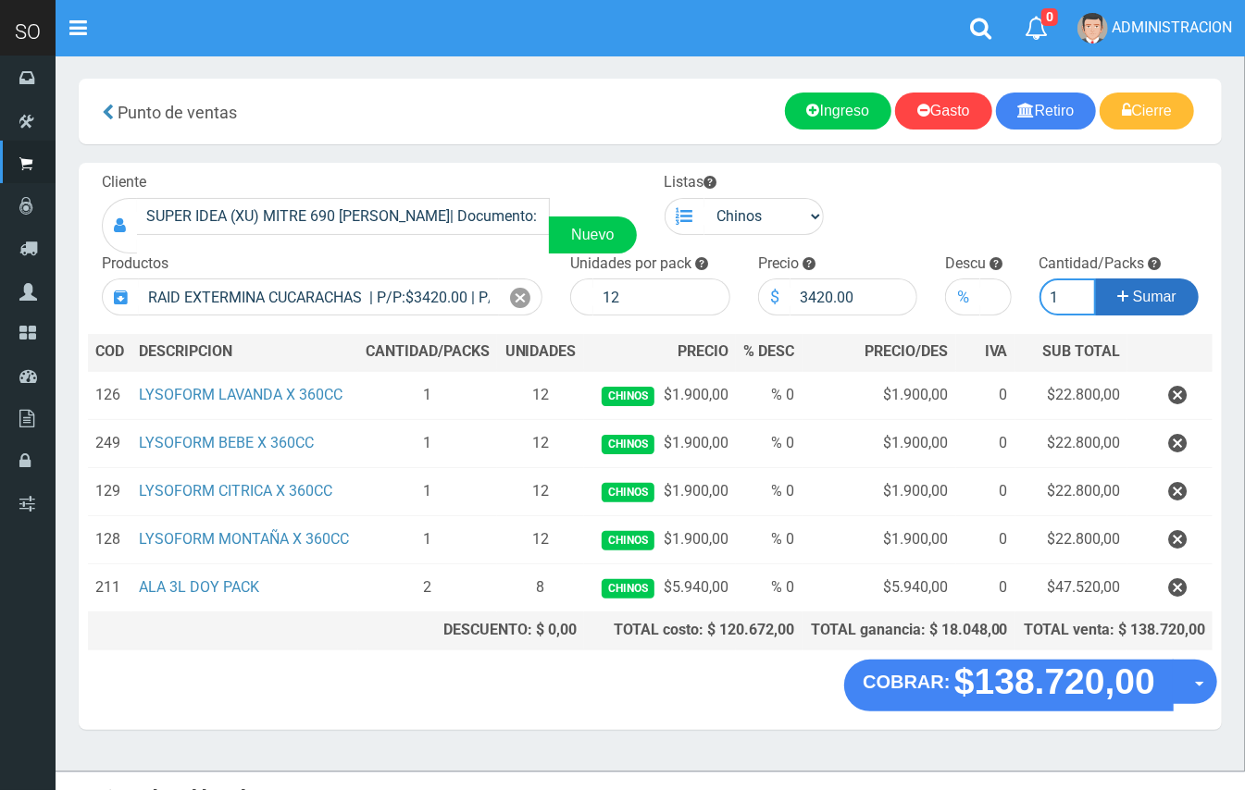
type input "1"
click at [1095, 279] on button "Sumar" at bounding box center [1147, 297] width 104 height 37
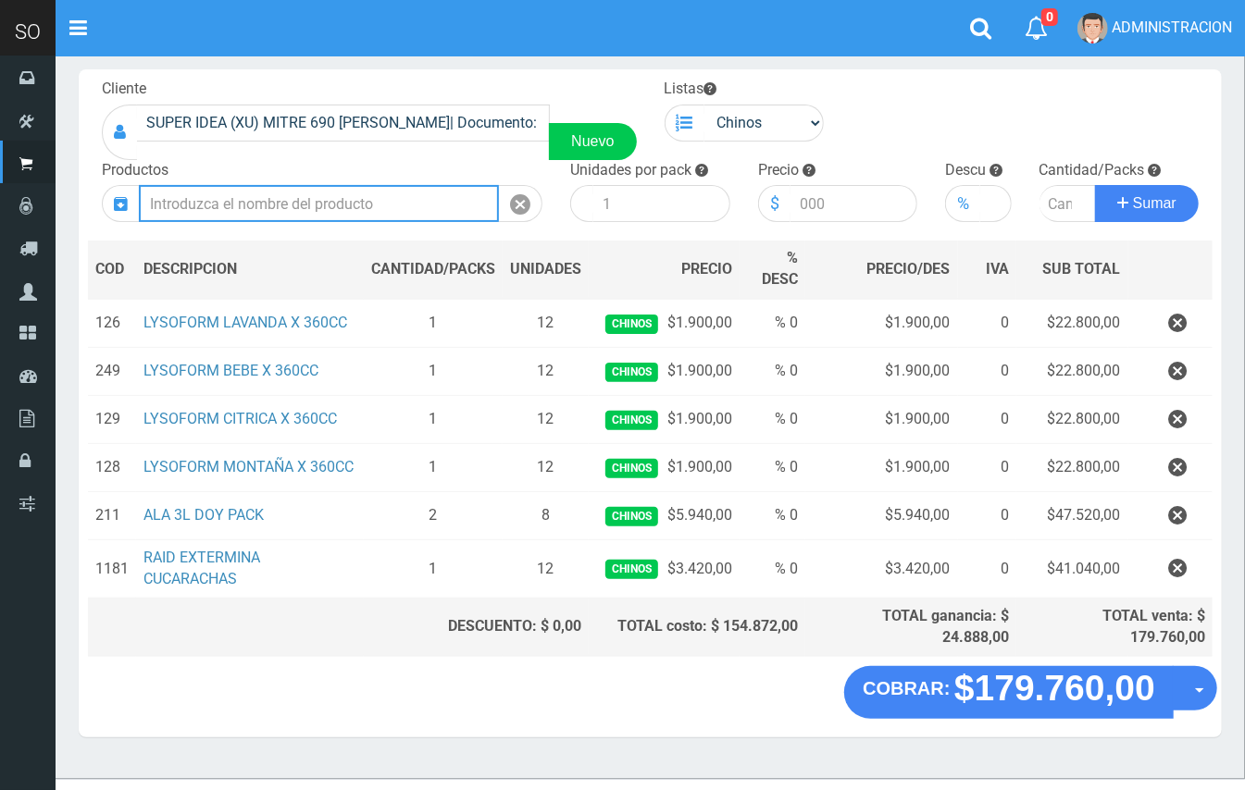
scroll to position [104, 0]
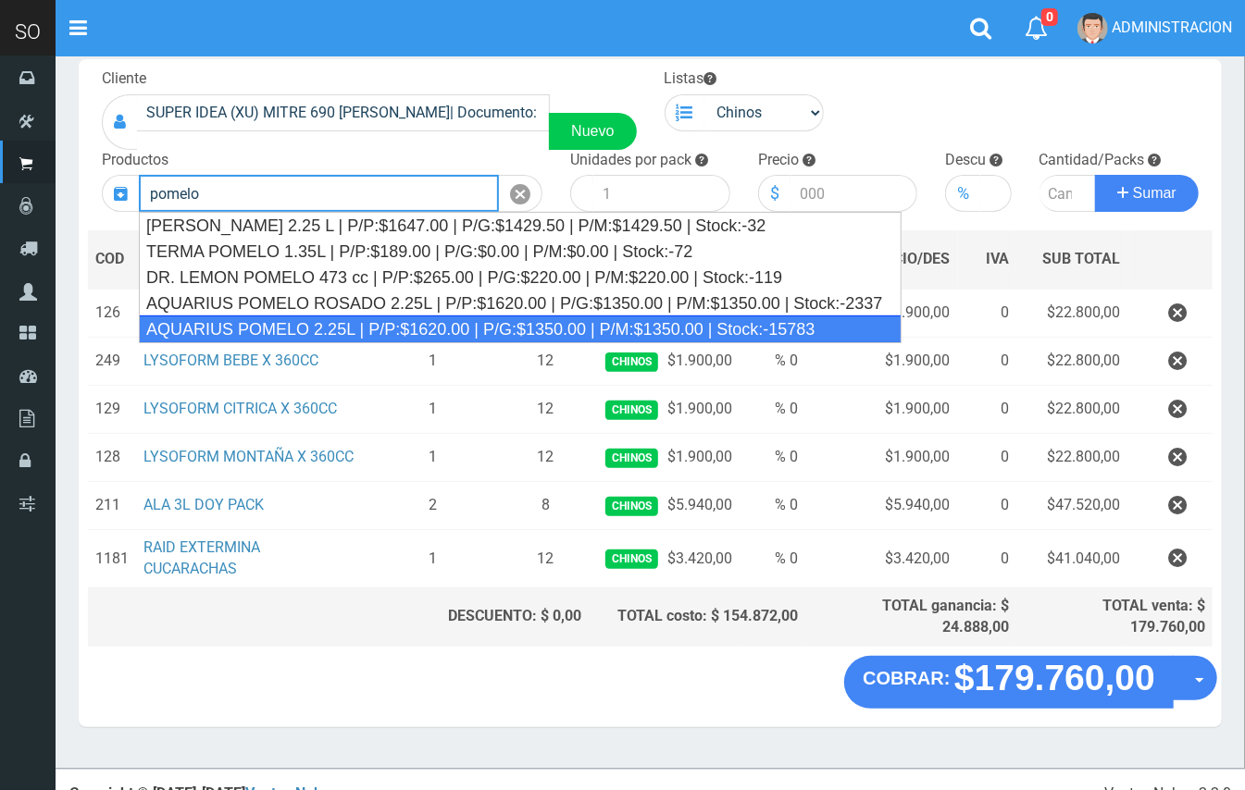
click at [379, 322] on div "AQUARIUS POMELO 2.25L | P/P:$1620.00 | P/G:$1350.00 | P/M:$1350.00 | Stock:-157…" at bounding box center [520, 330] width 763 height 28
type input "AQUARIUS POMELO 2.25L | P/P:$1620.00 | P/G:$1350.00 | P/M:$1350.00 | Stock:-157…"
type input "6"
type input "1620.00"
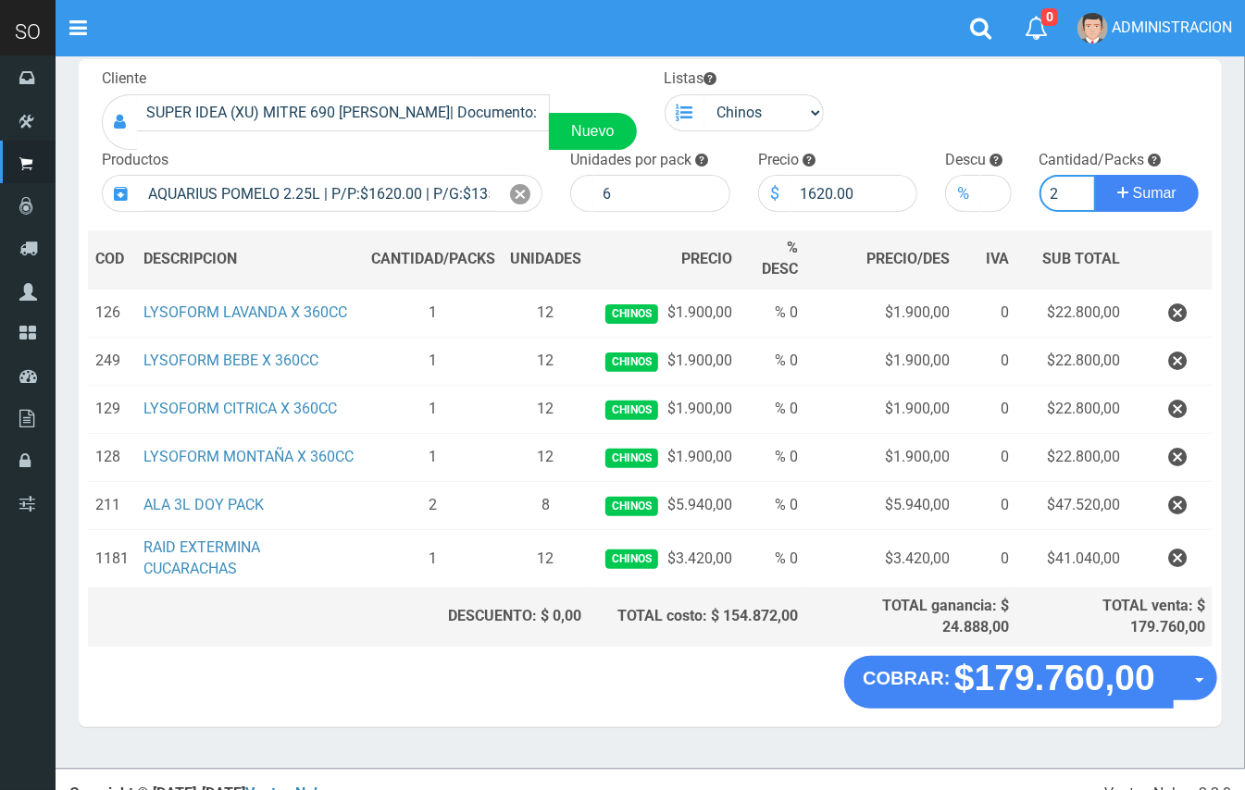
type input "2"
click at [1095, 175] on button "Sumar" at bounding box center [1147, 193] width 104 height 37
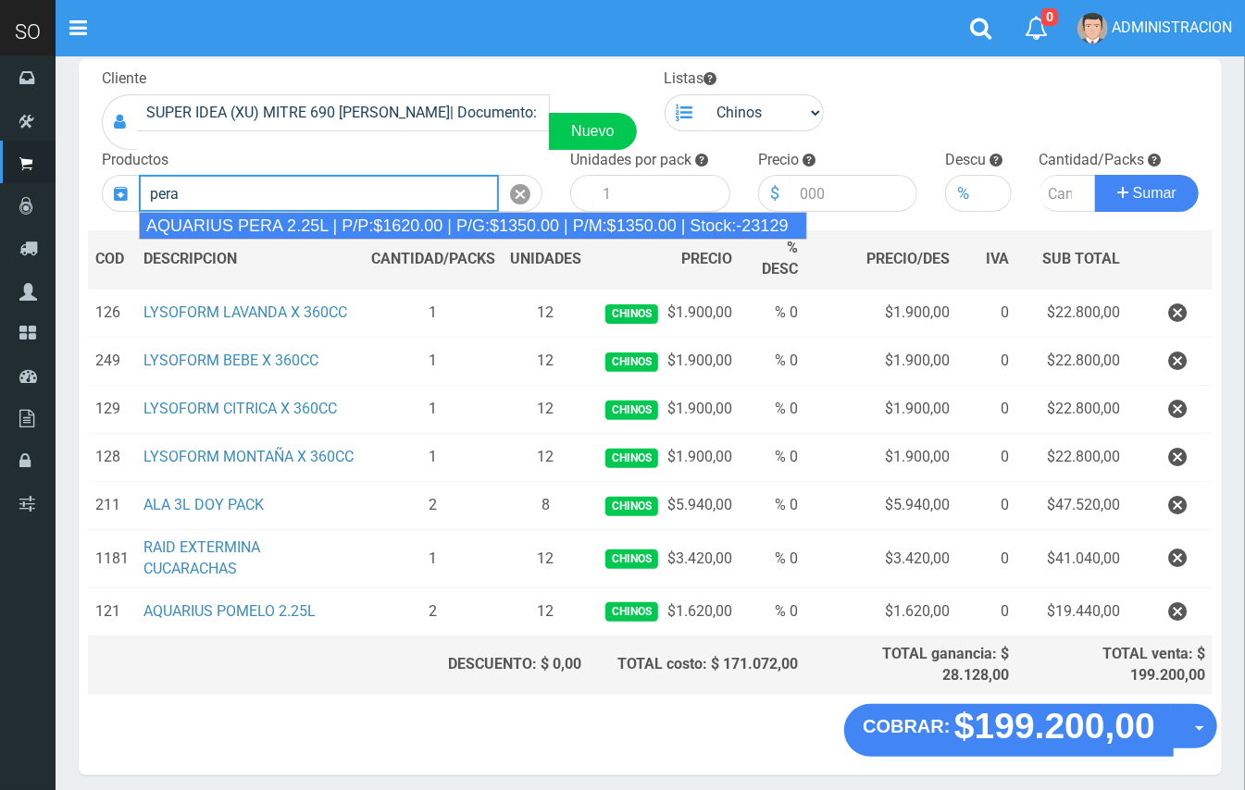
click at [467, 218] on div "AQUARIUS PERA 2.25L | P/P:$1620.00 | P/G:$1350.00 | P/M:$1350.00 | Stock:-23129" at bounding box center [473, 226] width 668 height 28
type input "AQUARIUS PERA 2.25L | P/P:$1620.00 | P/G:$1350.00 | P/M:$1350.00 | Stock:-23129"
type input "6"
type input "1620.00"
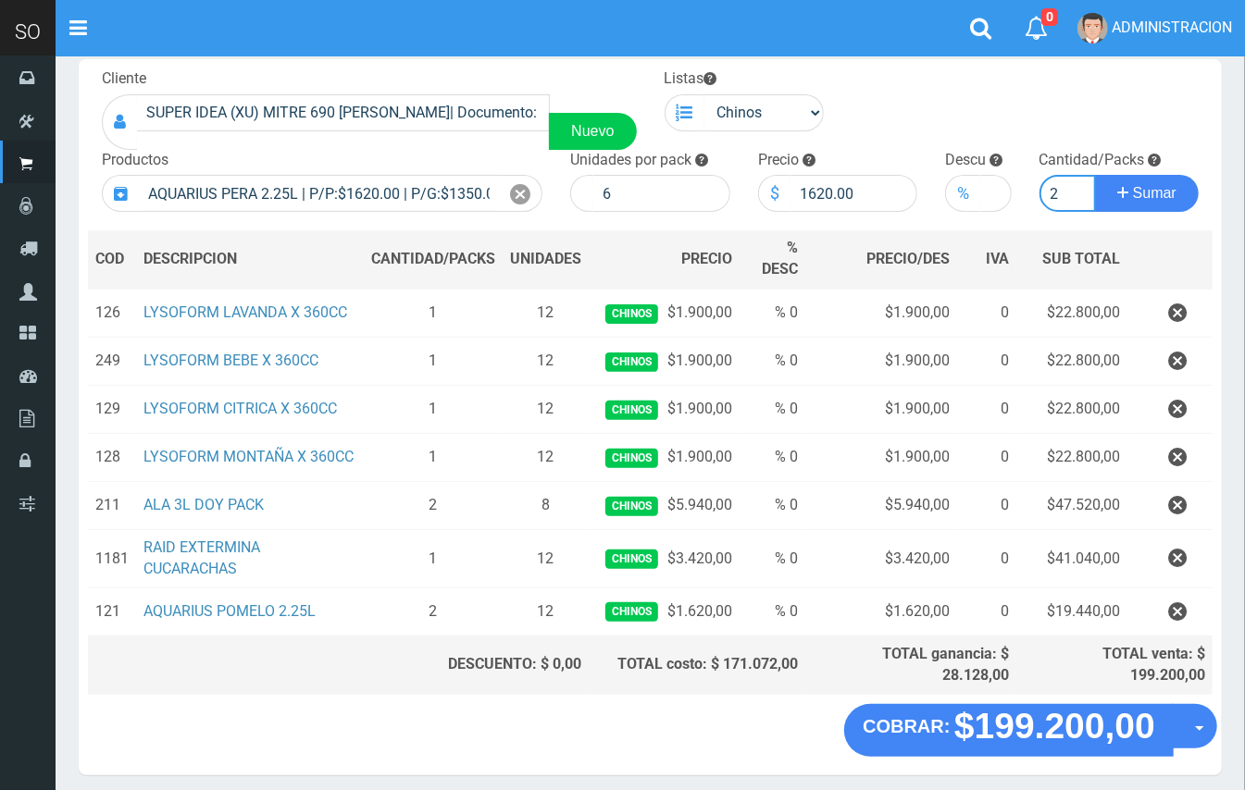
type input "2"
click at [1095, 175] on button "Sumar" at bounding box center [1147, 193] width 104 height 37
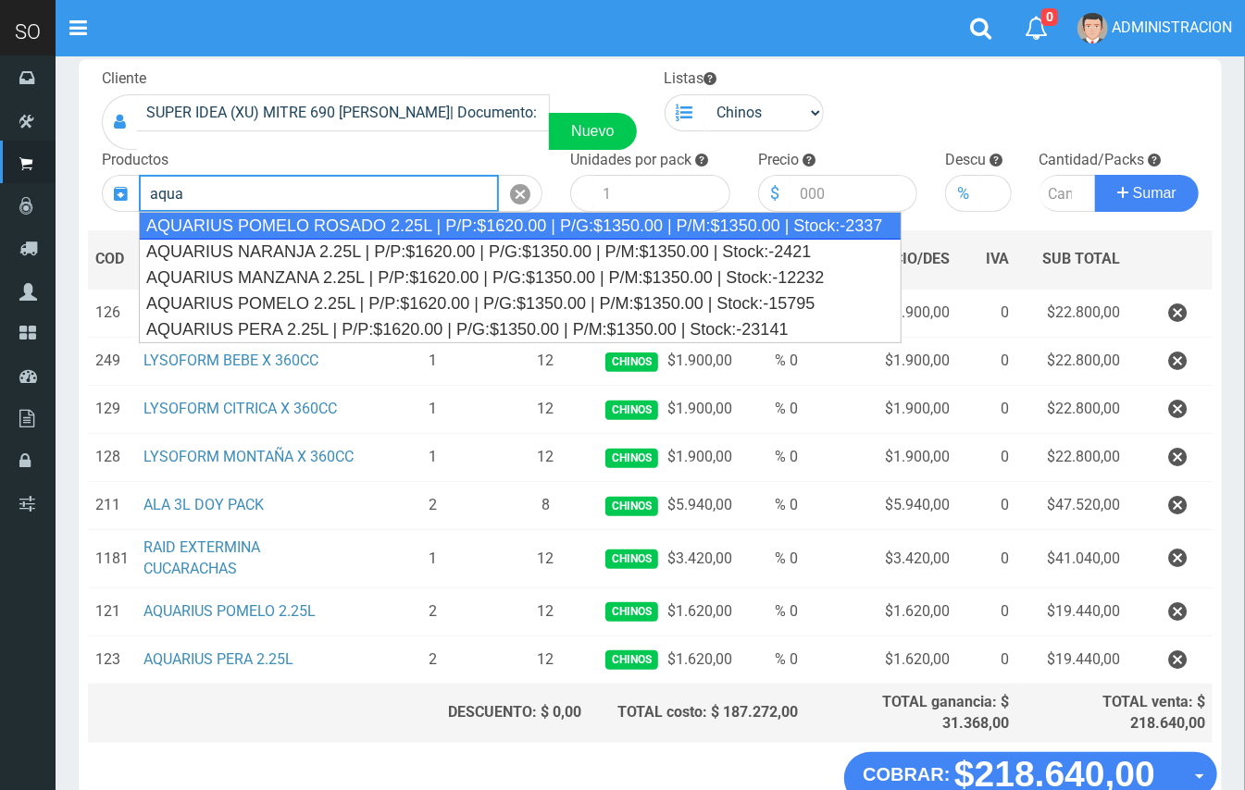
click at [479, 219] on div "AQUARIUS POMELO ROSADO 2.25L | P/P:$1620.00 | P/G:$1350.00 | P/M:$1350.00 | Sto…" at bounding box center [520, 226] width 763 height 28
type input "AQUARIUS POMELO ROSADO 2.25L | P/P:$1620.00 | P/G:$1350.00 | P/M:$1350.00 | Sto…"
type input "6"
type input "1620.00"
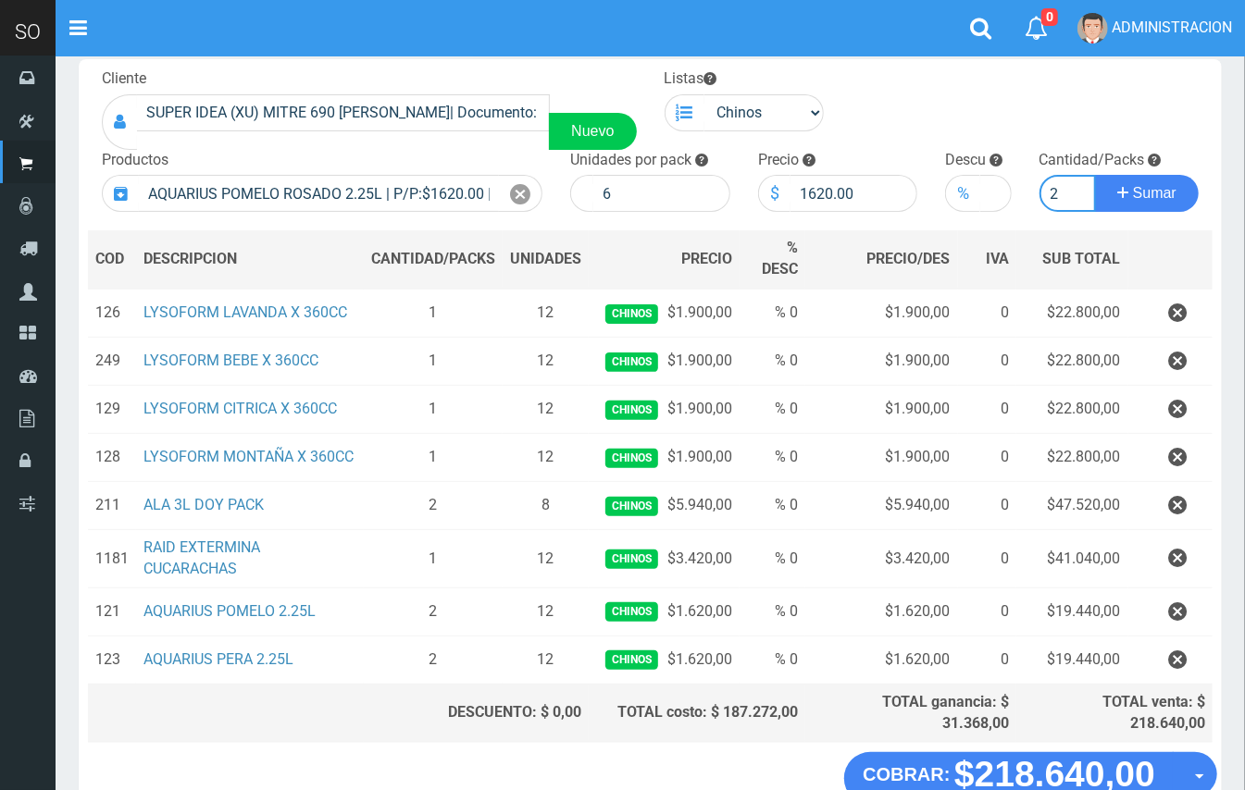
type input "2"
click at [1095, 175] on button "Sumar" at bounding box center [1147, 193] width 104 height 37
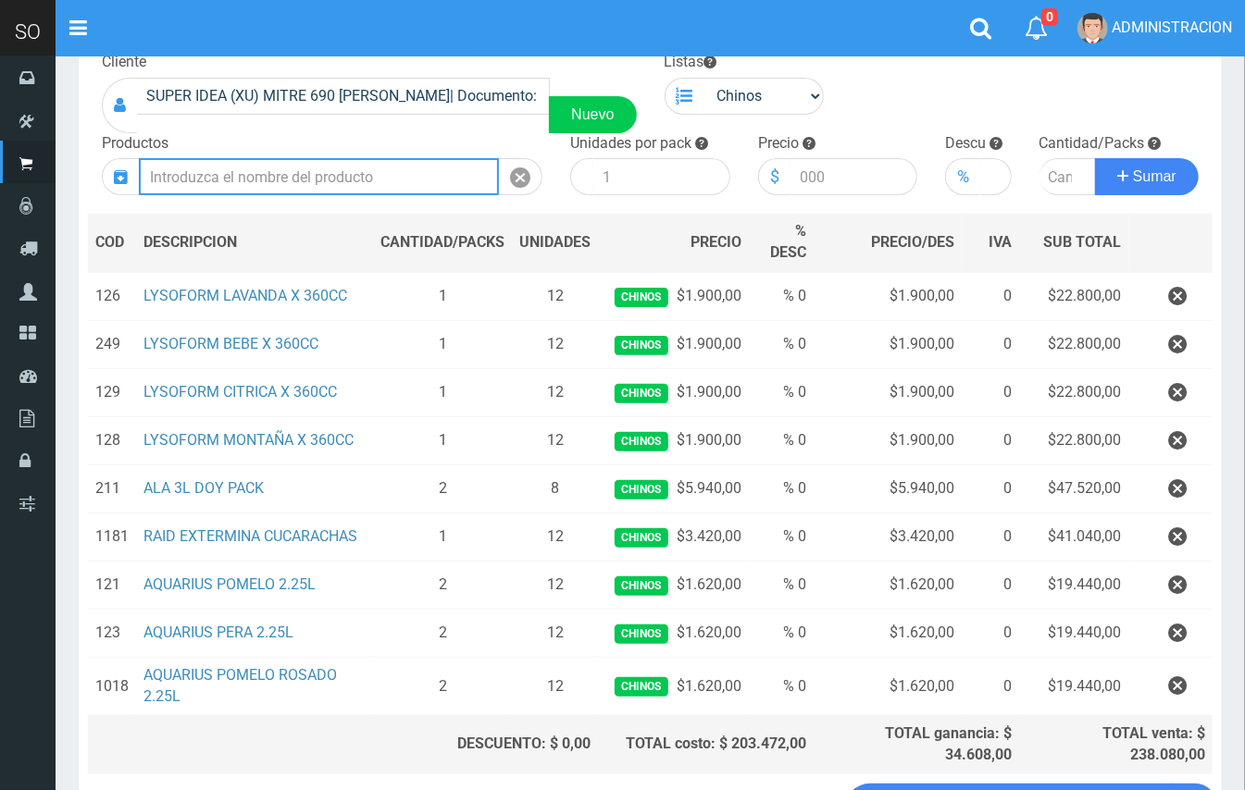
scroll to position [70, 0]
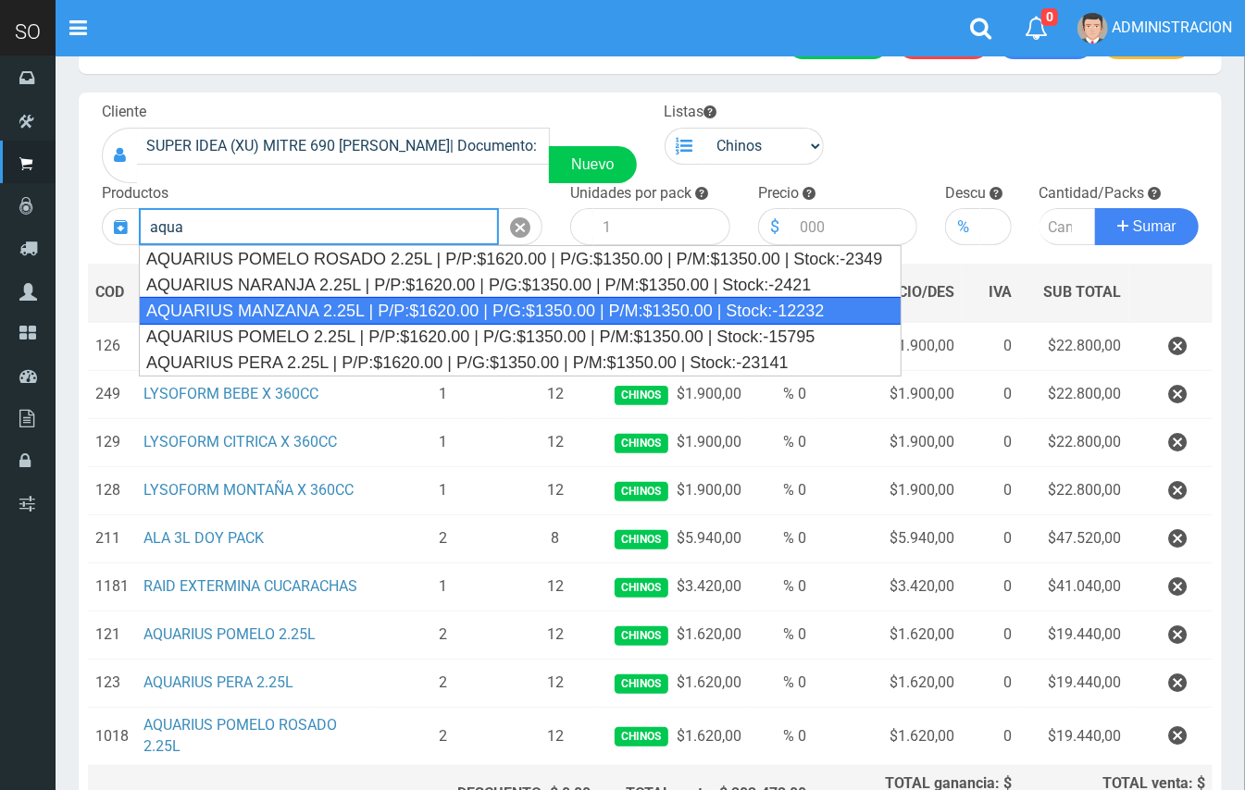
click at [616, 308] on div "AQUARIUS MANZANA 2.25L | P/P:$1620.00 | P/G:$1350.00 | P/M:$1350.00 | Stock:-12…" at bounding box center [520, 311] width 763 height 28
type input "AQUARIUS MANZANA 2.25L | P/P:$1620.00 | P/G:$1350.00 | P/M:$1350.00 | Stock:-12…"
type input "6"
type input "1620.00"
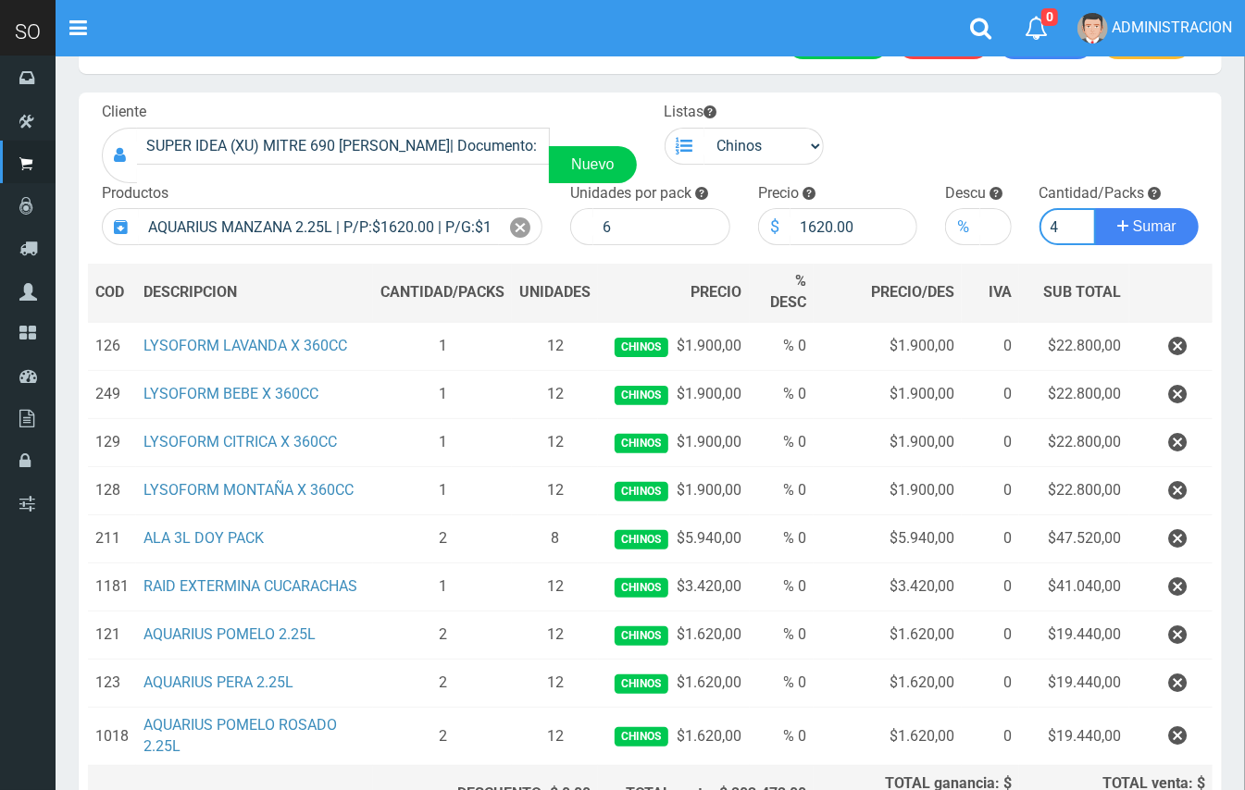
type input "4"
click at [1095, 208] on button "Sumar" at bounding box center [1147, 226] width 104 height 37
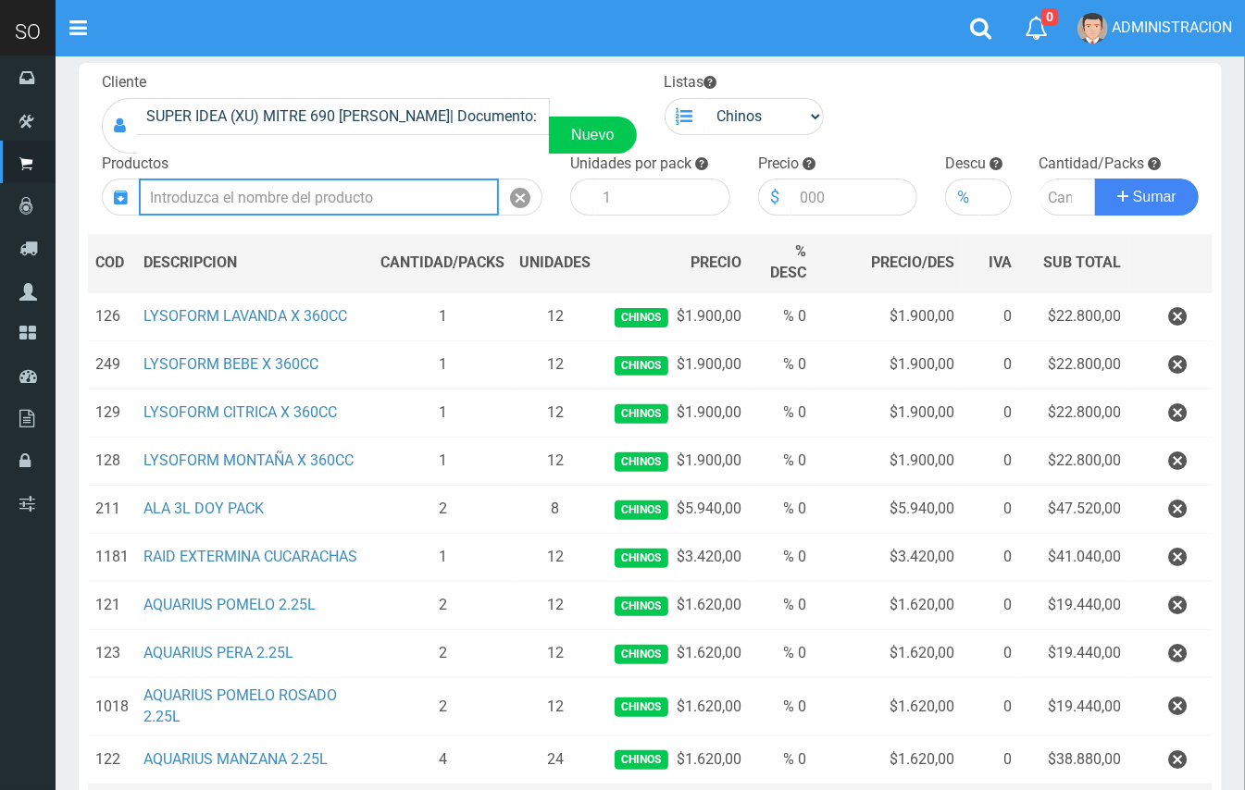
scroll to position [89, 0]
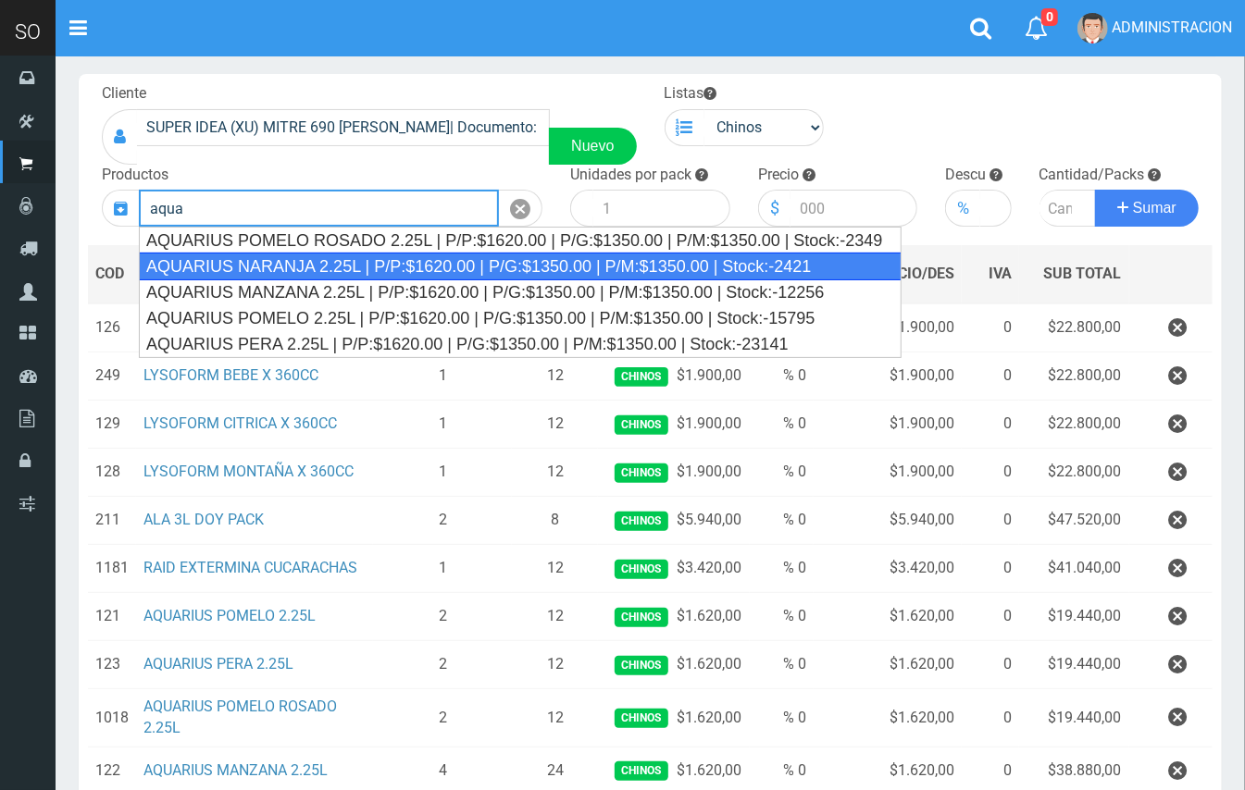
click at [720, 264] on div "AQUARIUS NARANJA 2.25L | P/P:$1620.00 | P/G:$1350.00 | P/M:$1350.00 | Stock:-24…" at bounding box center [520, 267] width 763 height 28
type input "AQUARIUS NARANJA 2.25L | P/P:$1620.00 | P/G:$1350.00 | P/M:$1350.00 | Stock:-24…"
type input "6"
type input "1620.00"
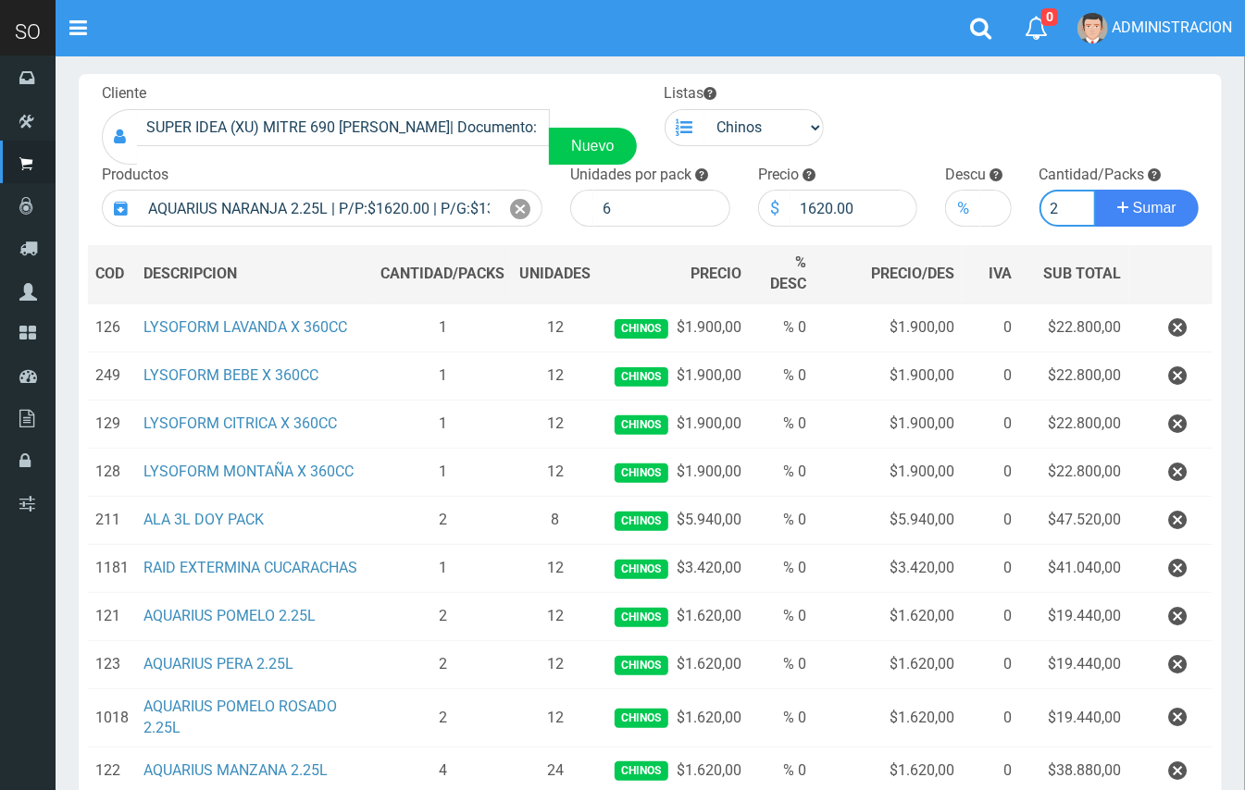
type input "2"
click at [1095, 190] on button "Sumar" at bounding box center [1147, 208] width 104 height 37
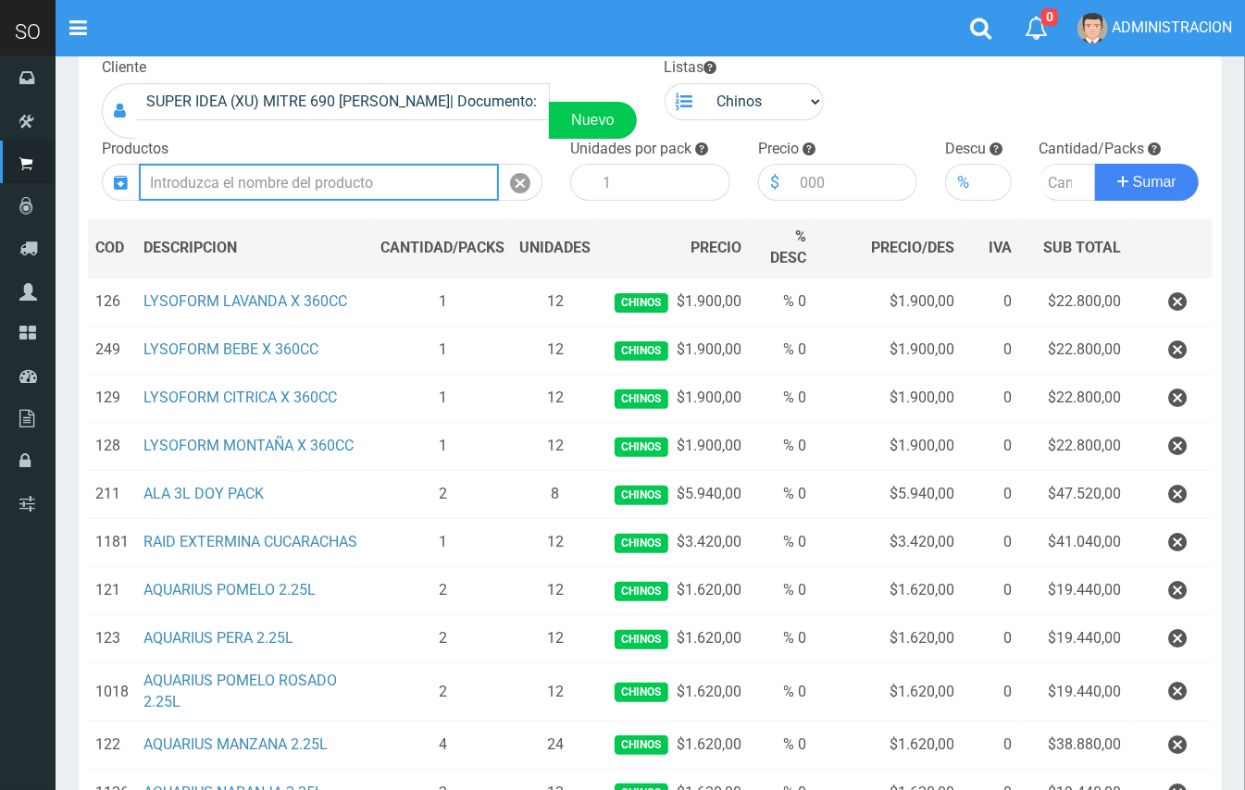
scroll to position [28, 0]
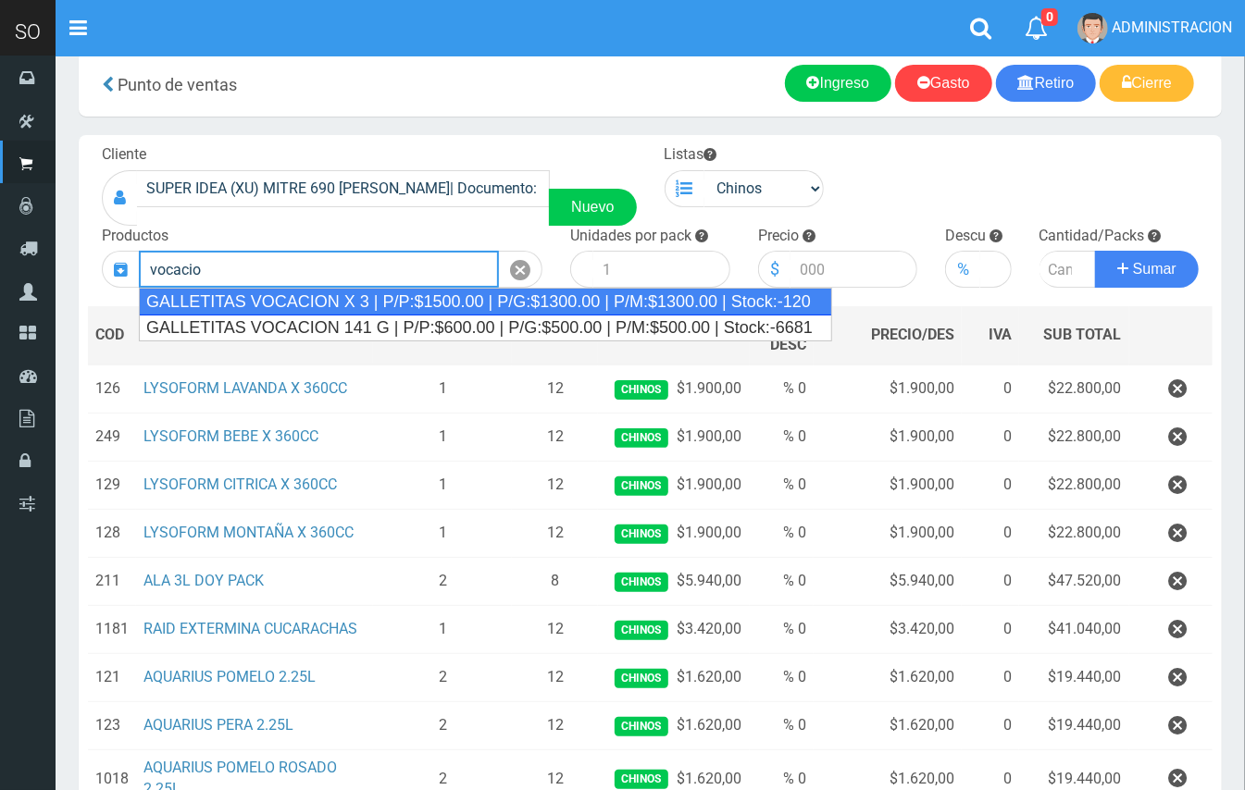
click at [530, 296] on div "GALLETITAS VOCACION X 3 | P/P:$1500.00 | P/G:$1300.00 | P/M:$1300.00 | Stock:-1…" at bounding box center [485, 302] width 693 height 28
type input "GALLETITAS VOCACION X 3 | P/P:$1500.00 | P/G:$1300.00 | P/M:$1300.00 | Stock:-1…"
type input "12"
type input "1500.00"
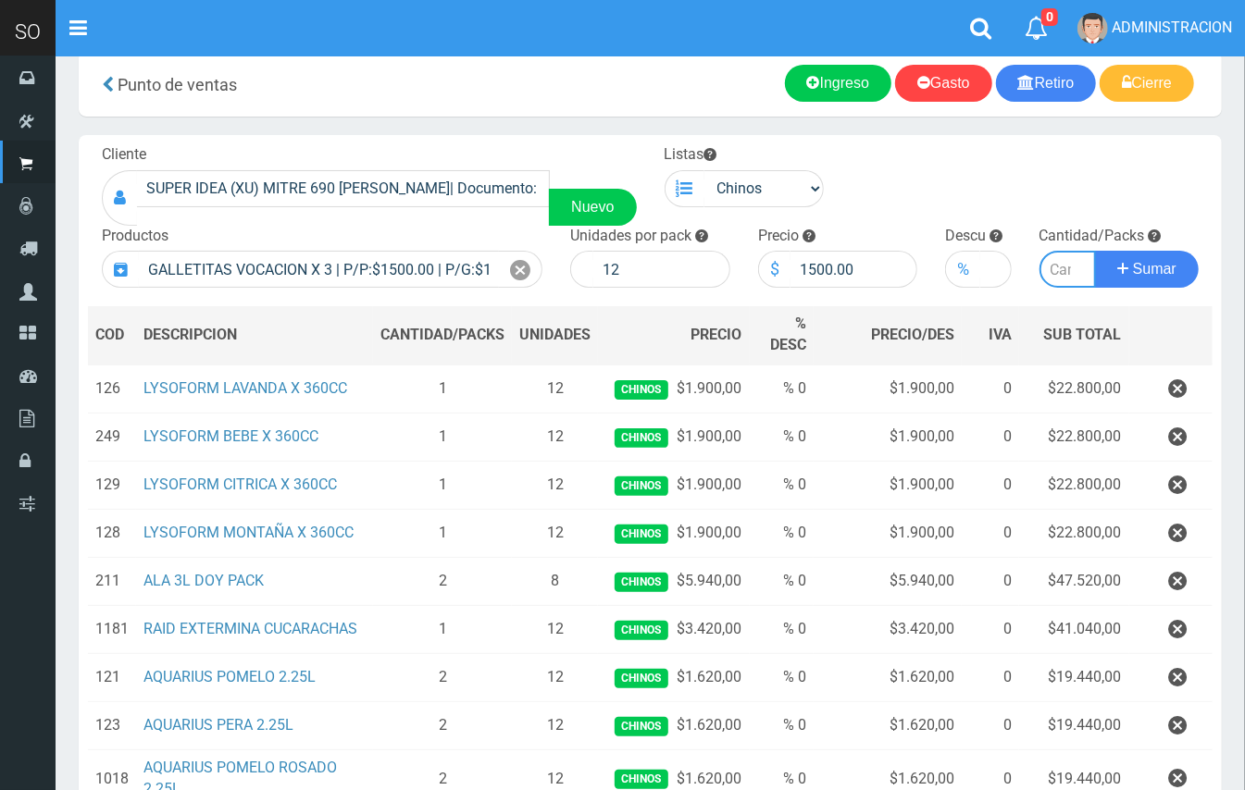
click at [1062, 259] on input "number" at bounding box center [1067, 269] width 57 height 37
type input "1"
click at [1095, 251] on button "Sumar" at bounding box center [1147, 269] width 104 height 37
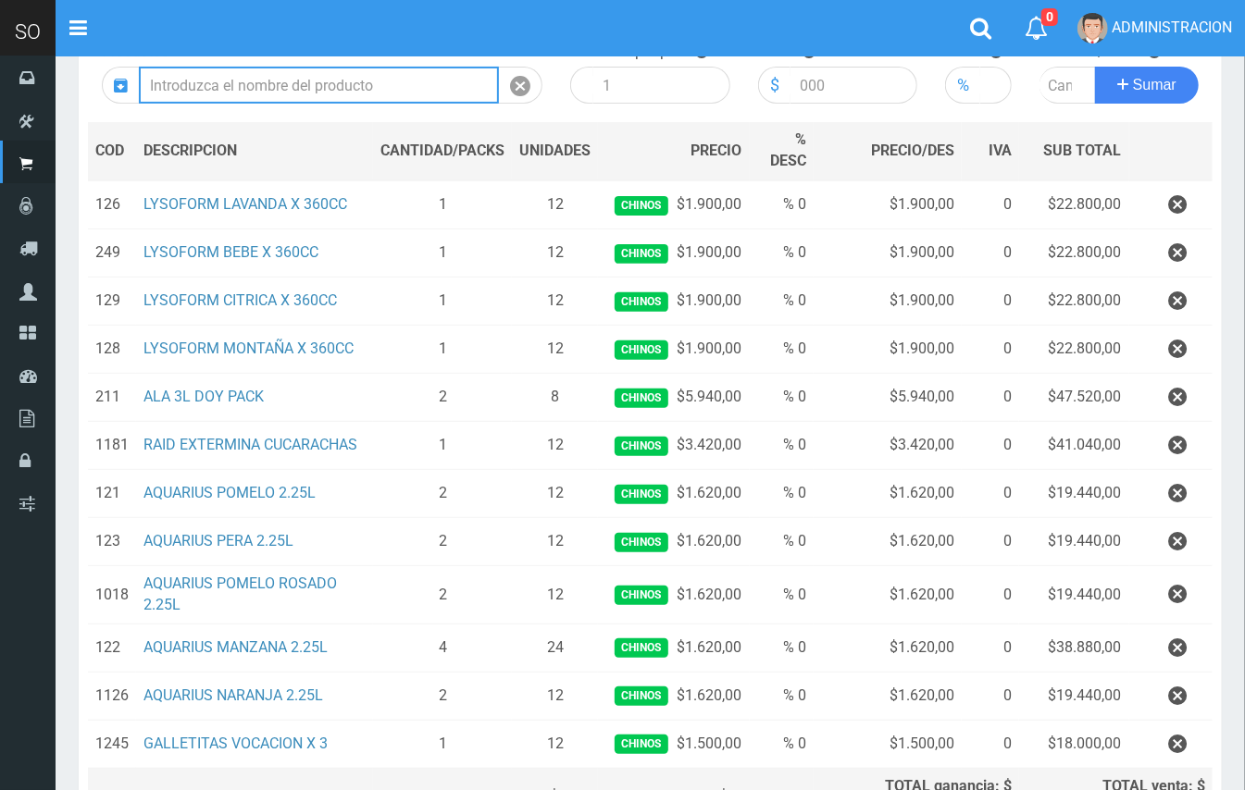
scroll to position [87, 0]
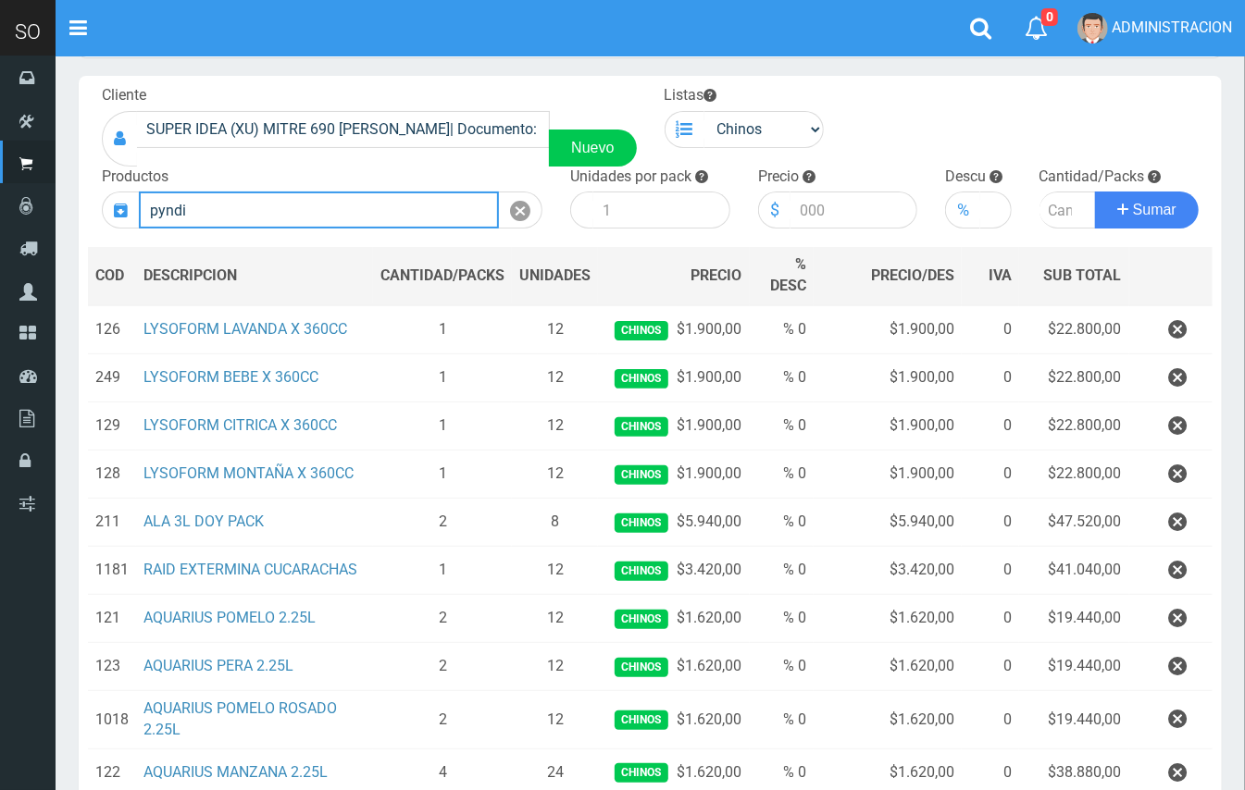
drag, startPoint x: 330, startPoint y: 205, endPoint x: 76, endPoint y: 205, distance: 254.5
click at [76, 205] on section "× Titulo del Msj texto Mas Texto Cancelar Aceptar Punto de ventas Ingreso" at bounding box center [650, 522] width 1189 height 1106
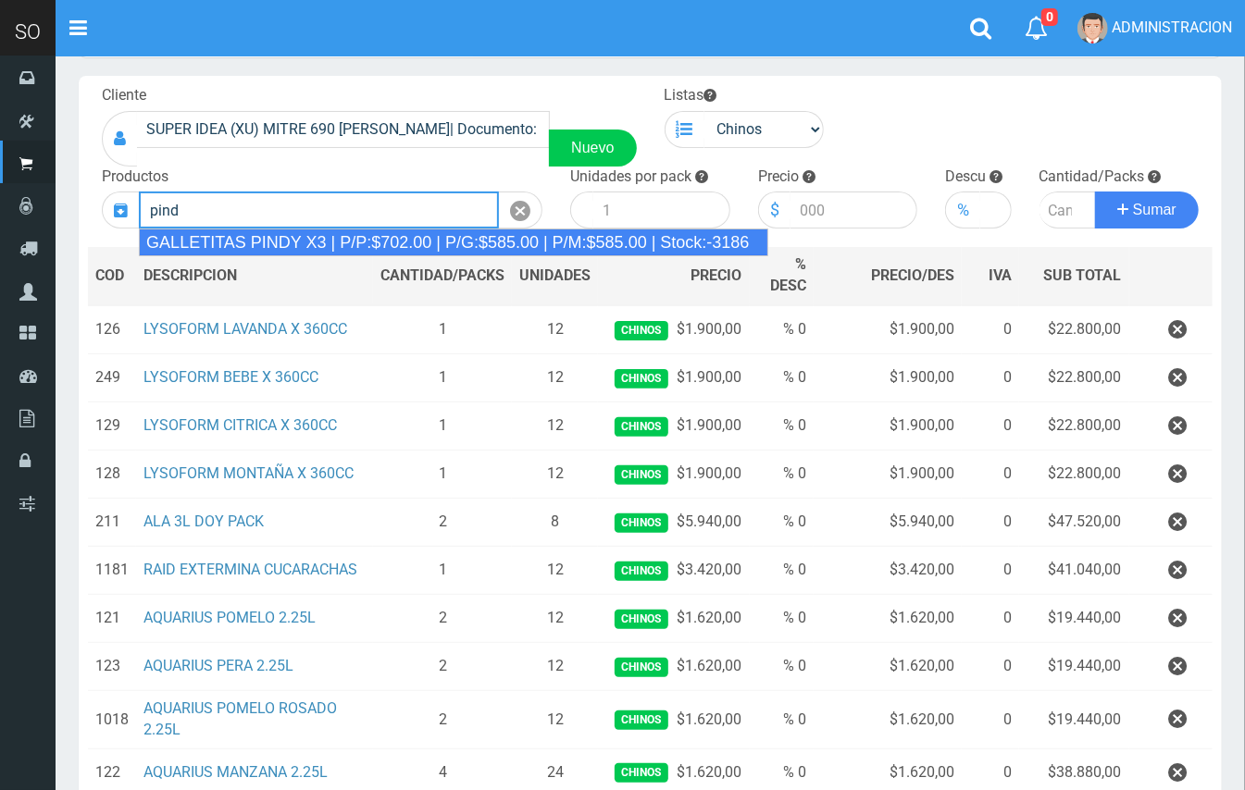
click at [193, 250] on div "GALLETITAS PINDY X3 | P/P:$702.00 | P/G:$585.00 | P/M:$585.00 | Stock:-3186" at bounding box center [453, 243] width 629 height 28
type input "GALLETITAS PINDY X3 | P/P:$702.00 | P/G:$585.00 | P/M:$585.00 | Stock:-3186"
type input "12"
type input "702.00"
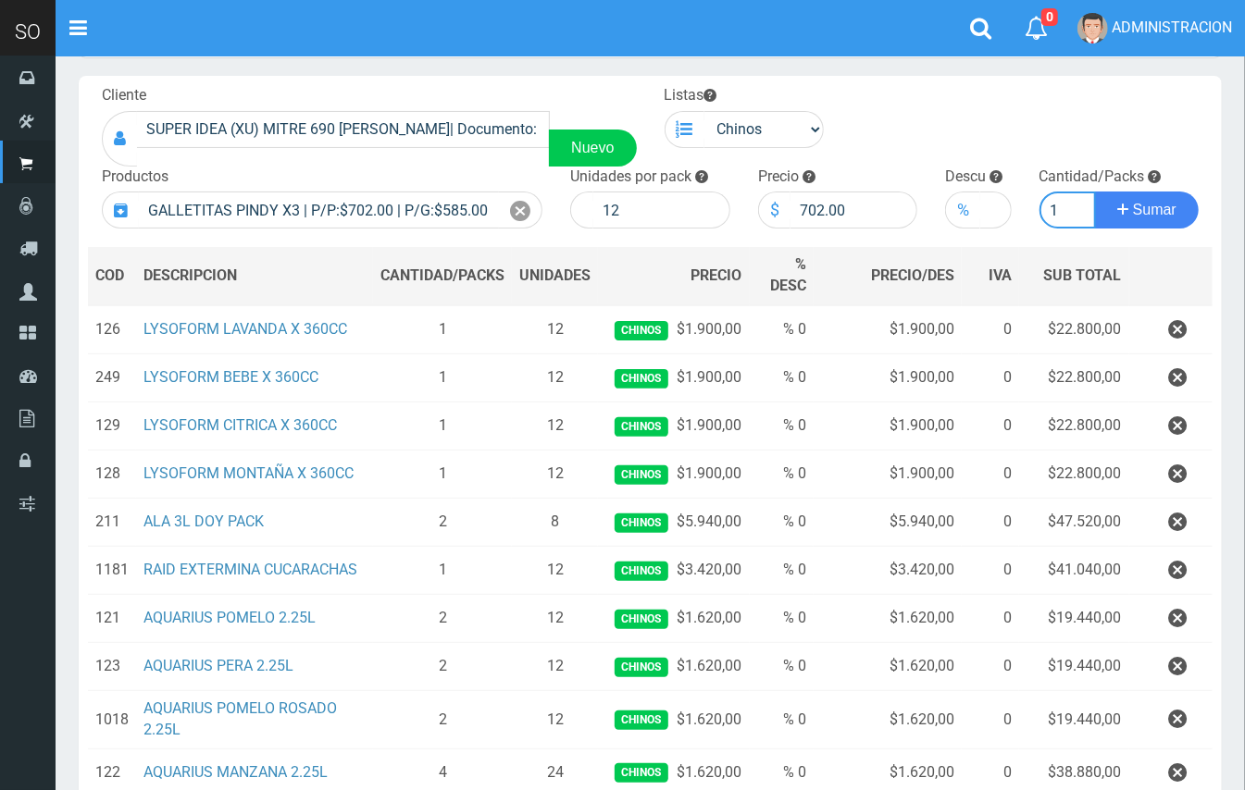
type input "1"
click at [1095, 192] on button "Sumar" at bounding box center [1147, 210] width 104 height 37
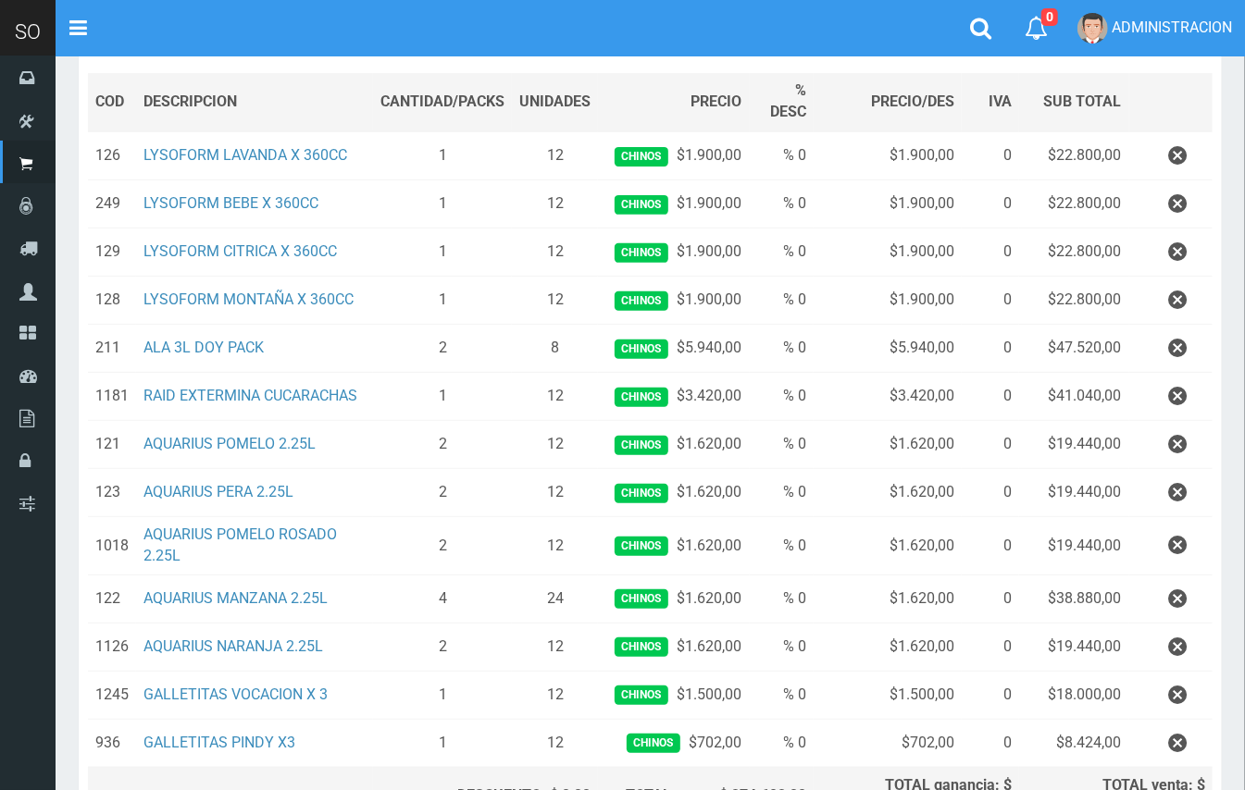
scroll to position [223, 0]
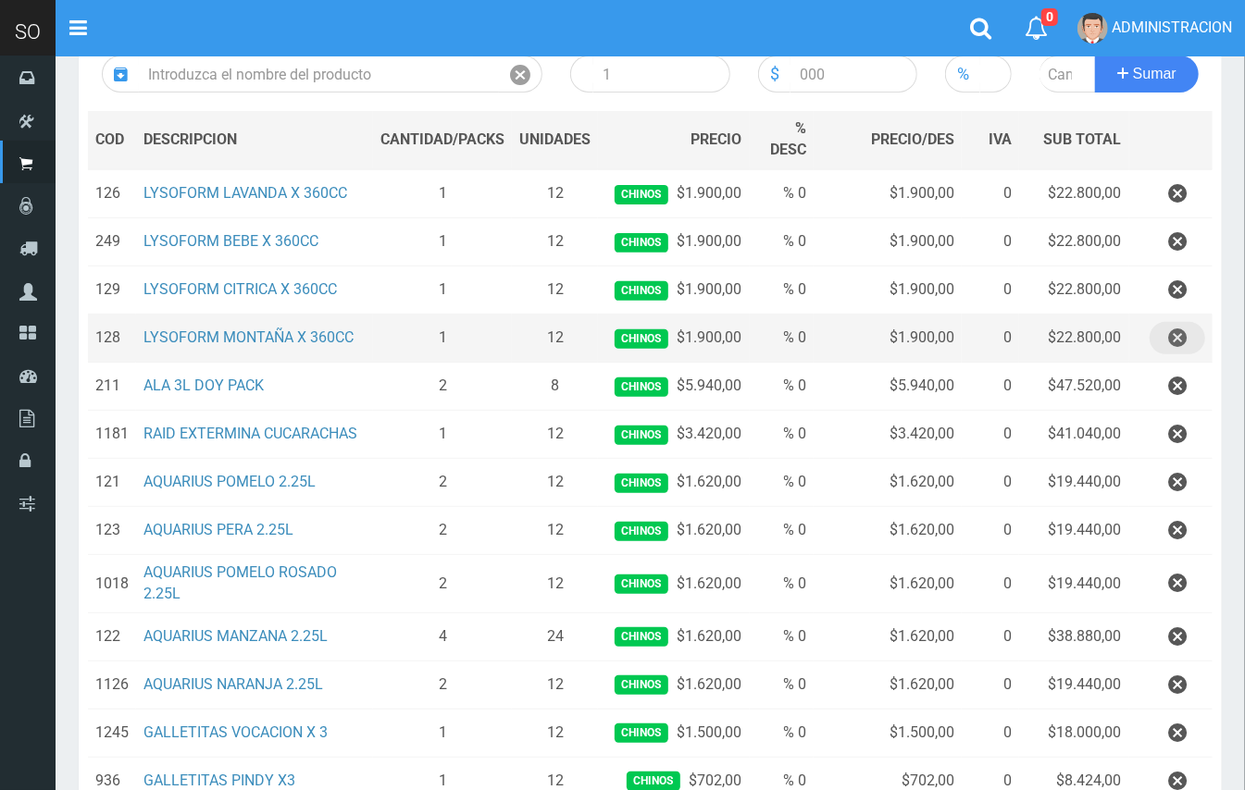
click at [1175, 346] on icon "button" at bounding box center [1177, 338] width 19 height 32
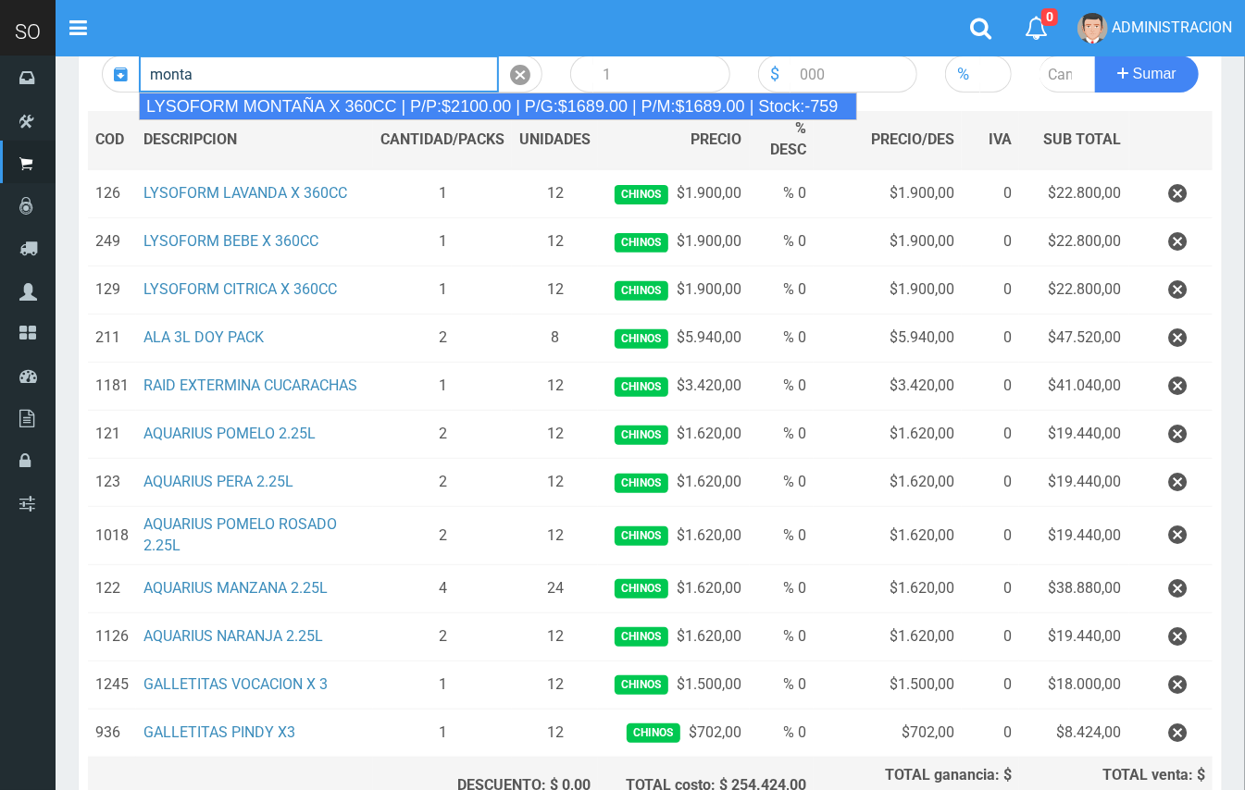
click at [422, 93] on div "LYSOFORM MONTAÑA X 360CC | P/P:$2100.00 | P/G:$1689.00 | P/M:$1689.00 | Stock:-…" at bounding box center [498, 107] width 718 height 28
type input "LYSOFORM MONTAÑA X 360CC | P/P:$2100.00 | P/G:$1689.00 | P/M:$1689.00 | Stock:-…"
type input "12"
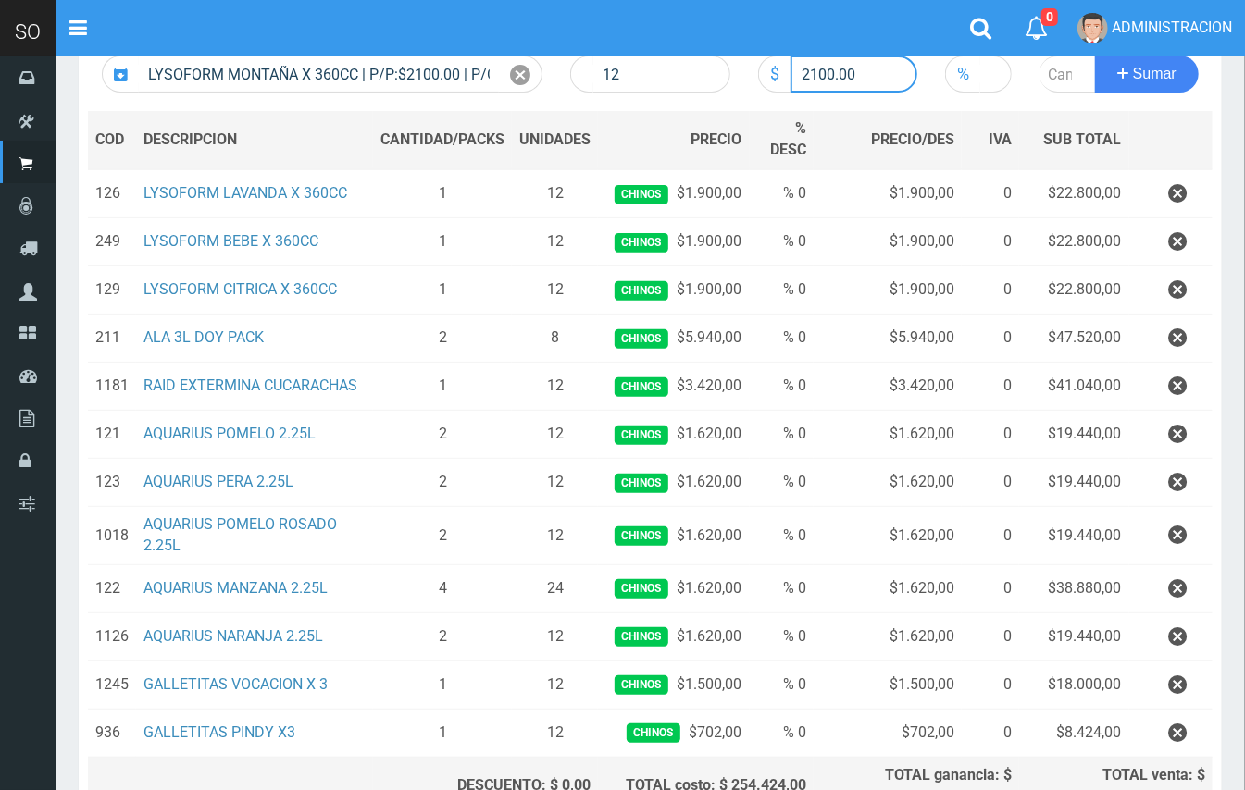
drag, startPoint x: 833, startPoint y: 68, endPoint x: 808, endPoint y: 75, distance: 25.8
click at [808, 75] on input "2100.00" at bounding box center [854, 74] width 128 height 37
type input "1900.00"
click at [1052, 65] on input "number" at bounding box center [1067, 74] width 57 height 37
type input "2"
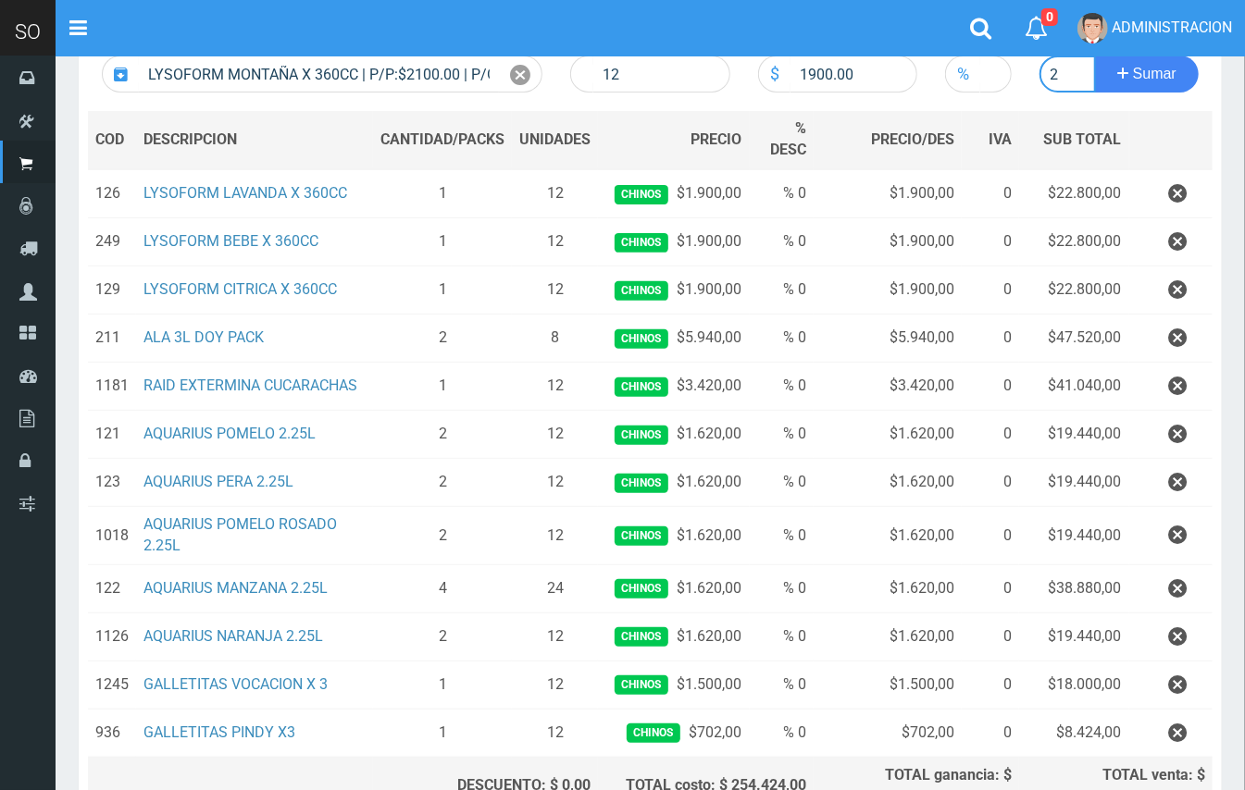
click at [1095, 56] on button "Sumar" at bounding box center [1147, 74] width 104 height 37
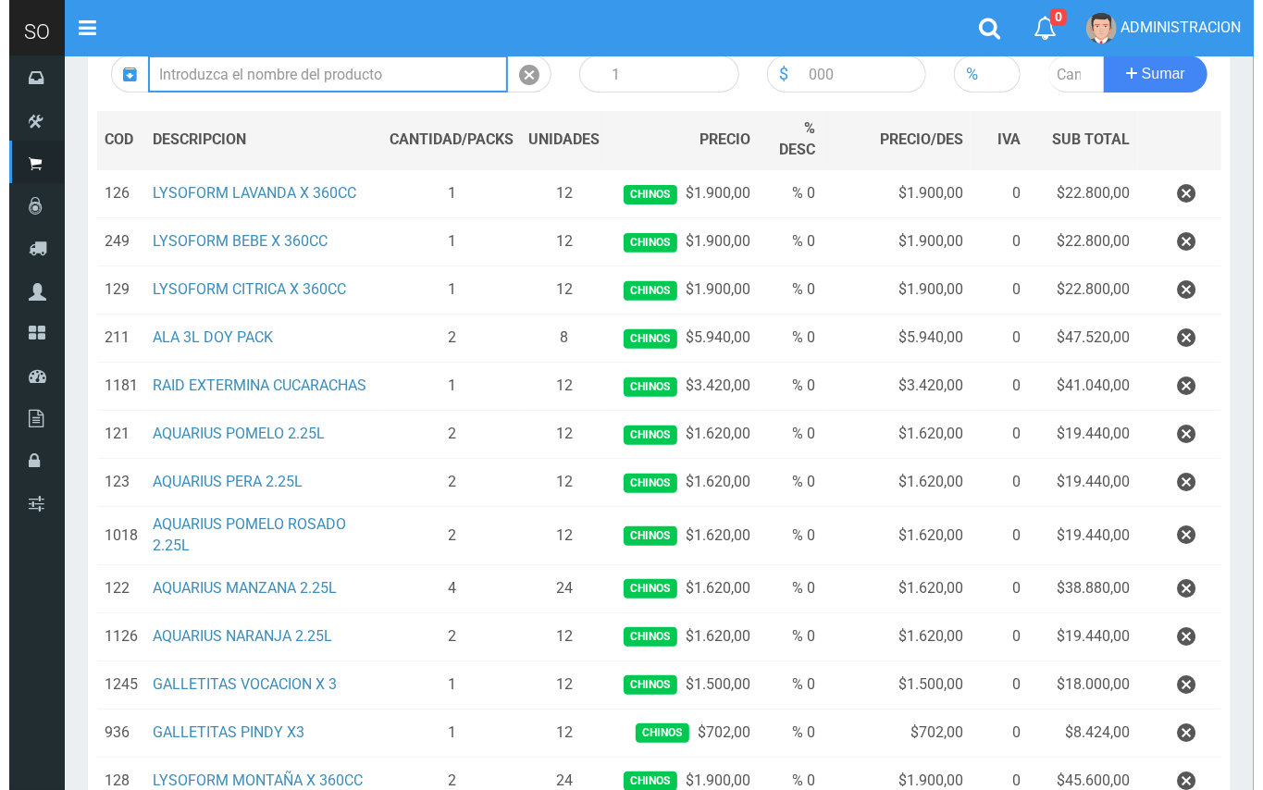
scroll to position [464, 0]
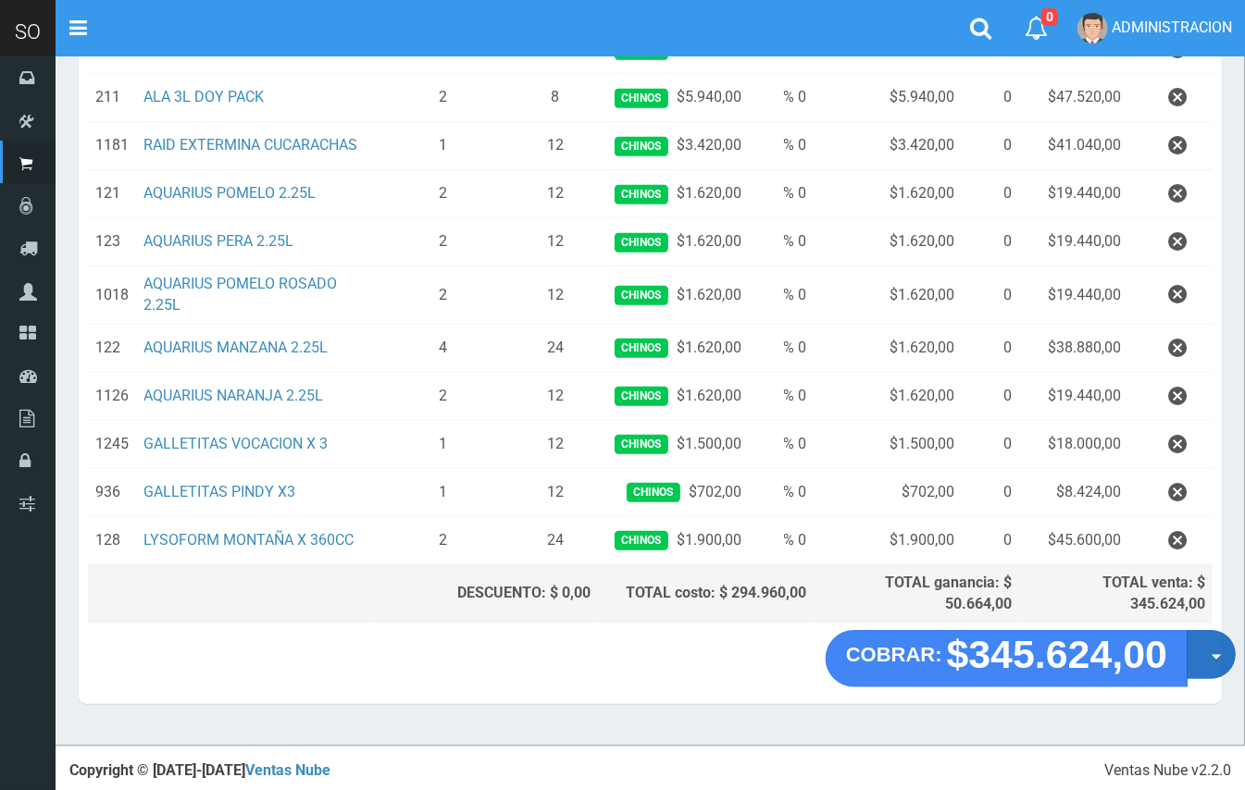
click at [1229, 668] on button "Opciones" at bounding box center [1210, 655] width 49 height 49
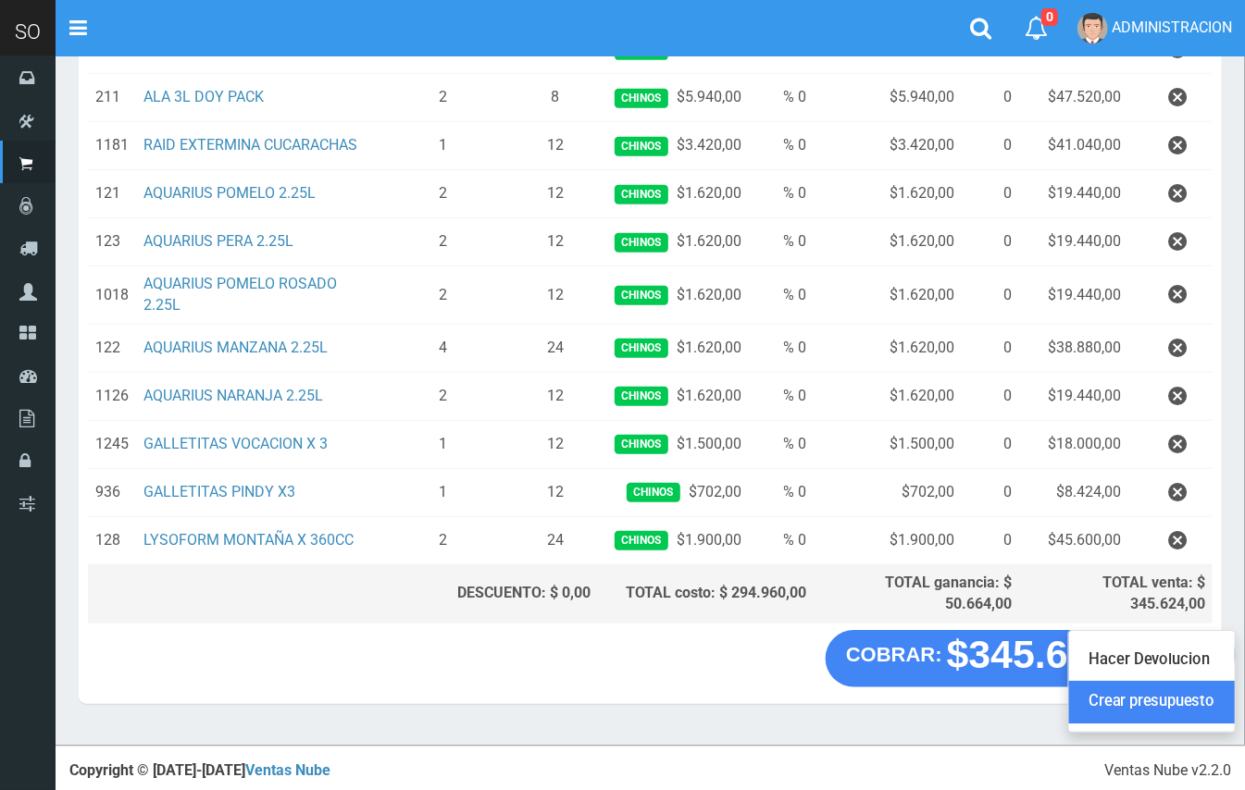
click at [1204, 702] on link "Crear presupuesto" at bounding box center [1152, 703] width 166 height 43
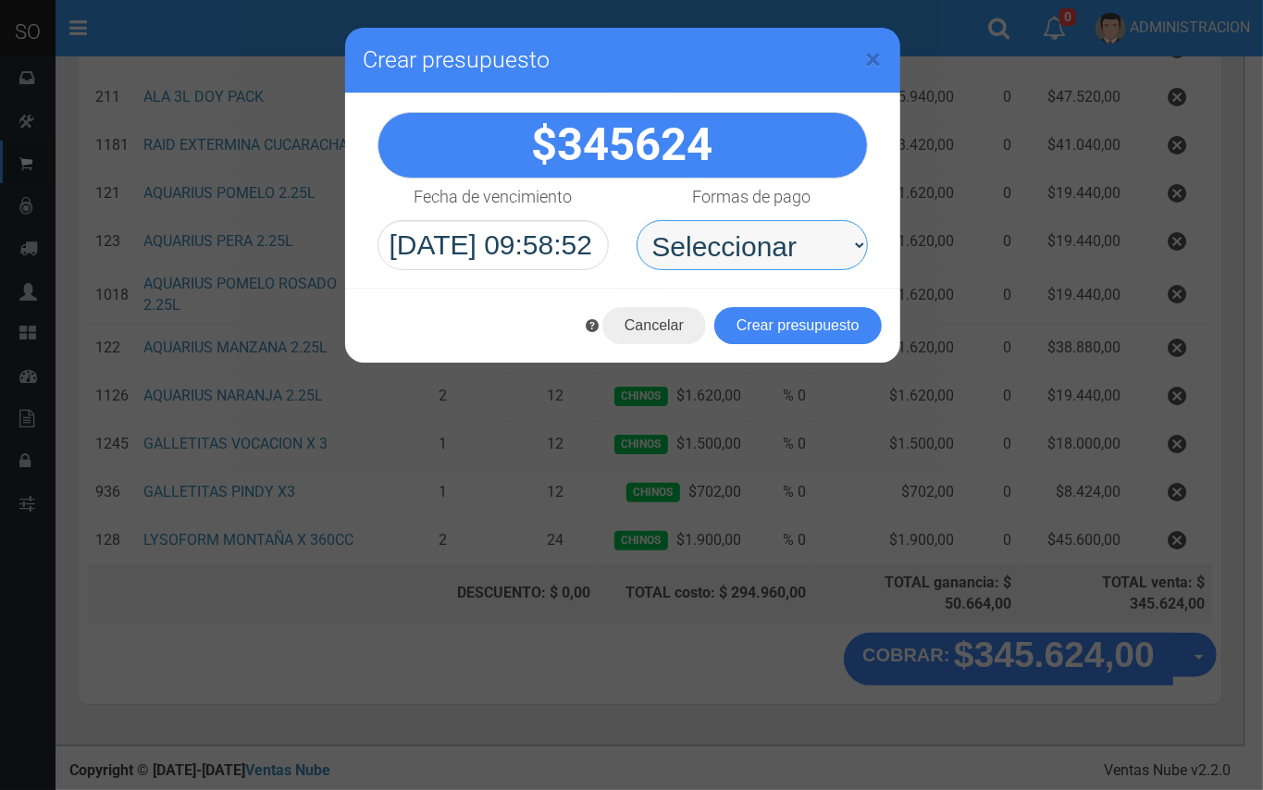
click at [833, 245] on select "Seleccionar Efectivo Tarjeta de Crédito Depósito Débito" at bounding box center [752, 245] width 231 height 50
select select "Efectivo"
click at [637, 220] on select "Seleccionar Efectivo Tarjeta de Crédito Depósito Débito" at bounding box center [752, 245] width 231 height 50
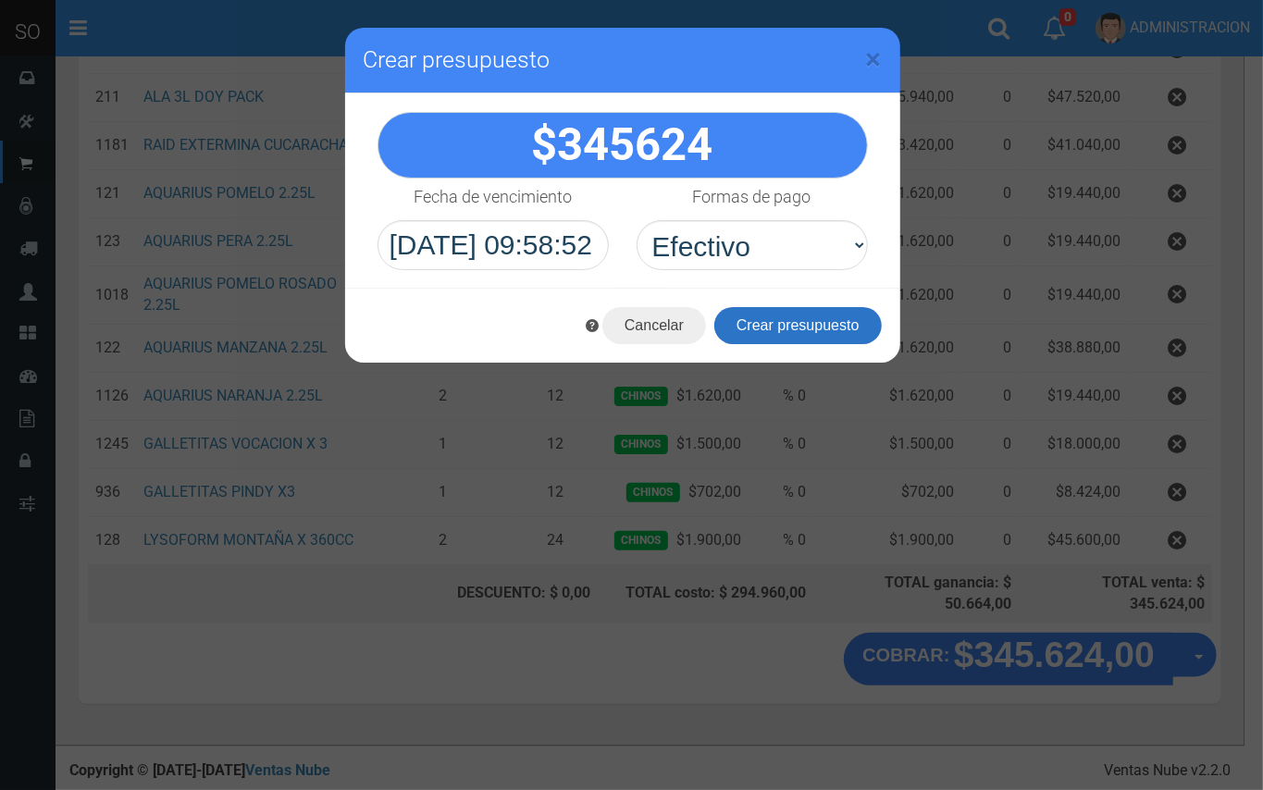
click at [814, 319] on button "Crear presupuesto" at bounding box center [798, 325] width 168 height 37
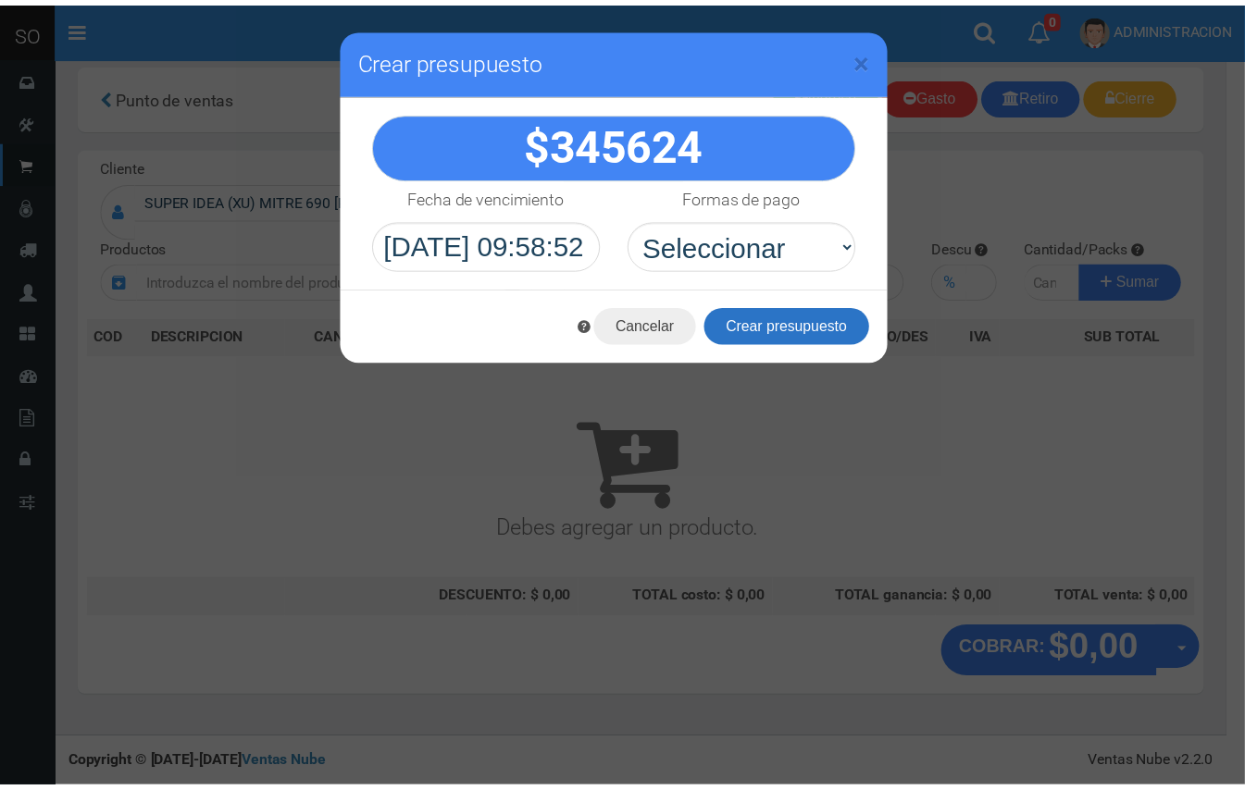
scroll to position [0, 0]
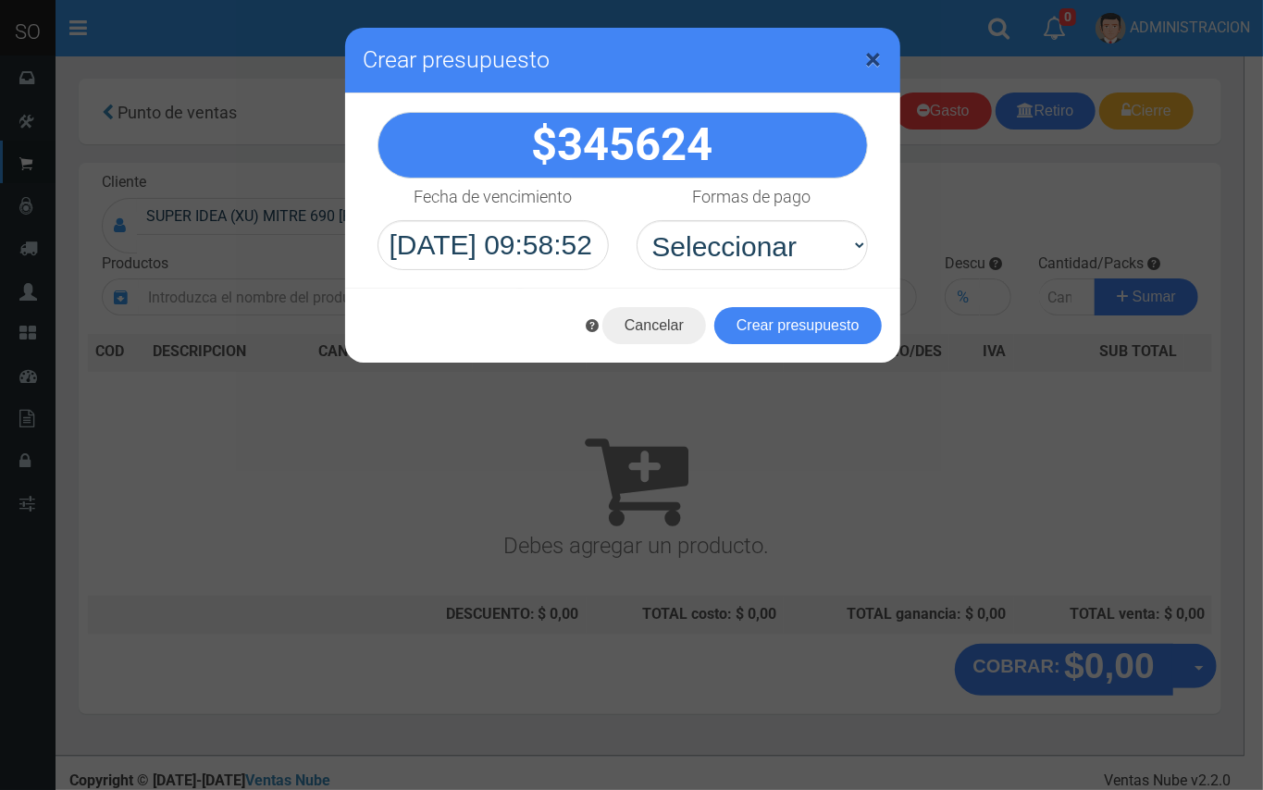
drag, startPoint x: 879, startPoint y: 63, endPoint x: 867, endPoint y: 50, distance: 17.7
click at [878, 61] on span "×" at bounding box center [874, 59] width 16 height 35
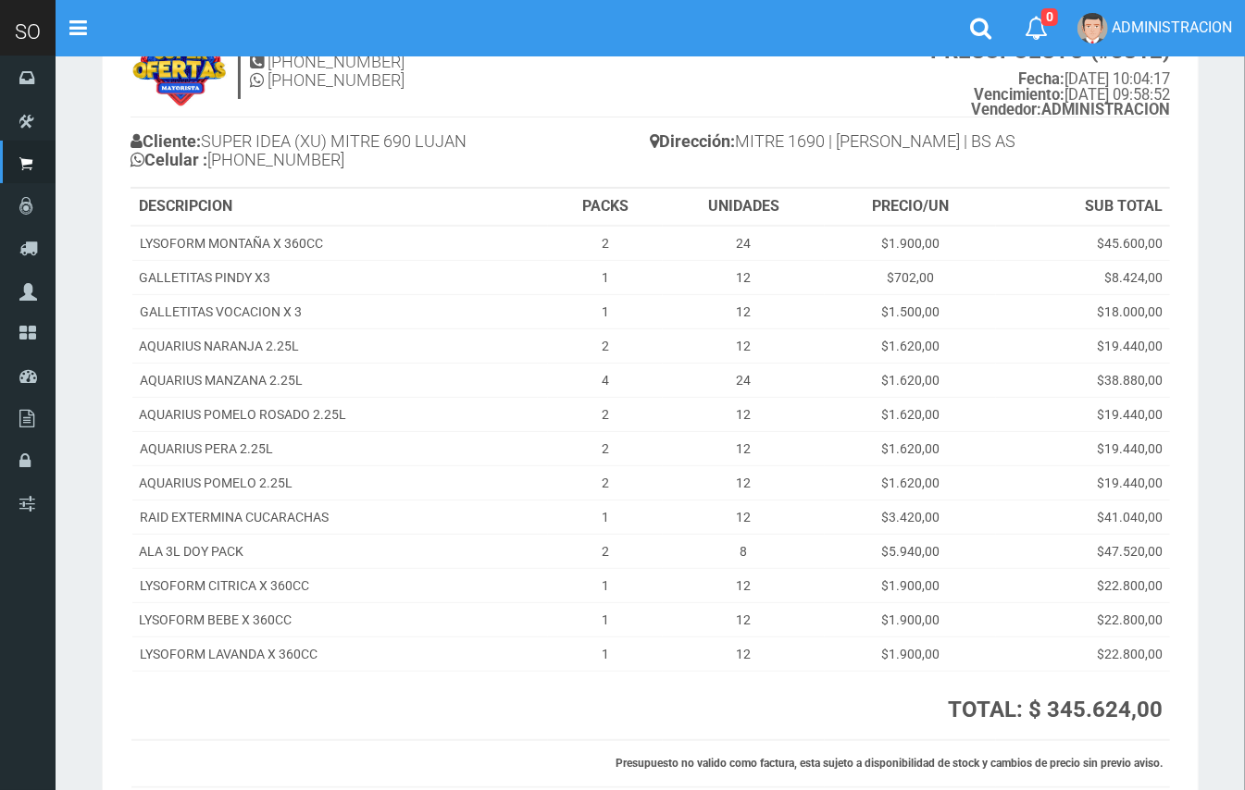
scroll to position [83, 0]
